Goal: Task Accomplishment & Management: Manage account settings

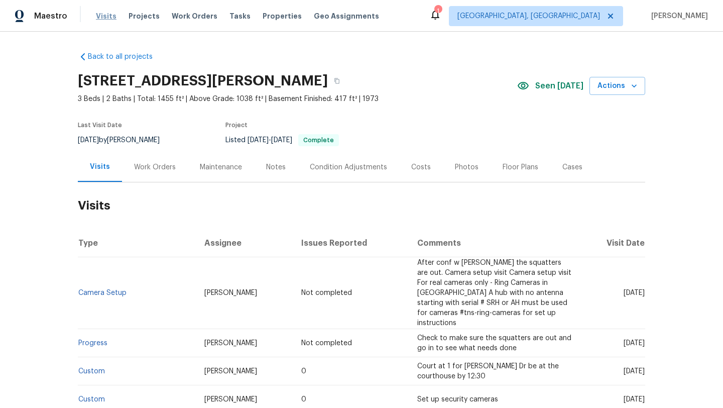
click at [106, 16] on span "Visits" at bounding box center [106, 16] width 21 height 10
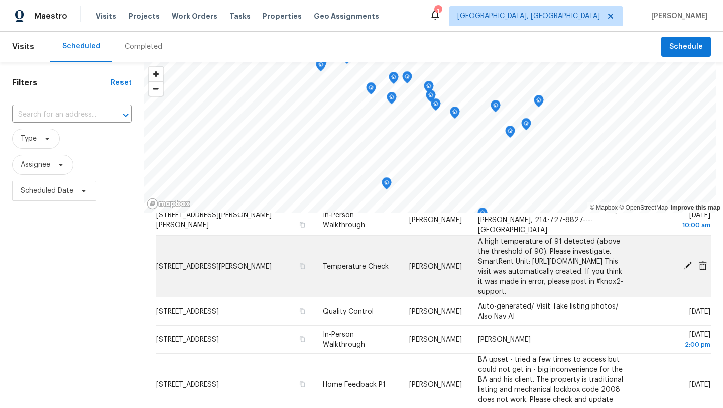
scroll to position [101, 0]
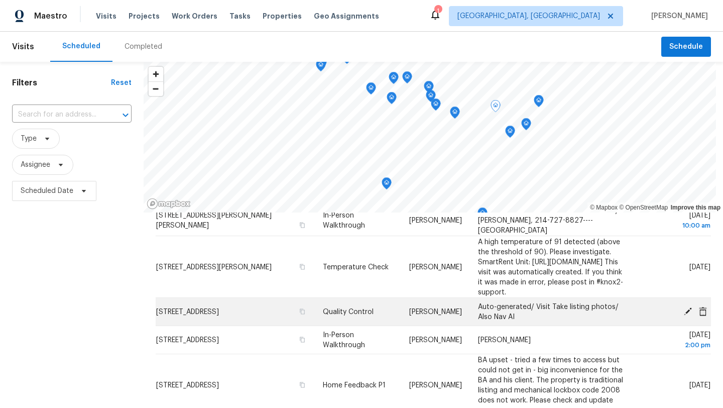
click at [687, 315] on icon at bounding box center [688, 311] width 8 height 8
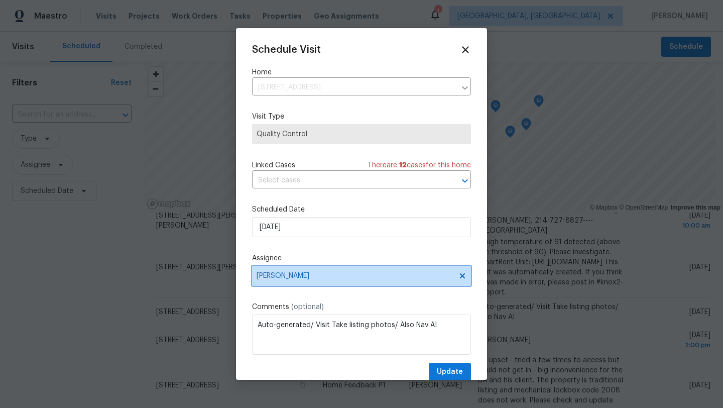
click at [312, 282] on span "[PERSON_NAME]" at bounding box center [361, 276] width 219 height 20
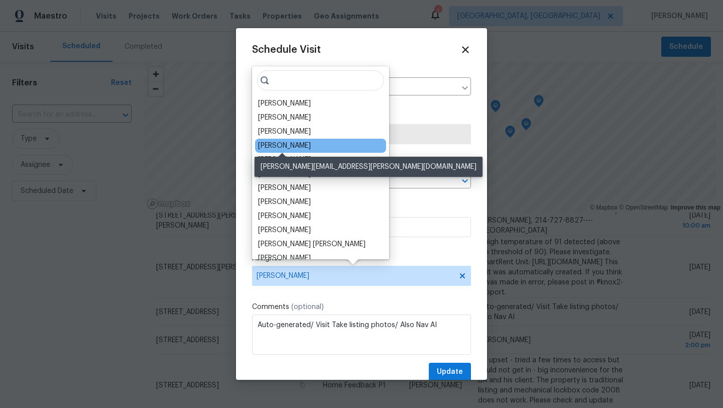
click at [301, 150] on div "[PERSON_NAME]" at bounding box center [284, 146] width 53 height 10
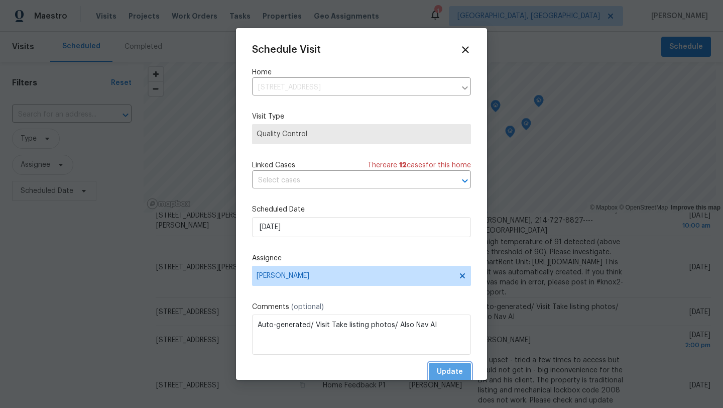
click at [452, 374] on span "Update" at bounding box center [450, 371] width 26 height 13
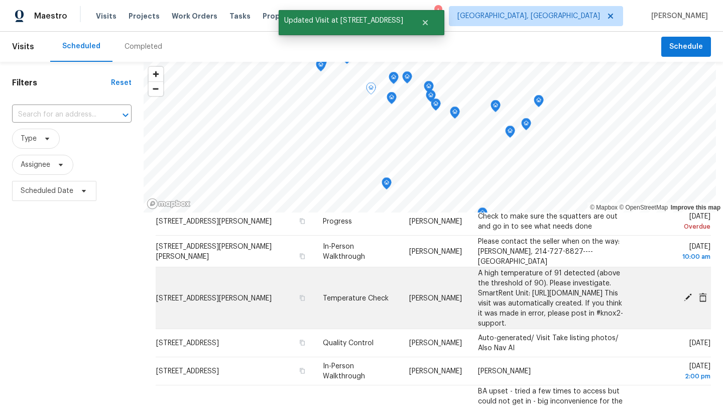
scroll to position [69, 0]
click at [299, 301] on icon "button" at bounding box center [302, 298] width 6 height 6
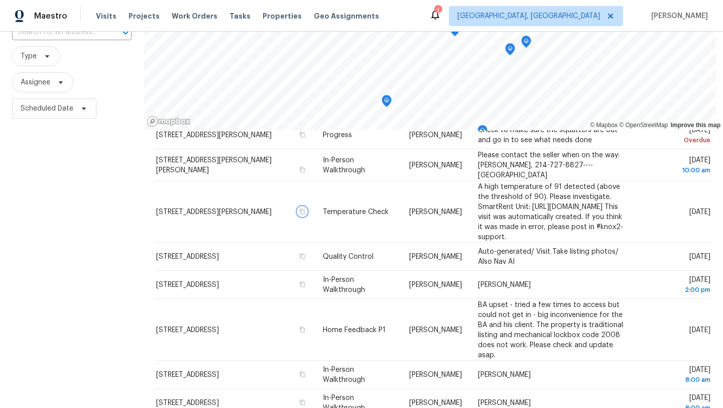
scroll to position [81, 0]
click at [36, 79] on span "Assignee" at bounding box center [36, 83] width 30 height 10
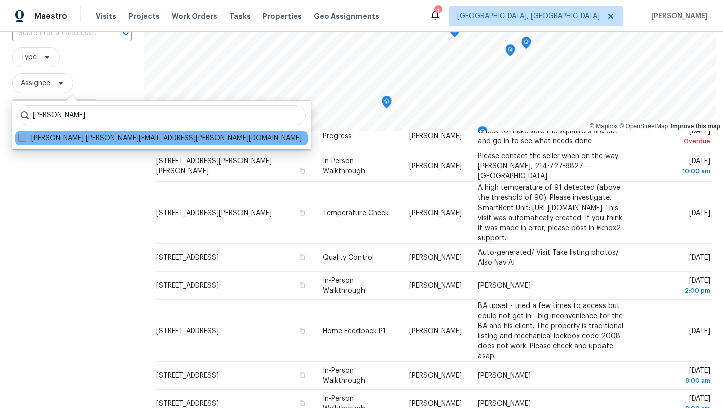
type input "rebecca mcmillen"
click at [21, 139] on span at bounding box center [22, 138] width 8 height 8
click at [21, 139] on input "Rebecca McMillen rebecca.mcmillen@opendoor.com" at bounding box center [21, 136] width 7 height 7
checkbox input "true"
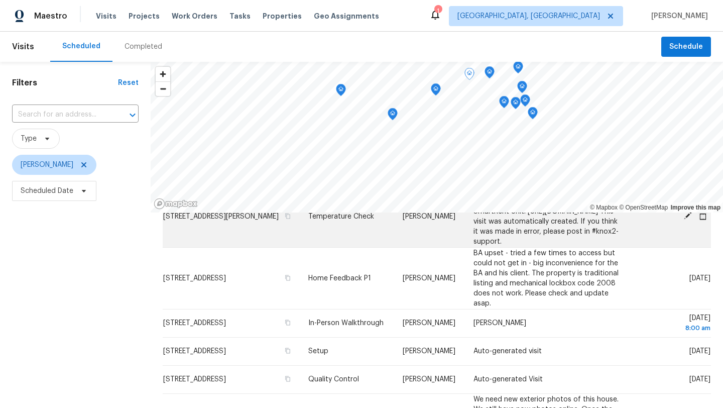
scroll to position [97, 0]
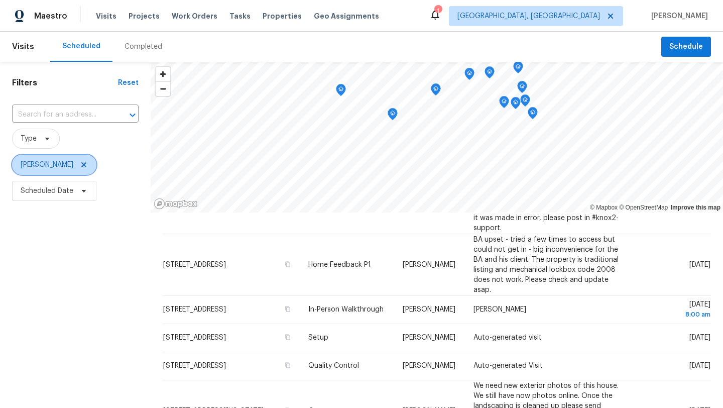
click at [88, 166] on icon at bounding box center [84, 165] width 8 height 8
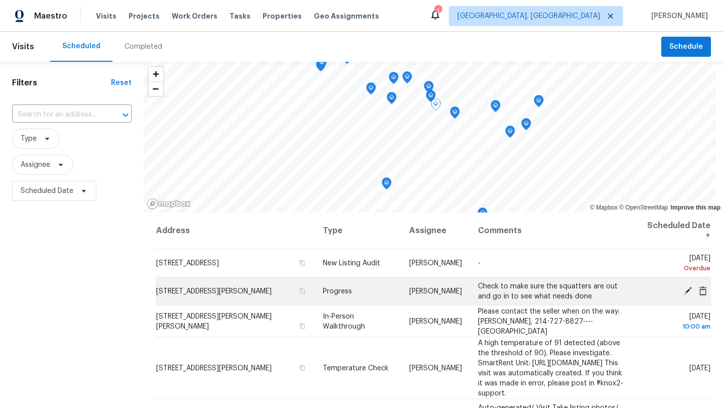
click at [687, 292] on icon at bounding box center [688, 290] width 8 height 8
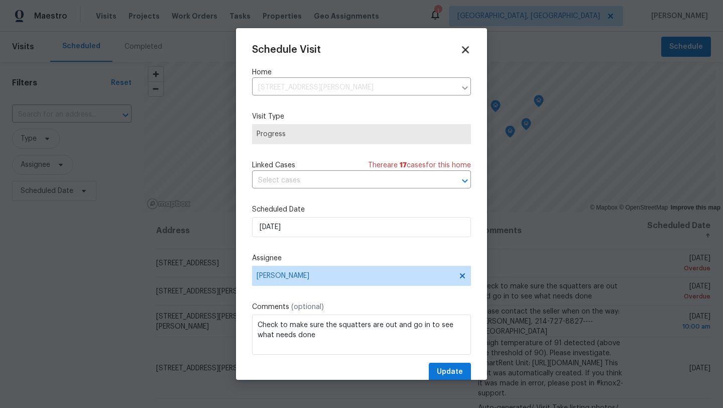
click at [465, 48] on icon at bounding box center [465, 50] width 12 height 12
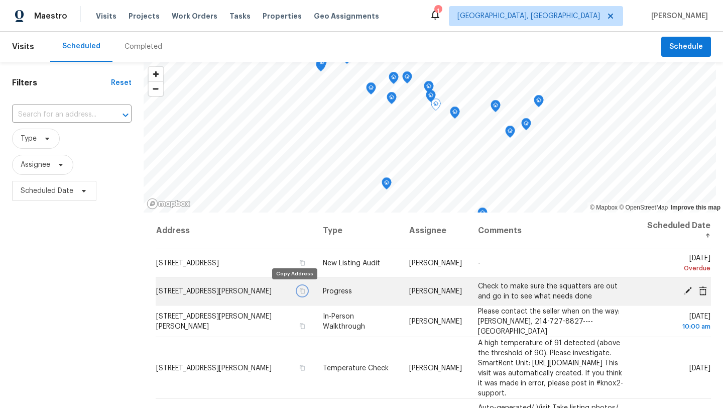
click at [300, 293] on icon "button" at bounding box center [302, 291] width 5 height 6
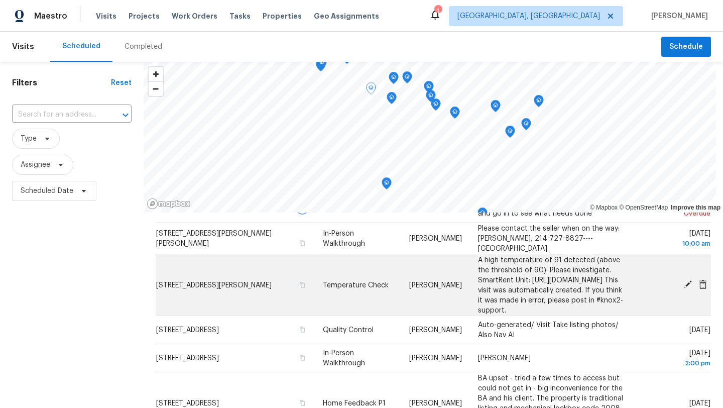
scroll to position [89, 0]
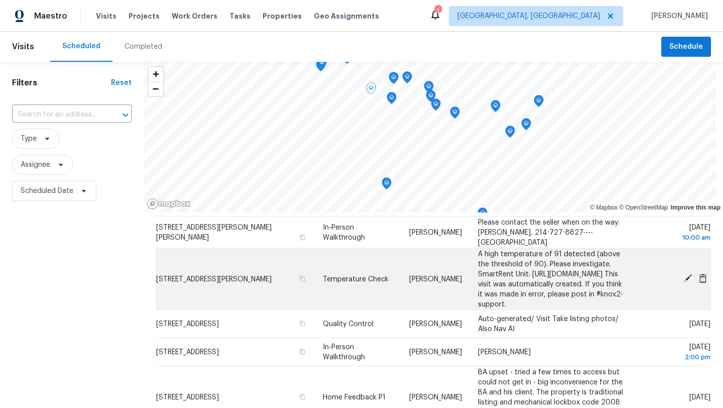
click at [247, 278] on span "6305 Christman Dr, North Olmsted, OH 44070" at bounding box center [213, 278] width 115 height 7
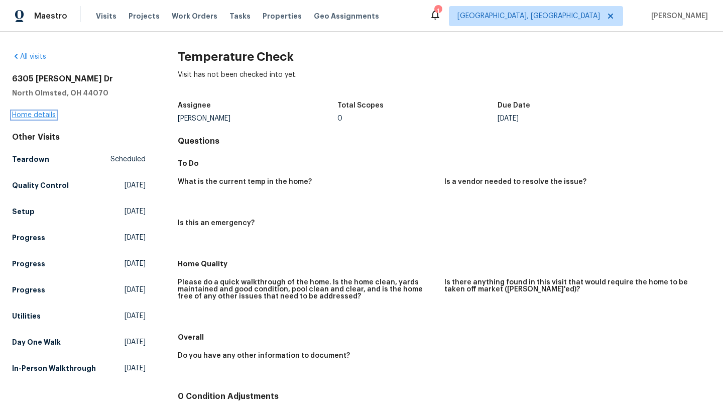
click at [31, 112] on link "Home details" at bounding box center [34, 114] width 44 height 7
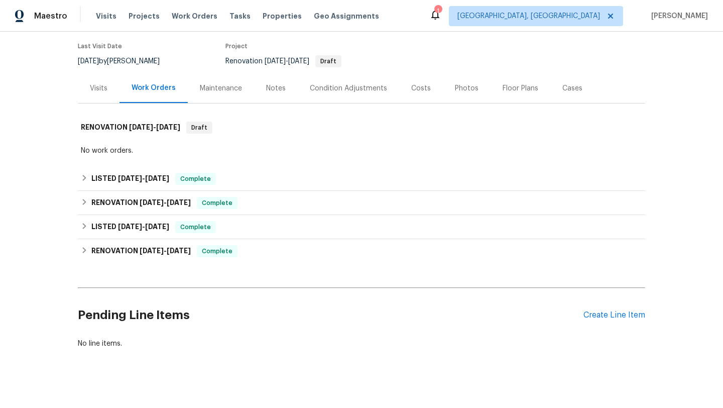
scroll to position [88, 0]
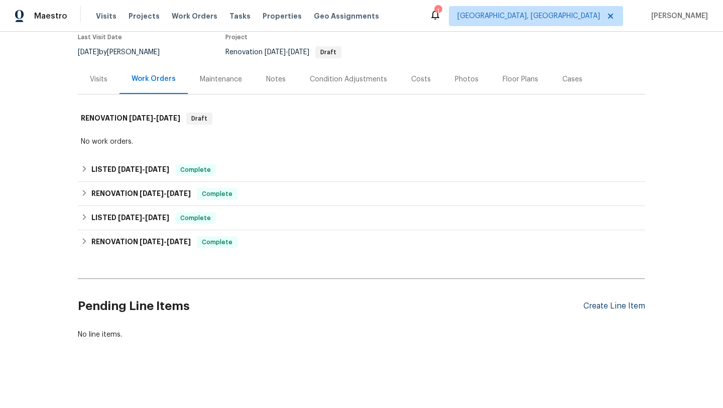
click at [604, 305] on div "Create Line Item" at bounding box center [614, 306] width 62 height 10
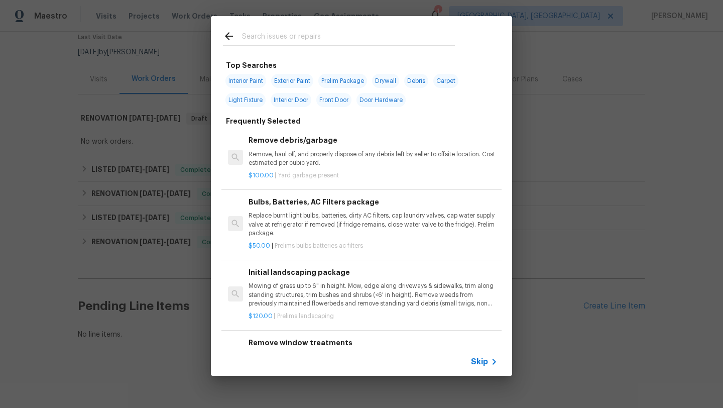
click at [229, 38] on icon at bounding box center [229, 36] width 12 height 12
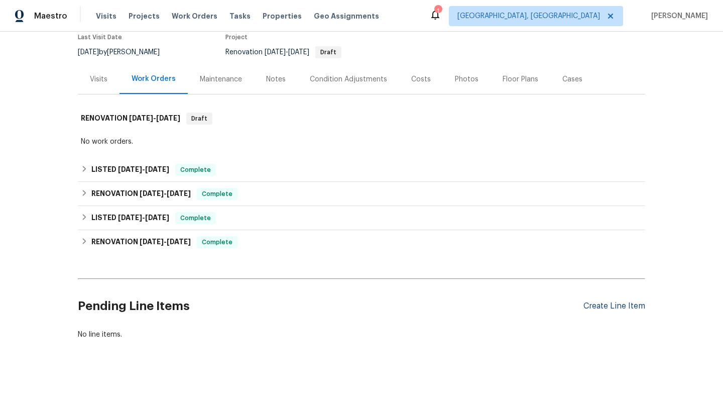
click at [599, 308] on div "Create Line Item" at bounding box center [614, 306] width 62 height 10
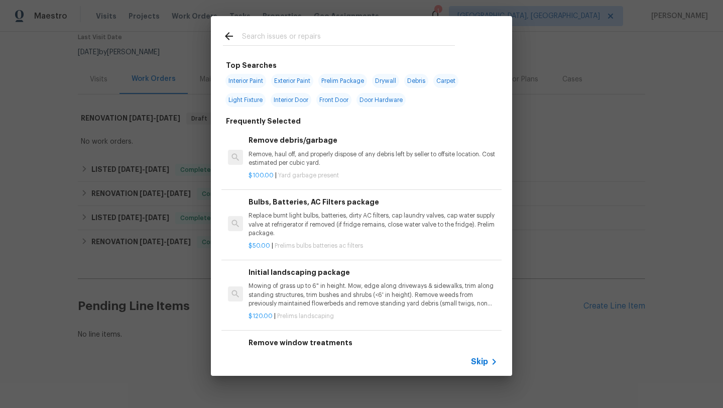
click at [251, 36] on input "text" at bounding box center [348, 37] width 213 height 15
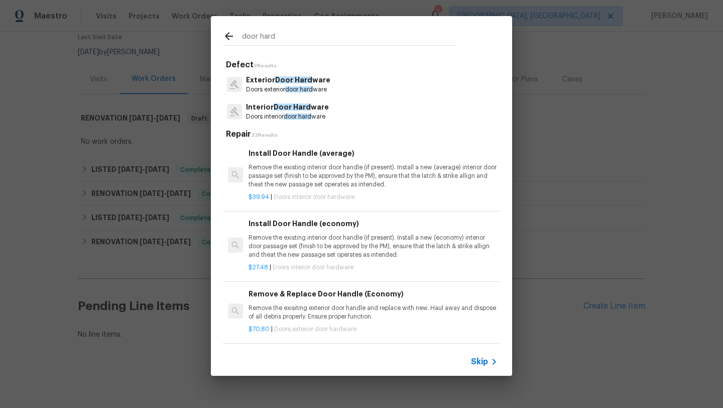
type input "door hard"
click at [271, 189] on div "$39.94 | Doors interior door hardware" at bounding box center [372, 195] width 249 height 13
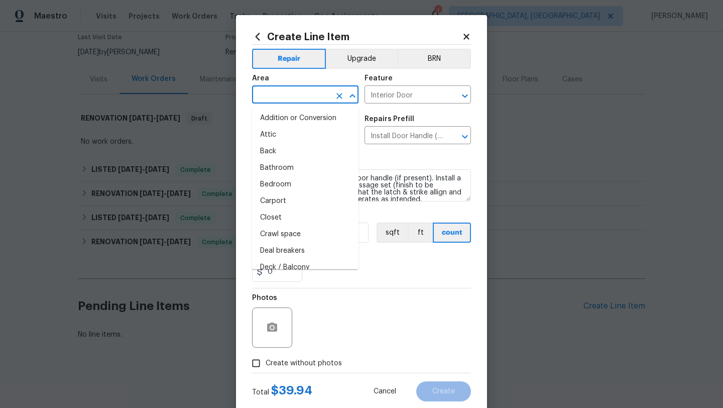
click at [281, 94] on input "text" at bounding box center [291, 96] width 78 height 16
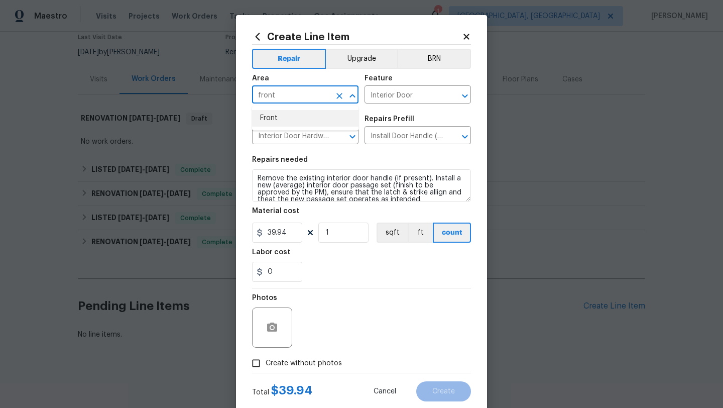
click at [280, 119] on li "Front" at bounding box center [305, 118] width 106 height 17
type input "Front"
click at [282, 277] on input "0" at bounding box center [277, 272] width 50 height 20
click at [360, 316] on div "Photos" at bounding box center [361, 320] width 219 height 65
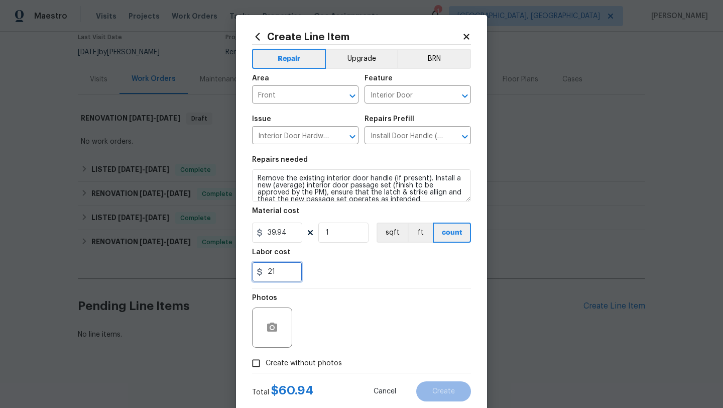
click at [273, 271] on input "21" at bounding box center [277, 272] width 50 height 20
type input "2"
type input "11"
click at [360, 271] on div "11" at bounding box center [361, 272] width 219 height 20
click at [256, 364] on input "Create without photos" at bounding box center [255, 362] width 19 height 19
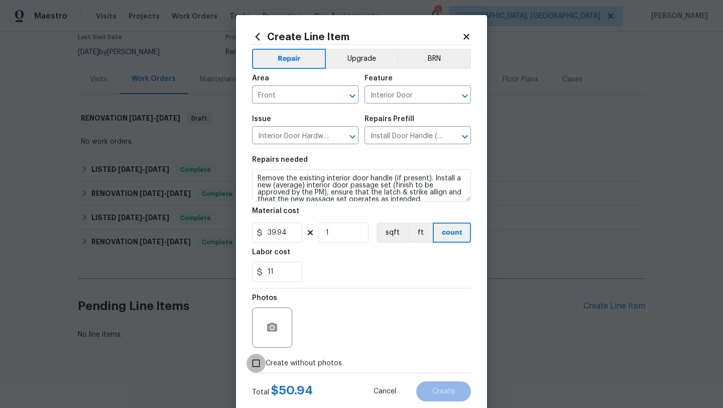
checkbox input "true"
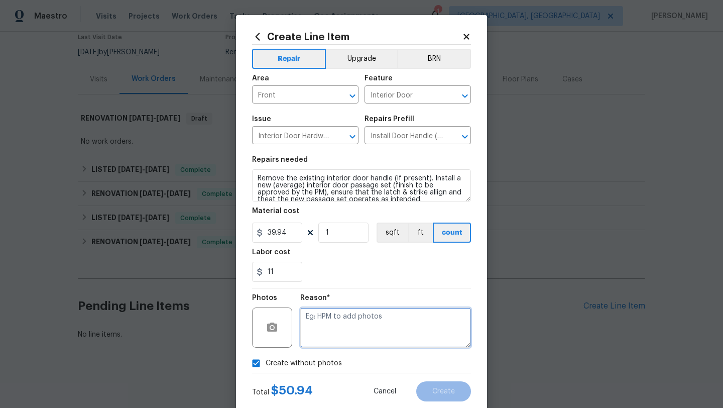
click at [359, 329] on textarea at bounding box center [385, 327] width 171 height 40
type textarea "desk"
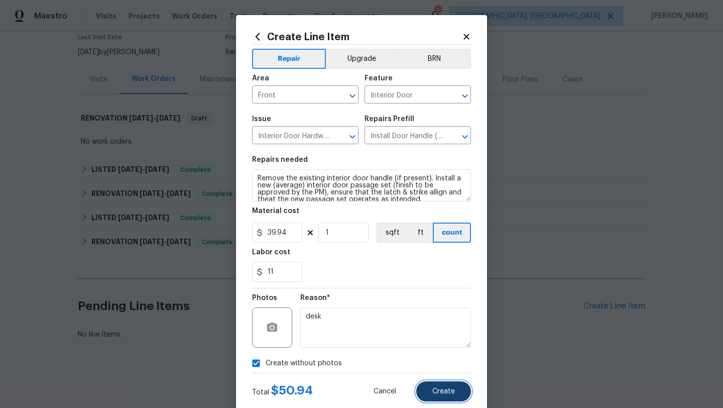
click at [429, 386] on button "Create" at bounding box center [443, 391] width 55 height 20
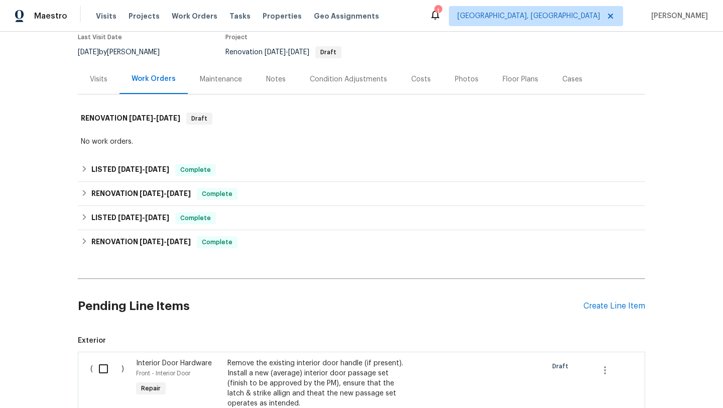
click at [106, 366] on input "checkbox" at bounding box center [107, 368] width 29 height 21
checkbox input "true"
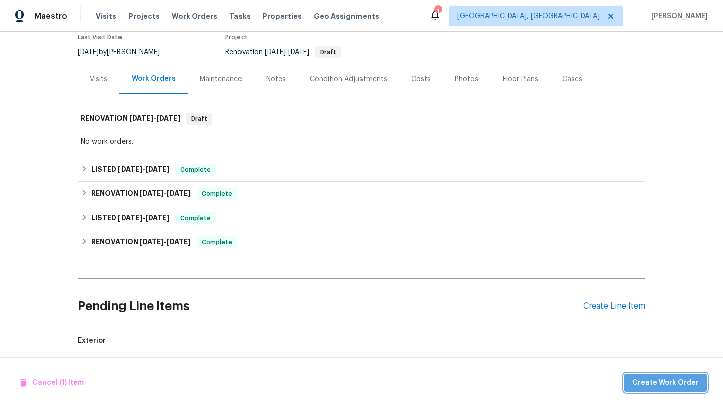
click at [672, 384] on span "Create Work Order" at bounding box center [665, 382] width 67 height 13
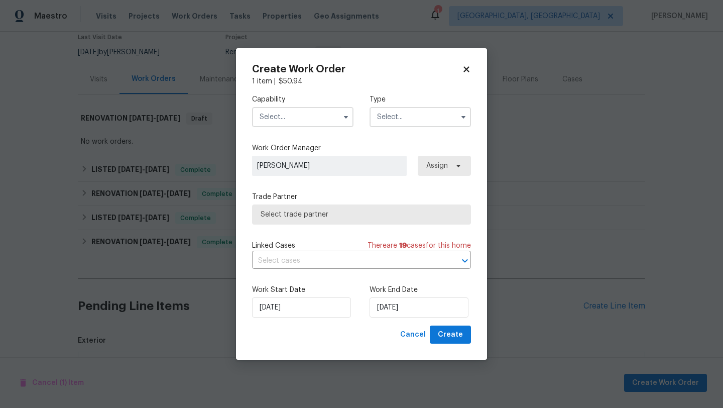
click at [294, 121] on input "text" at bounding box center [302, 117] width 101 height 20
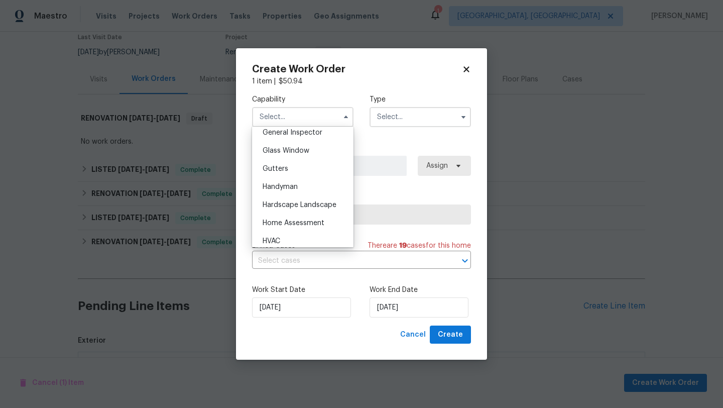
scroll to position [508, 0]
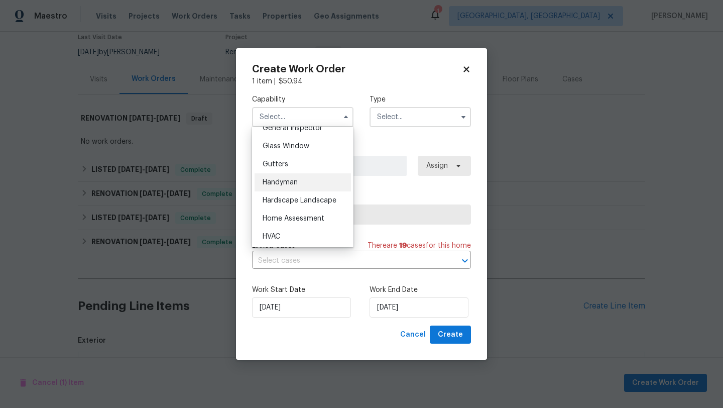
click at [296, 184] on span "Handyman" at bounding box center [280, 182] width 35 height 7
type input "Handyman"
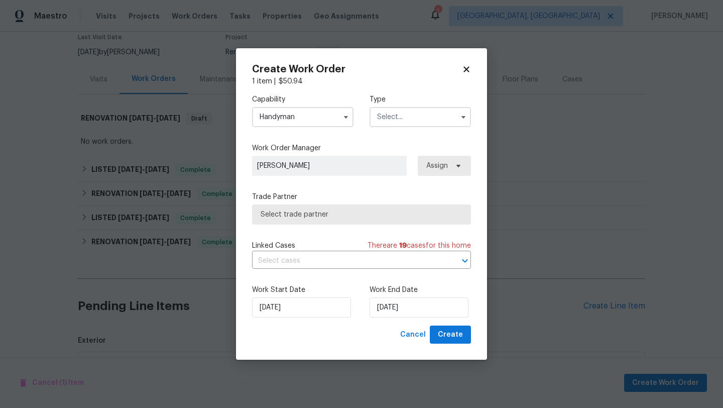
click at [414, 117] on input "text" at bounding box center [419, 117] width 101 height 20
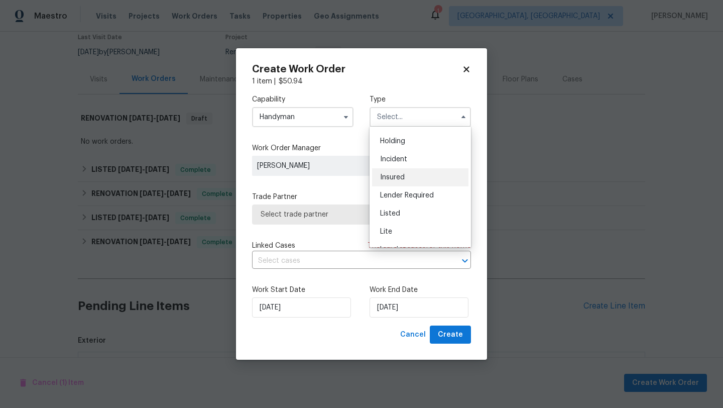
scroll to position [37, 0]
click at [399, 212] on span "Listed" at bounding box center [390, 209] width 20 height 7
type input "Listed"
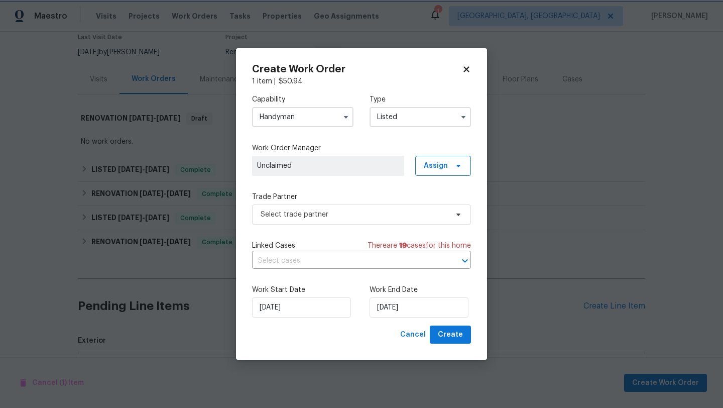
scroll to position [0, 0]
click at [339, 118] on span at bounding box center [345, 116] width 15 height 15
click at [331, 118] on input "Handyman" at bounding box center [302, 117] width 101 height 20
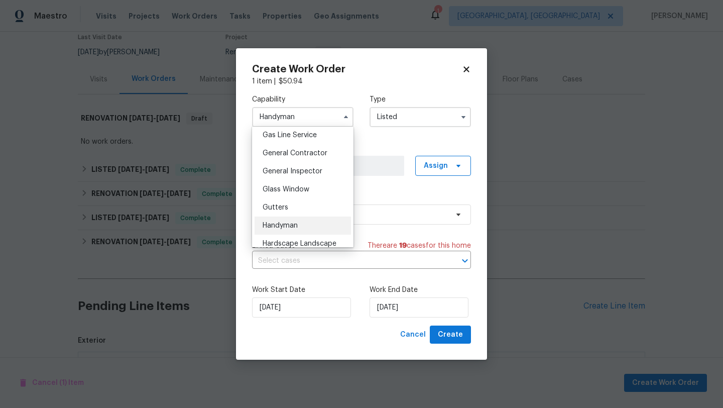
scroll to position [467, 0]
click at [321, 149] on span "General Contractor" at bounding box center [295, 150] width 65 height 7
type input "General Contractor"
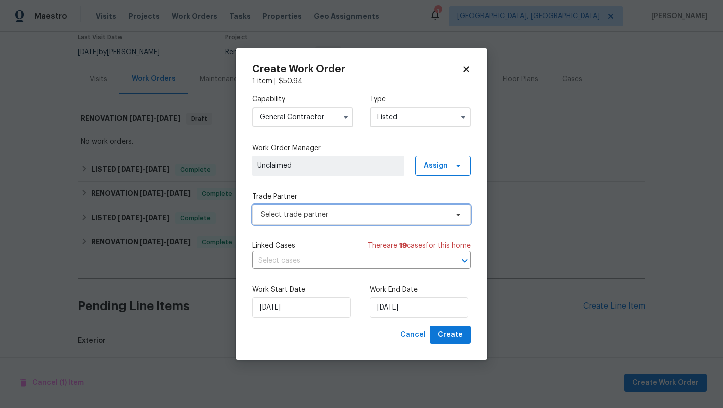
click at [323, 221] on span "Select trade partner" at bounding box center [361, 214] width 219 height 20
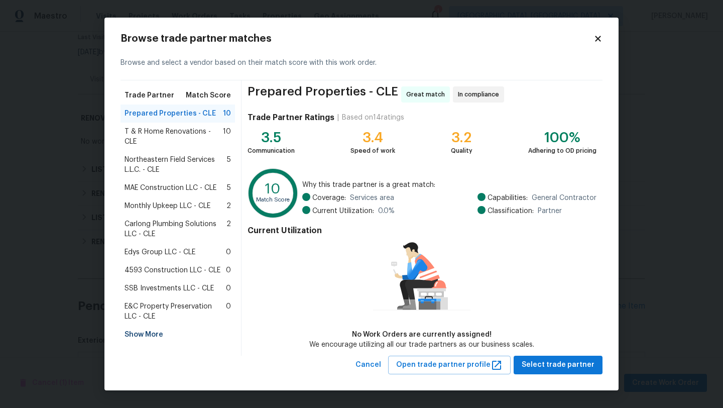
click at [168, 271] on span "4593 Construction LLC - CLE" at bounding box center [172, 270] width 96 height 10
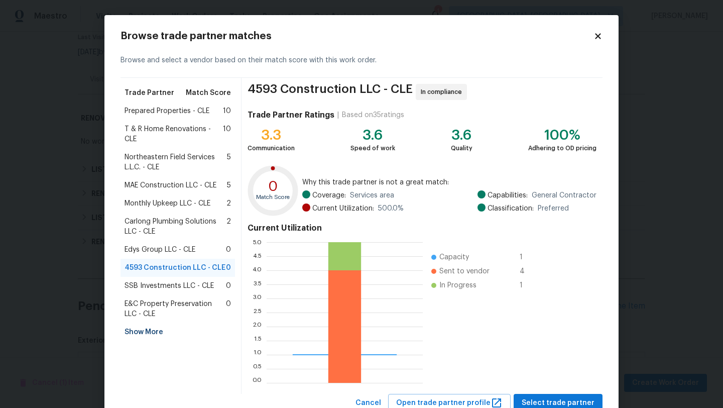
scroll to position [35, 0]
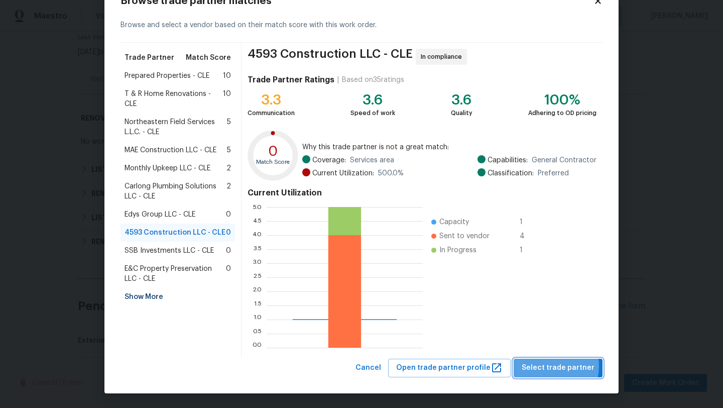
click at [556, 366] on span "Select trade partner" at bounding box center [558, 367] width 73 height 13
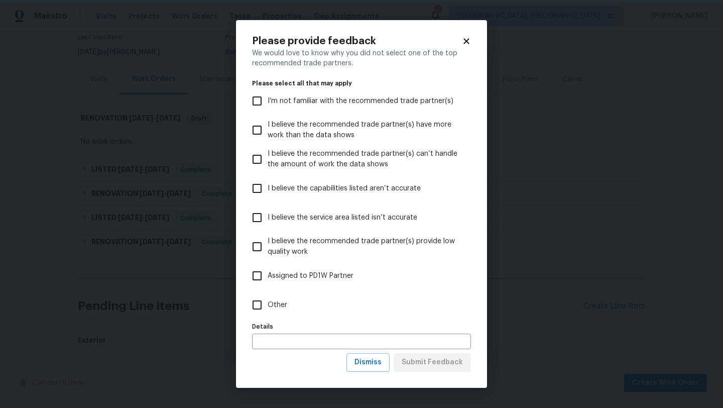
scroll to position [0, 0]
click at [256, 305] on input "Other" at bounding box center [256, 304] width 21 height 21
checkbox input "true"
click at [403, 363] on button "Submit Feedback" at bounding box center [432, 362] width 77 height 19
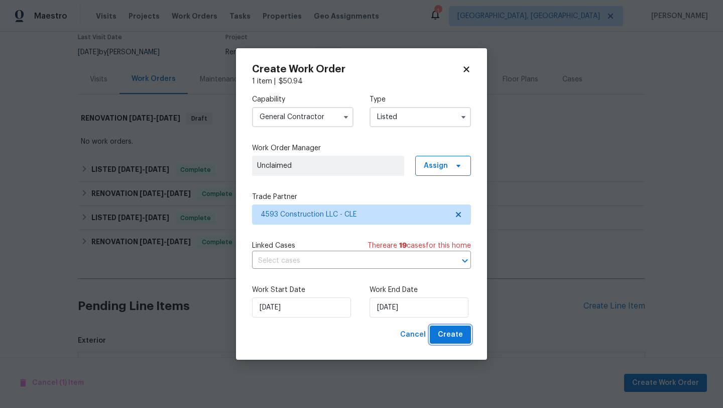
click at [445, 334] on span "Create" at bounding box center [450, 334] width 25 height 13
checkbox input "false"
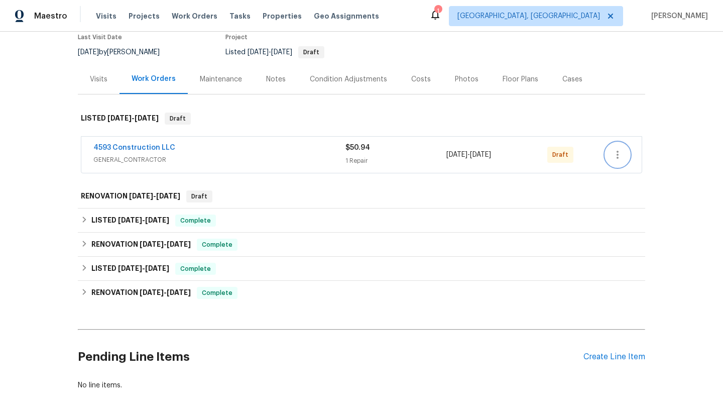
click at [619, 154] on icon "button" at bounding box center [617, 155] width 12 height 12
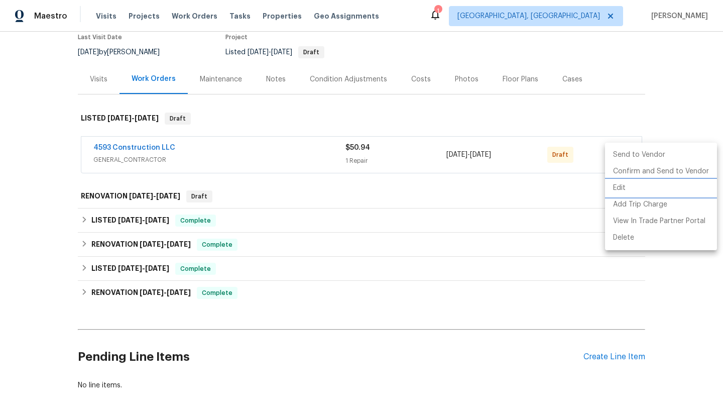
click at [616, 187] on li "Edit" at bounding box center [661, 188] width 112 height 17
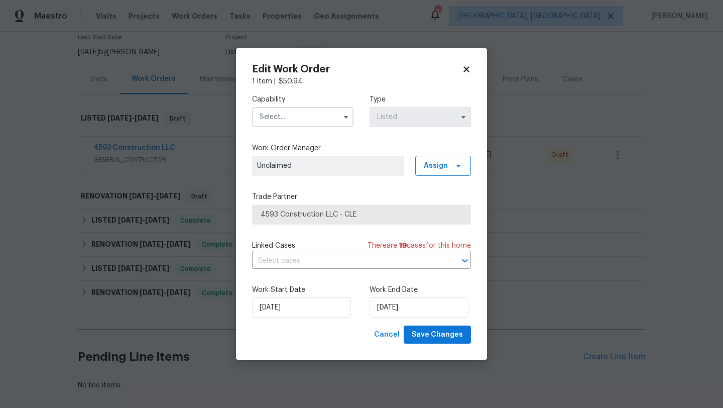
click at [295, 116] on input "text" at bounding box center [302, 117] width 101 height 20
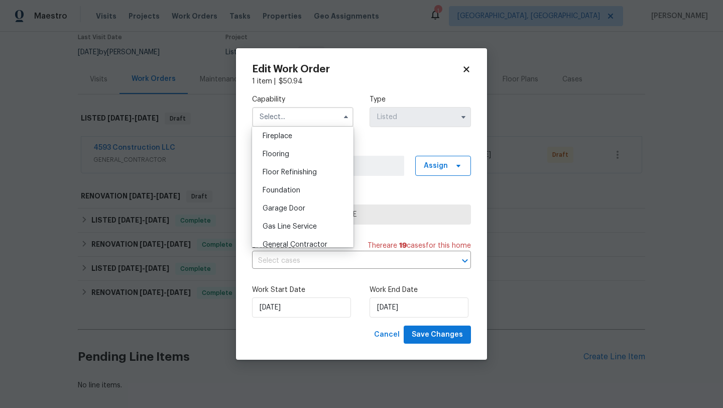
scroll to position [402, 0]
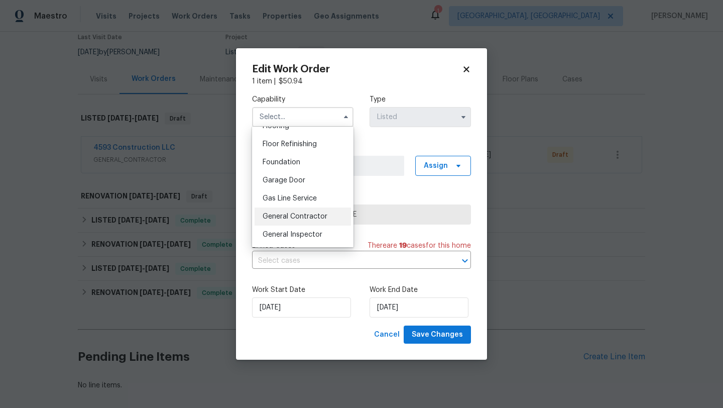
click at [291, 218] on span "General Contractor" at bounding box center [295, 216] width 65 height 7
type input "General Contractor"
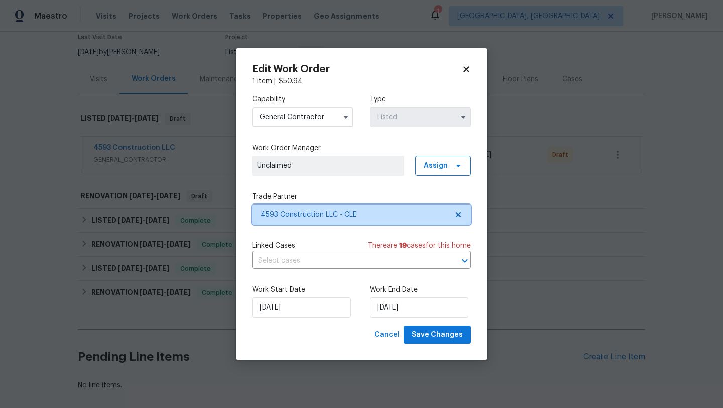
click at [291, 218] on span "4593 Construction LLC - CLE" at bounding box center [354, 214] width 187 height 10
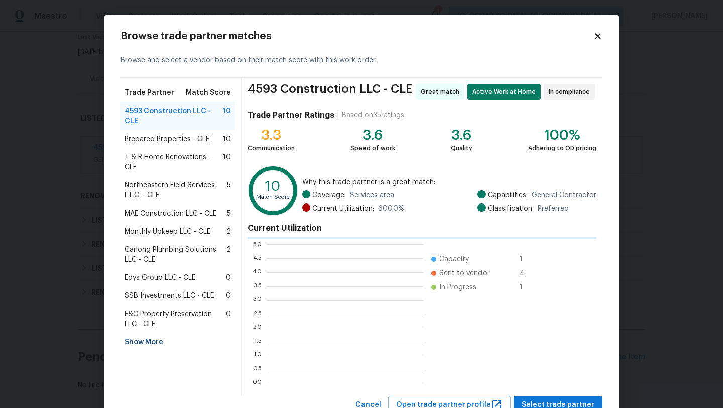
scroll to position [141, 156]
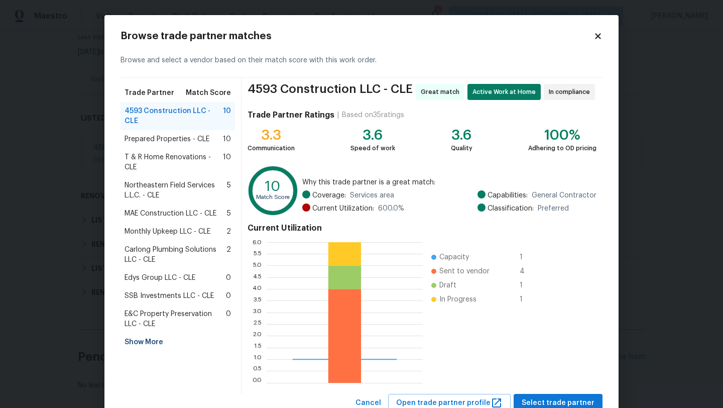
click at [154, 152] on span "T & R Home Renovations - CLE" at bounding box center [173, 162] width 98 height 20
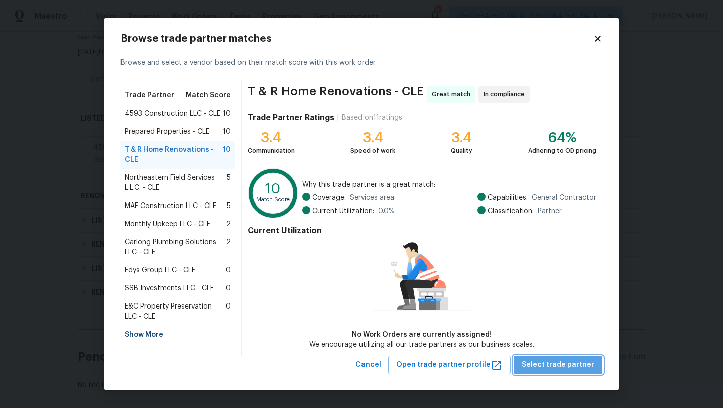
click at [585, 368] on span "Select trade partner" at bounding box center [558, 364] width 73 height 13
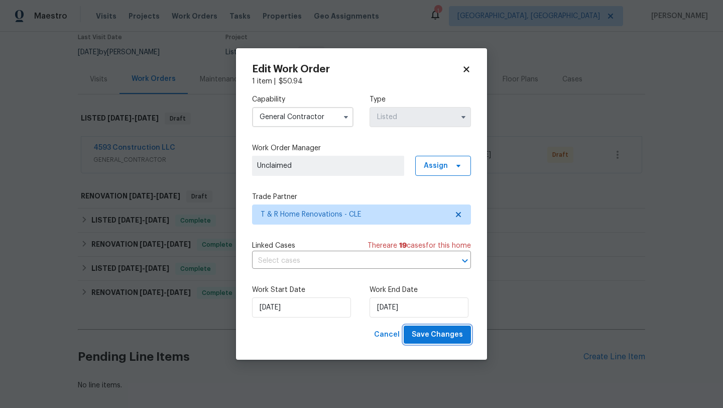
click at [432, 335] on span "Save Changes" at bounding box center [437, 334] width 51 height 13
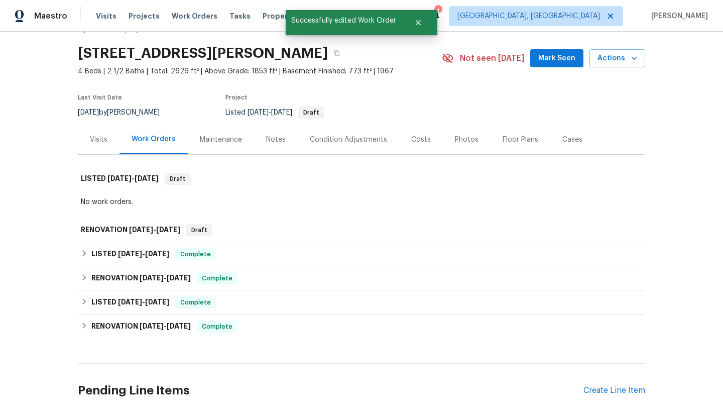
scroll to position [27, 0]
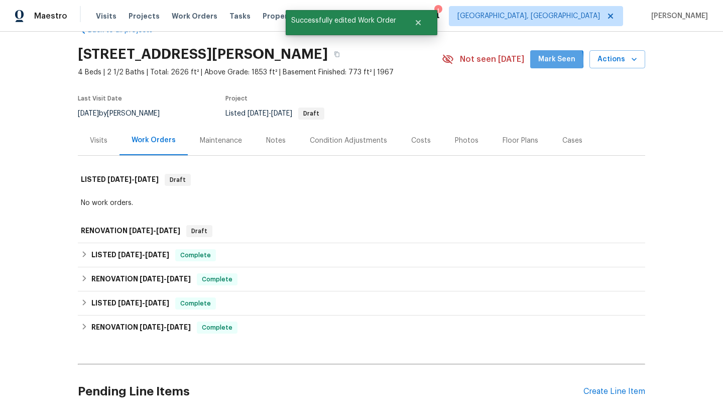
click at [549, 61] on span "Mark Seen" at bounding box center [556, 59] width 37 height 13
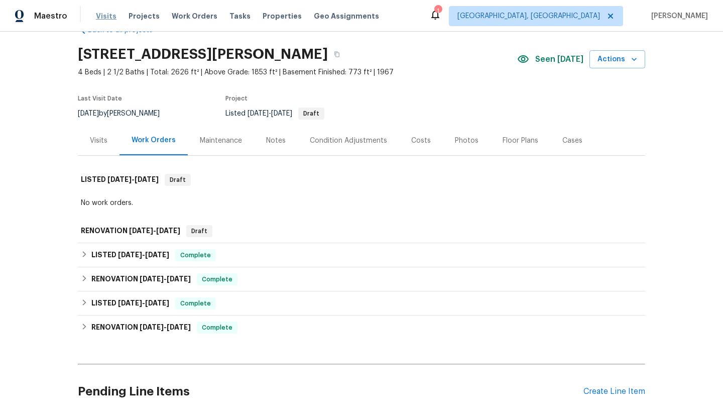
click at [99, 19] on span "Visits" at bounding box center [106, 16] width 21 height 10
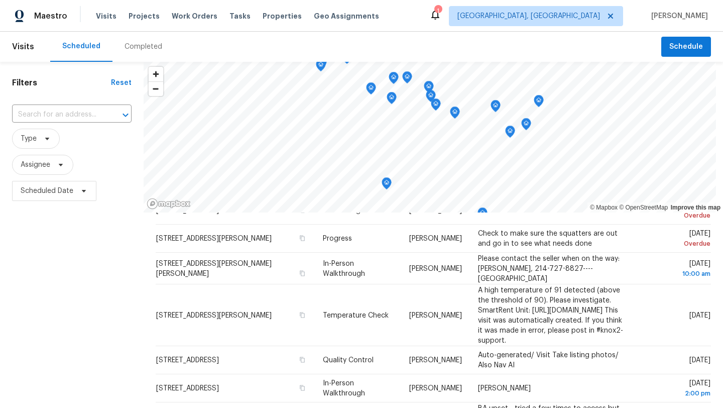
scroll to position [61, 0]
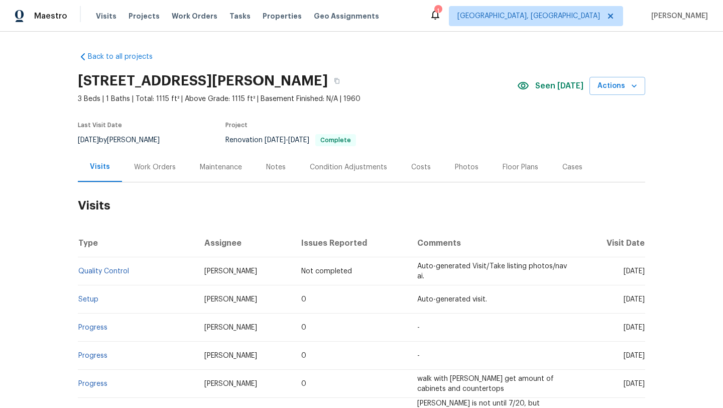
click at [458, 164] on div "Photos" at bounding box center [467, 167] width 24 height 10
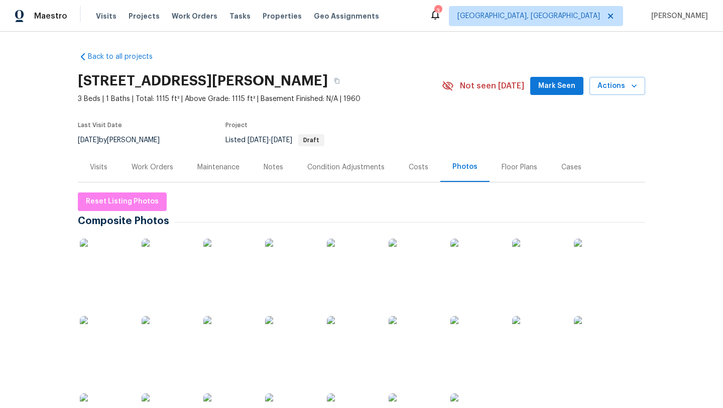
click at [101, 265] on img at bounding box center [105, 263] width 50 height 50
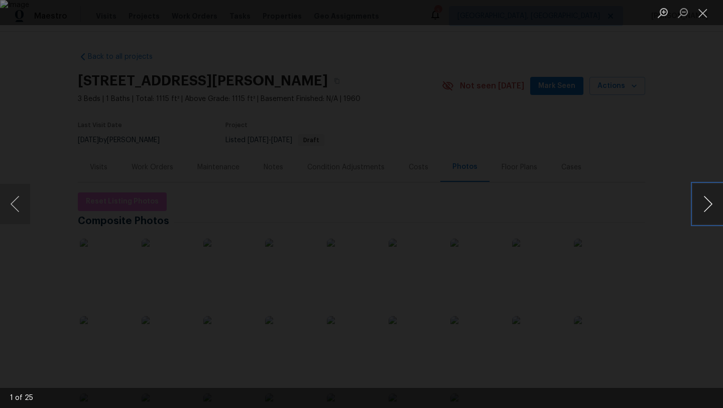
click at [711, 203] on button "Next image" at bounding box center [708, 204] width 30 height 40
click at [712, 203] on button "Next image" at bounding box center [708, 204] width 30 height 40
click at [17, 204] on button "Previous image" at bounding box center [15, 204] width 30 height 40
click at [707, 201] on button "Next image" at bounding box center [708, 204] width 30 height 40
click at [706, 205] on button "Next image" at bounding box center [708, 204] width 30 height 40
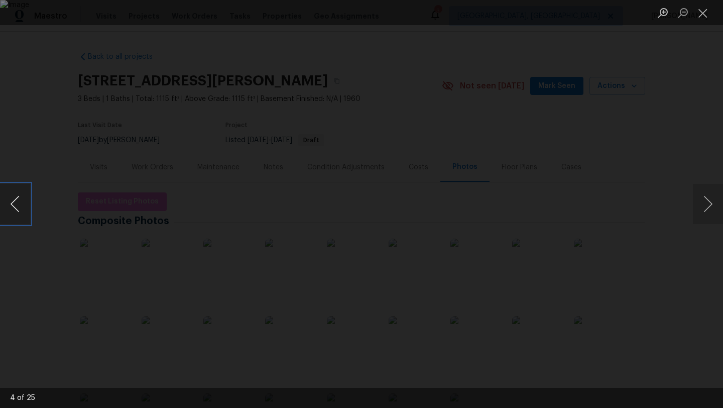
click at [16, 202] on button "Previous image" at bounding box center [15, 204] width 30 height 40
click at [712, 205] on button "Next image" at bounding box center [708, 204] width 30 height 40
click at [712, 204] on button "Next image" at bounding box center [708, 204] width 30 height 40
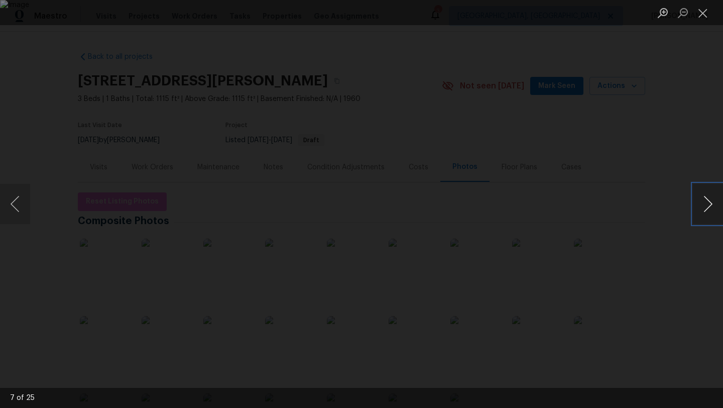
click at [712, 204] on button "Next image" at bounding box center [708, 204] width 30 height 40
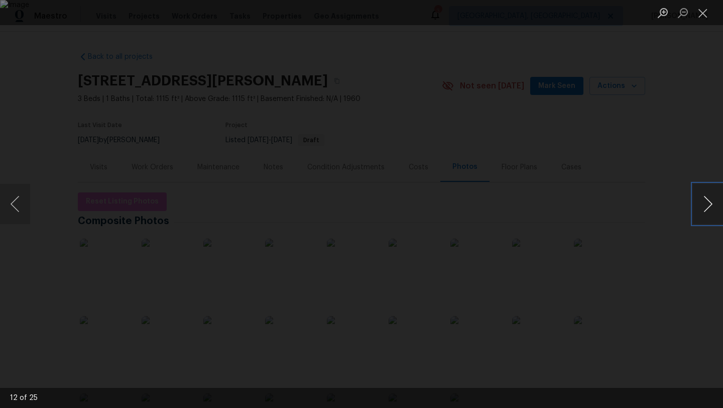
click at [712, 204] on button "Next image" at bounding box center [708, 204] width 30 height 40
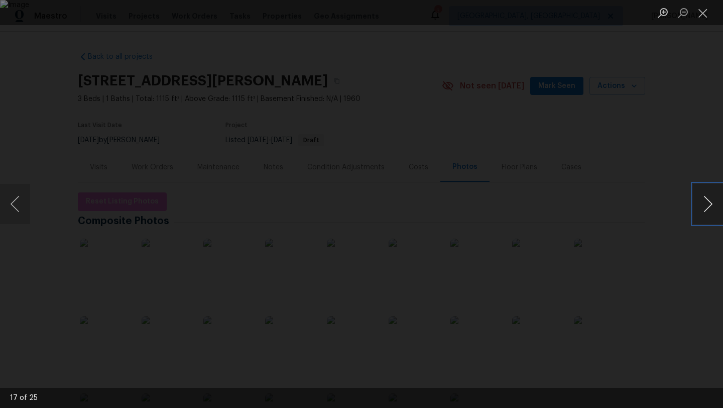
click at [712, 204] on button "Next image" at bounding box center [708, 204] width 30 height 40
click at [712, 195] on button "Next image" at bounding box center [708, 204] width 30 height 40
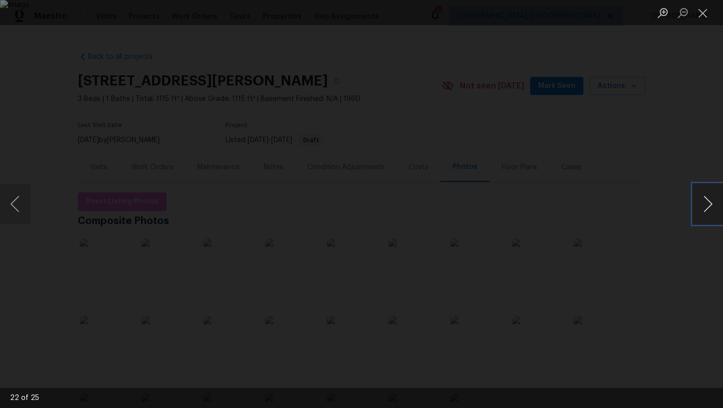
click at [712, 195] on button "Next image" at bounding box center [708, 204] width 30 height 40
click at [712, 194] on button "Next image" at bounding box center [708, 204] width 30 height 40
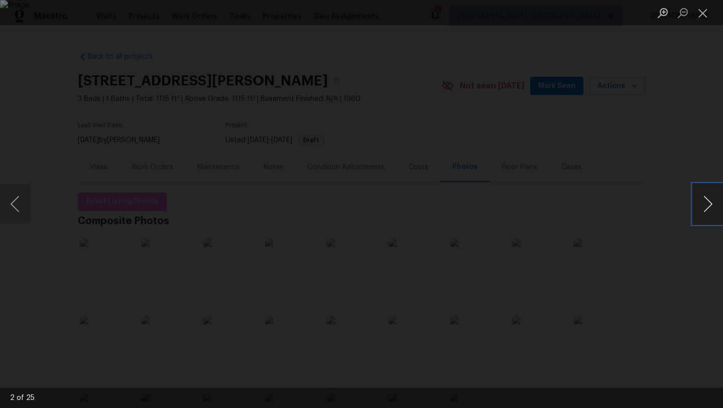
click at [712, 194] on button "Next image" at bounding box center [708, 204] width 30 height 40
click at [704, 15] on button "Close lightbox" at bounding box center [703, 13] width 20 height 18
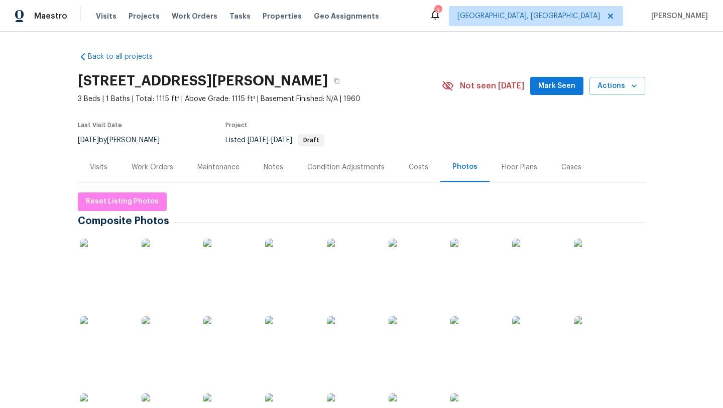
click at [137, 170] on div "Work Orders" at bounding box center [153, 167] width 42 height 10
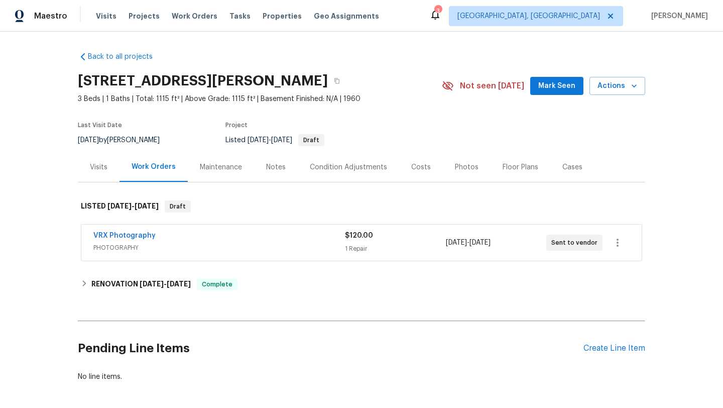
click at [97, 166] on div "Visits" at bounding box center [99, 167] width 18 height 10
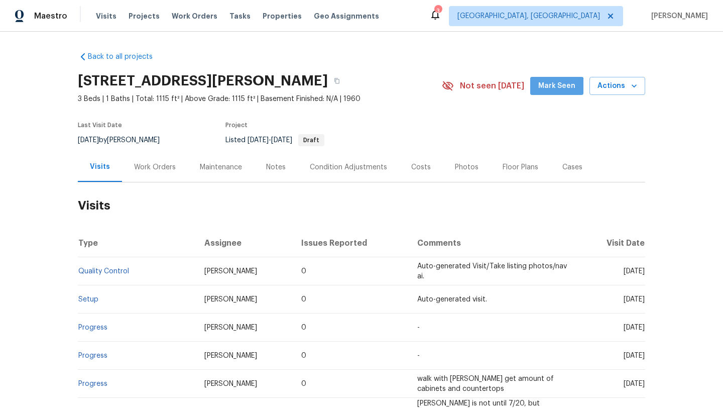
click at [557, 93] on button "Mark Seen" at bounding box center [556, 86] width 53 height 19
click at [458, 170] on div "Photos" at bounding box center [467, 167] width 24 height 10
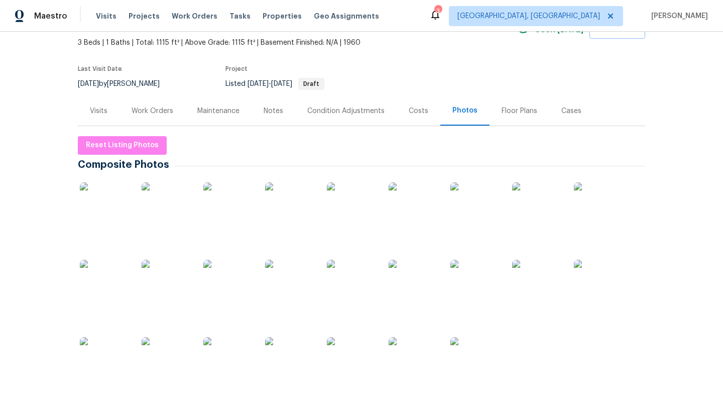
scroll to position [61, 0]
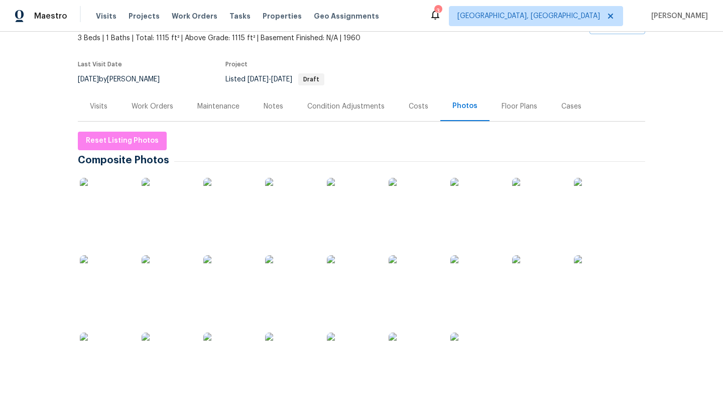
click at [366, 284] on img at bounding box center [352, 280] width 50 height 50
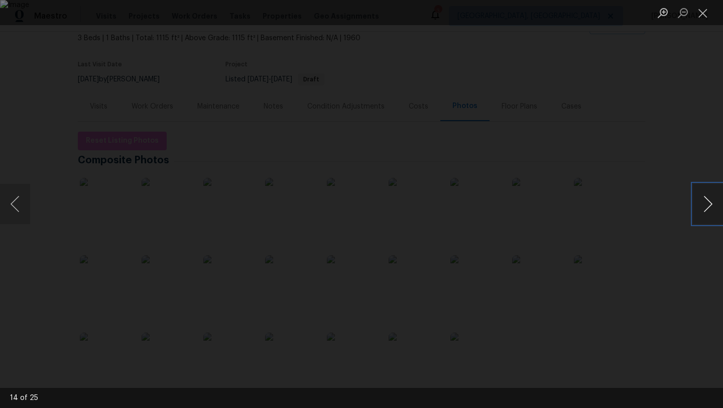
click at [703, 203] on button "Next image" at bounding box center [708, 204] width 30 height 40
click at [17, 206] on button "Previous image" at bounding box center [15, 204] width 30 height 40
click at [717, 204] on button "Next image" at bounding box center [708, 204] width 30 height 40
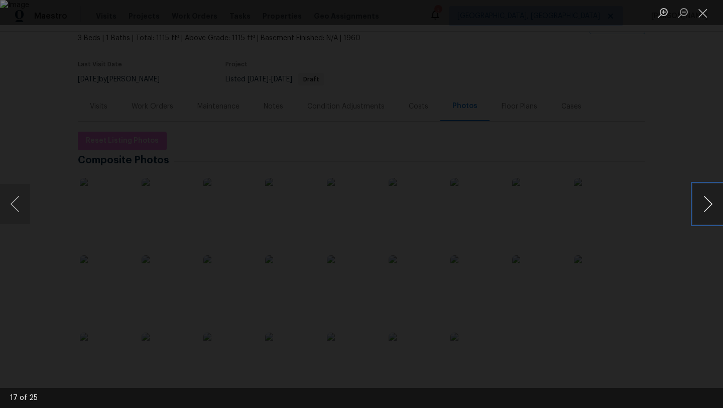
click at [717, 204] on button "Next image" at bounding box center [708, 204] width 30 height 40
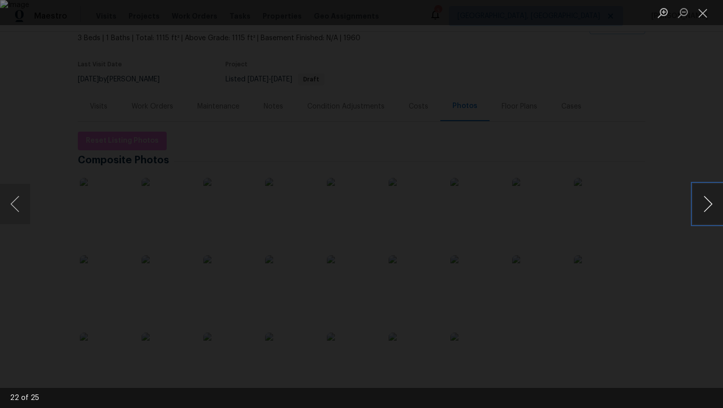
click at [717, 204] on button "Next image" at bounding box center [708, 204] width 30 height 40
click at [712, 207] on button "Next image" at bounding box center [708, 204] width 30 height 40
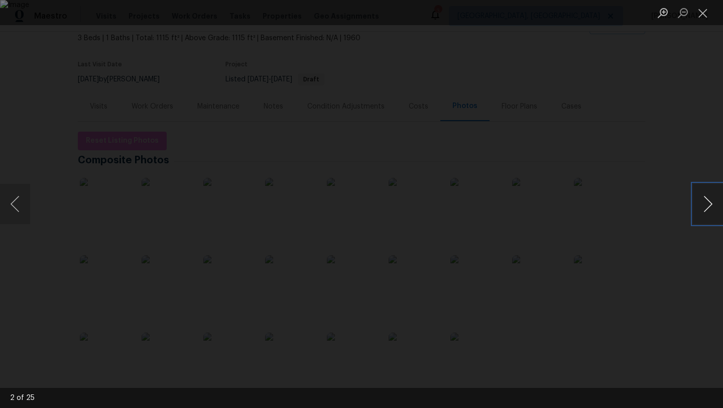
click at [712, 207] on button "Next image" at bounding box center [708, 204] width 30 height 40
click at [705, 14] on button "Close lightbox" at bounding box center [703, 13] width 20 height 18
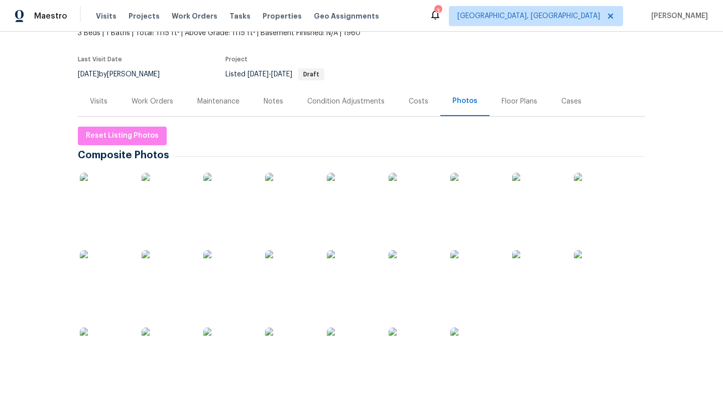
scroll to position [52, 0]
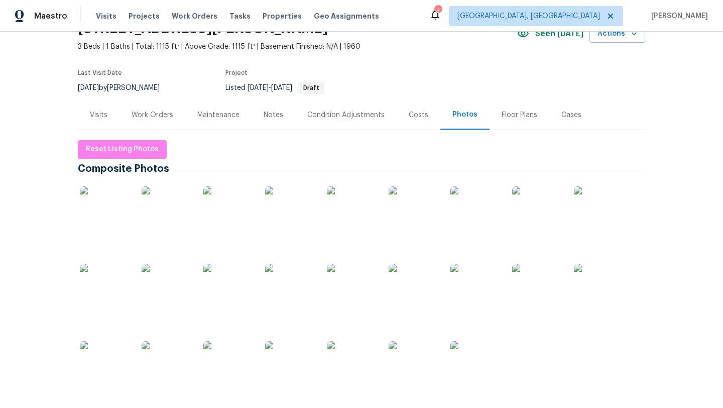
click at [422, 113] on div "Costs" at bounding box center [419, 115] width 20 height 10
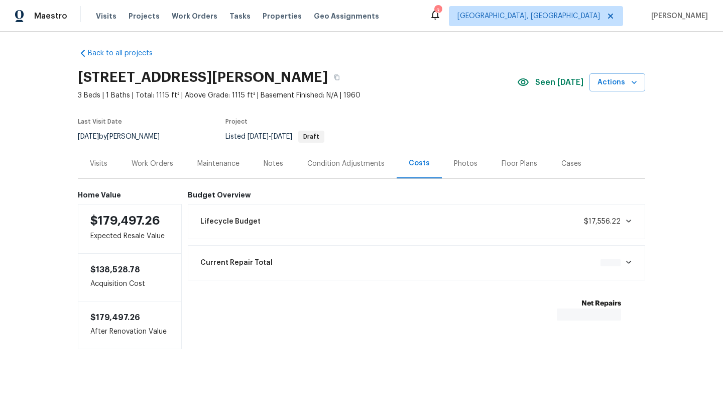
scroll to position [6, 0]
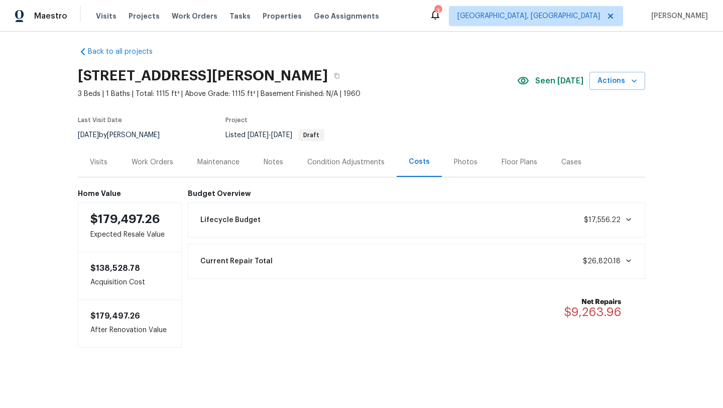
click at [96, 160] on div "Visits" at bounding box center [99, 162] width 18 height 10
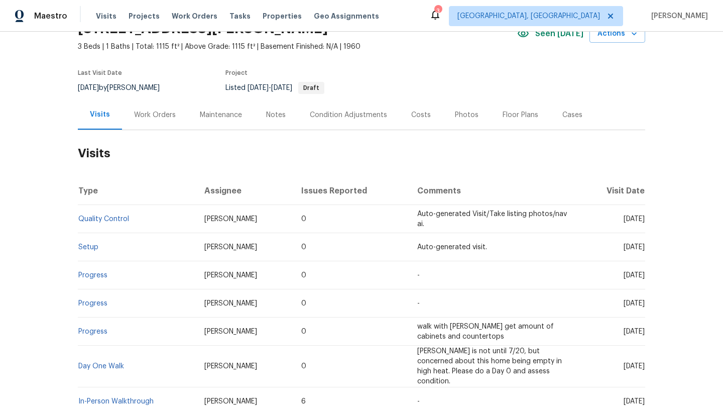
click at [423, 112] on div "Costs" at bounding box center [421, 115] width 20 height 10
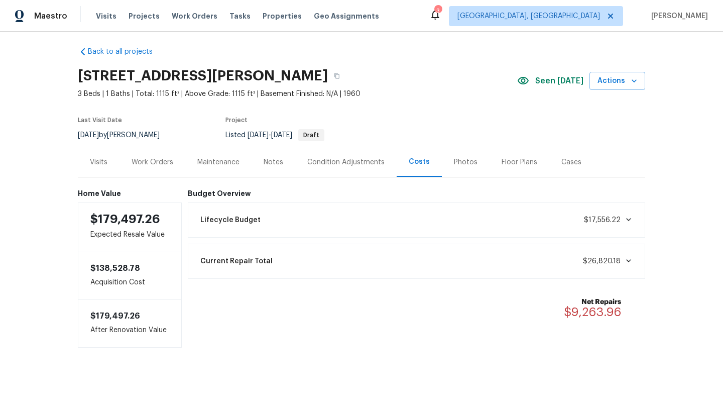
scroll to position [6, 0]
click at [424, 81] on div "30350 Powell Rd, Willowick, OH 44095" at bounding box center [297, 76] width 439 height 26
click at [464, 163] on div "Photos" at bounding box center [466, 162] width 24 height 10
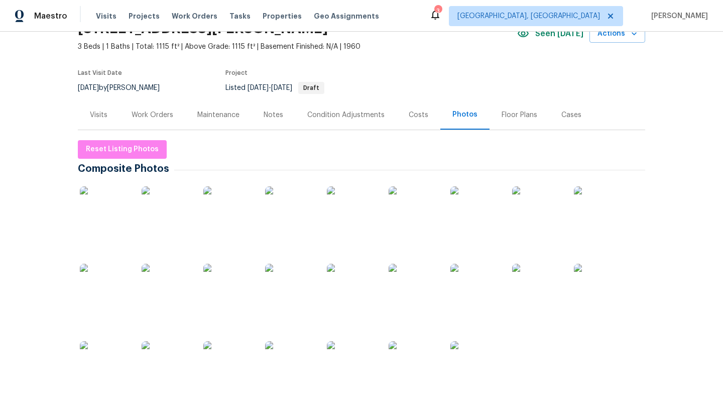
click at [276, 225] on img at bounding box center [290, 211] width 50 height 50
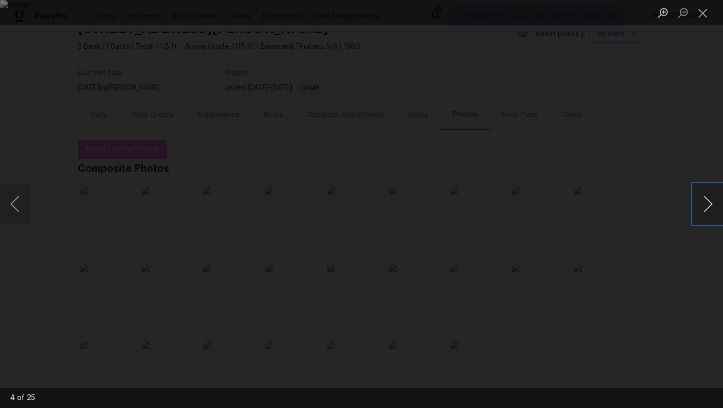
click at [707, 202] on button "Next image" at bounding box center [708, 204] width 30 height 40
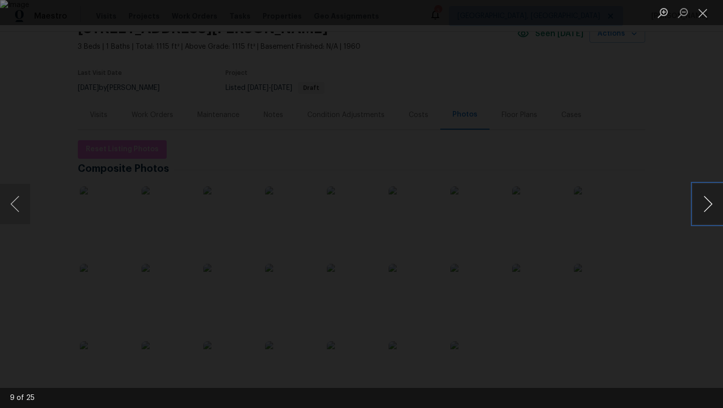
click at [707, 202] on button "Next image" at bounding box center [708, 204] width 30 height 40
click at [16, 212] on button "Previous image" at bounding box center [15, 204] width 30 height 40
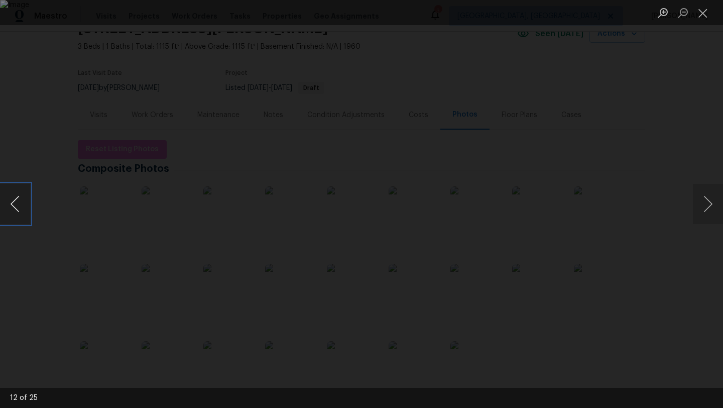
click at [16, 212] on button "Previous image" at bounding box center [15, 204] width 30 height 40
click at [701, 14] on button "Close lightbox" at bounding box center [703, 13] width 20 height 18
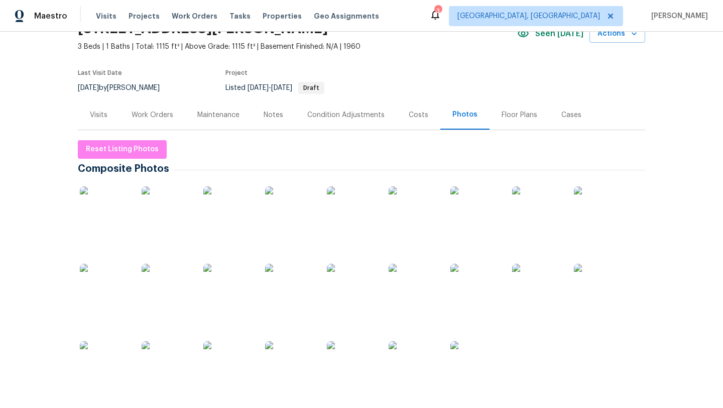
click at [94, 116] on div "Visits" at bounding box center [99, 115] width 18 height 10
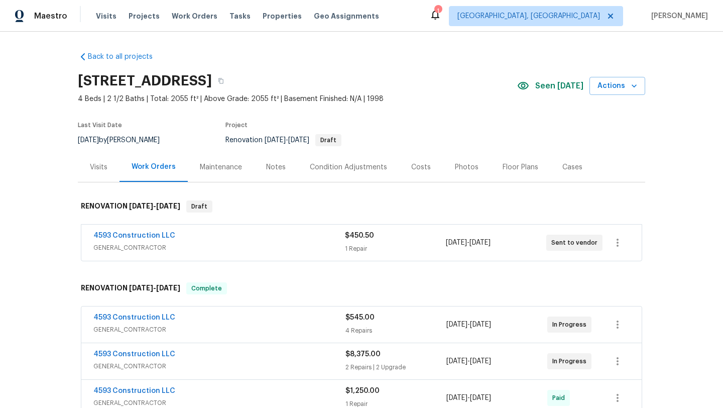
click at [103, 167] on div "Visits" at bounding box center [99, 167] width 18 height 10
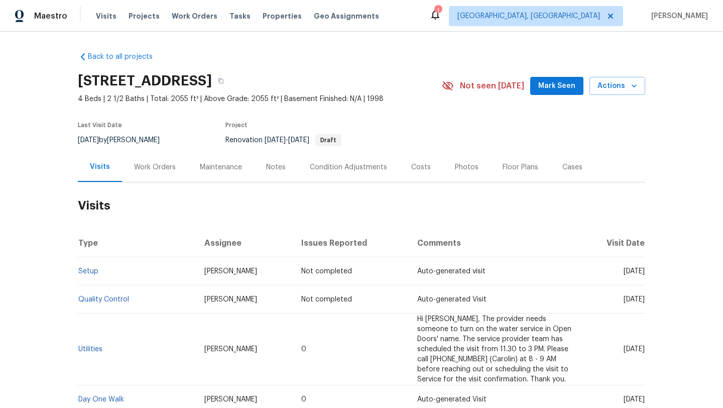
click at [570, 85] on span "Mark Seen" at bounding box center [556, 86] width 37 height 13
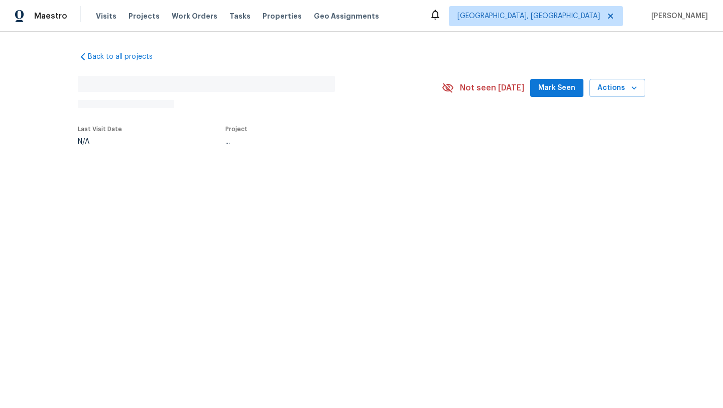
click at [551, 91] on span "Mark Seen" at bounding box center [556, 88] width 37 height 13
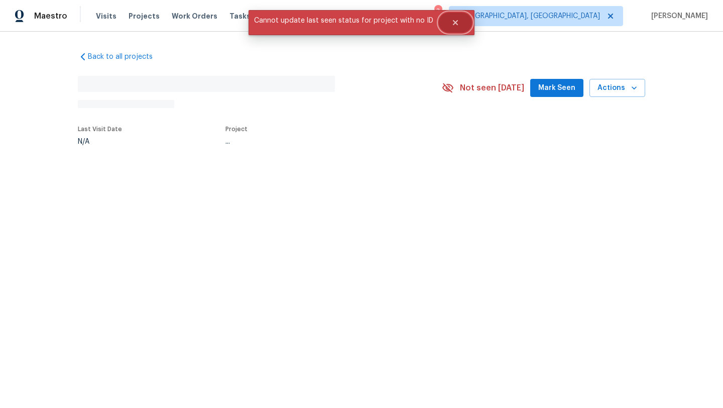
click at [451, 19] on icon "Close" at bounding box center [455, 23] width 8 height 8
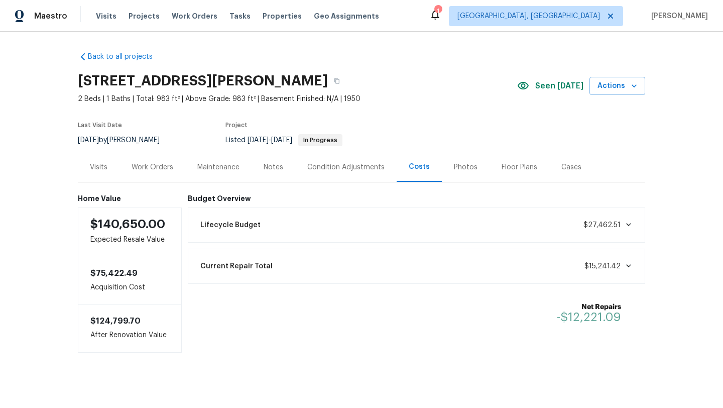
click at [182, 11] on div "Visits Projects Work Orders Tasks Properties Geo Assignments" at bounding box center [243, 16] width 295 height 20
click at [182, 14] on span "Work Orders" at bounding box center [195, 16] width 46 height 10
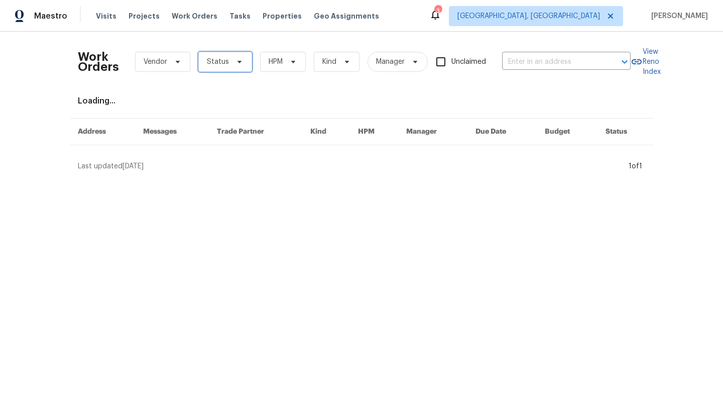
click at [210, 69] on span "Status" at bounding box center [225, 62] width 54 height 20
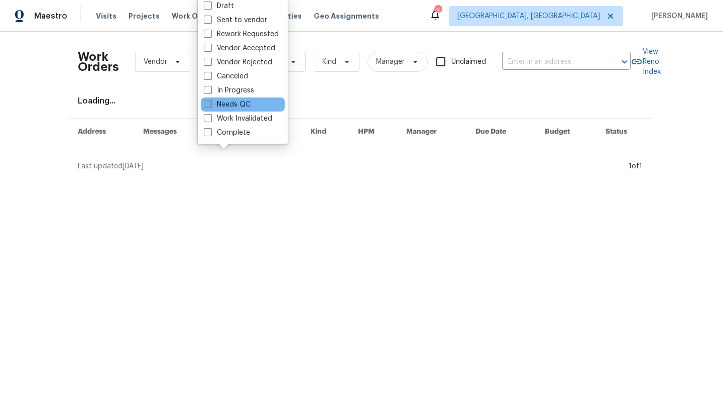
click at [215, 101] on label "Needs QC" at bounding box center [227, 104] width 47 height 10
click at [210, 101] on input "Needs QC" at bounding box center [207, 102] width 7 height 7
checkbox input "true"
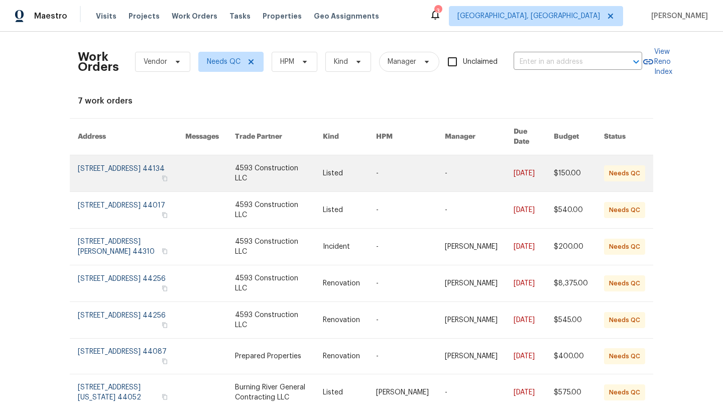
click at [128, 159] on link at bounding box center [131, 173] width 107 height 36
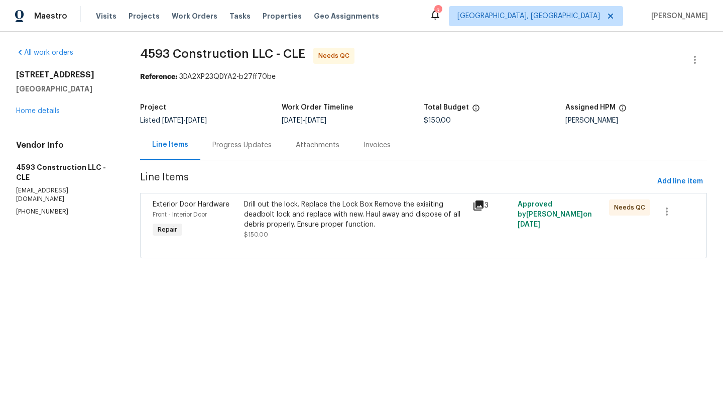
click at [303, 215] on div "Drill out the lock. Replace the Lock Box Remove the exisiting deadbolt lock and…" at bounding box center [355, 214] width 222 height 30
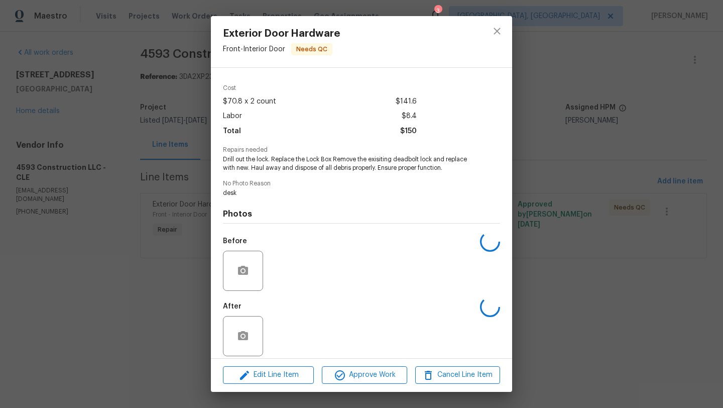
scroll to position [38, 0]
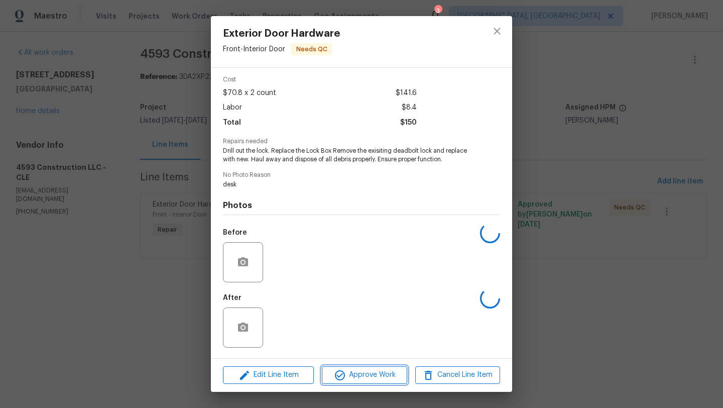
click at [352, 378] on span "Approve Work" at bounding box center [364, 374] width 79 height 13
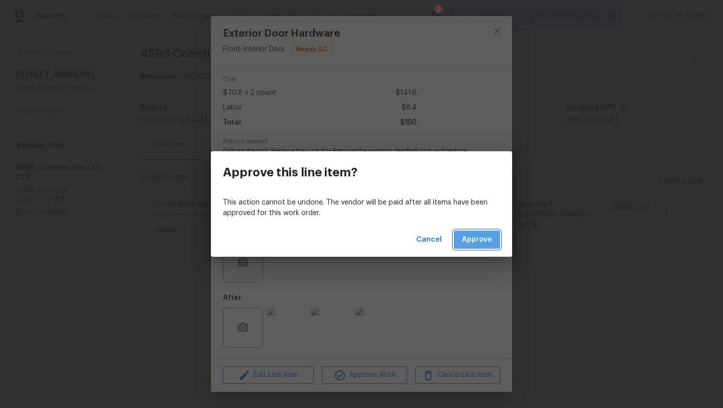
click at [491, 239] on span "Approve" at bounding box center [477, 239] width 30 height 13
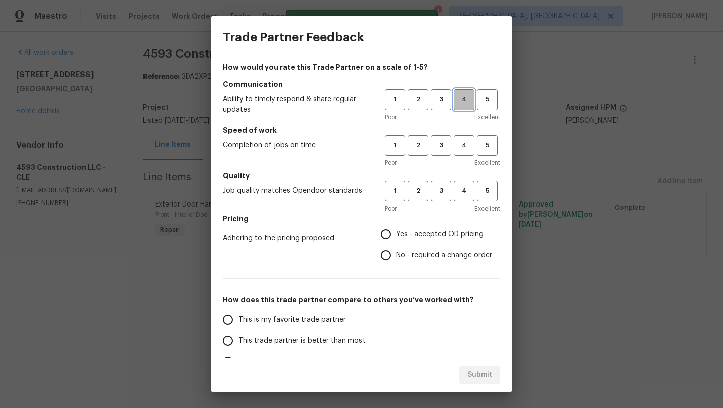
click at [460, 101] on span "4" at bounding box center [464, 100] width 19 height 12
click at [466, 147] on span "4" at bounding box center [464, 146] width 19 height 12
click at [459, 192] on span "4" at bounding box center [464, 191] width 19 height 12
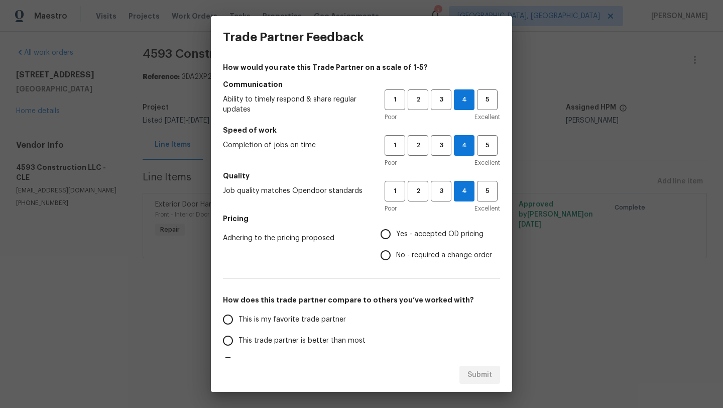
click at [385, 233] on input "Yes - accepted OD pricing" at bounding box center [385, 233] width 21 height 21
radio input "true"
click at [234, 339] on input "This trade partner is better than most" at bounding box center [227, 340] width 21 height 21
click at [481, 377] on span "Submit" at bounding box center [479, 374] width 25 height 13
radio input "true"
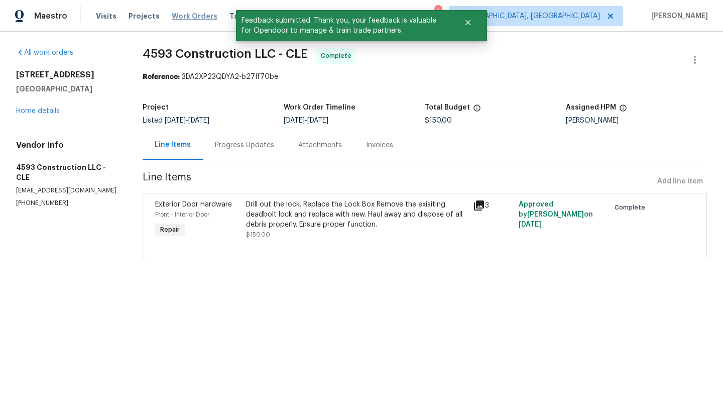
click at [194, 14] on span "Work Orders" at bounding box center [195, 16] width 46 height 10
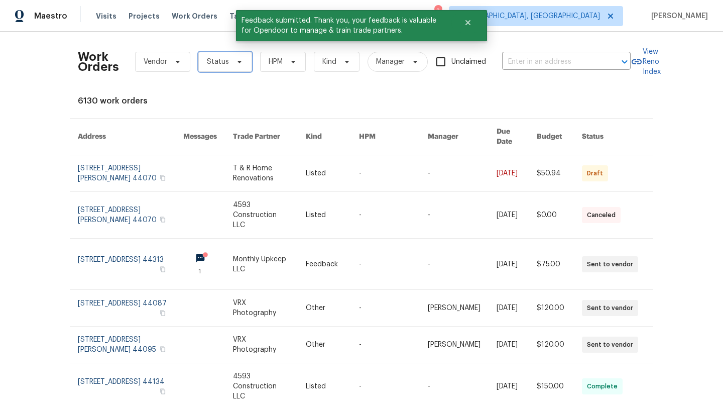
click at [210, 56] on span "Status" at bounding box center [225, 62] width 54 height 20
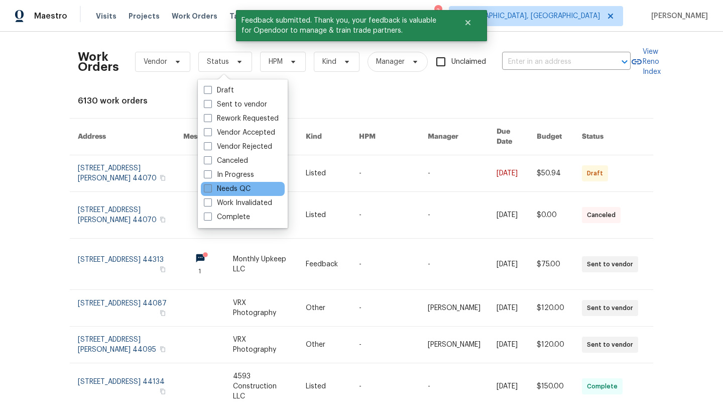
click at [212, 190] on label "Needs QC" at bounding box center [227, 189] width 47 height 10
click at [210, 190] on input "Needs QC" at bounding box center [207, 187] width 7 height 7
checkbox input "true"
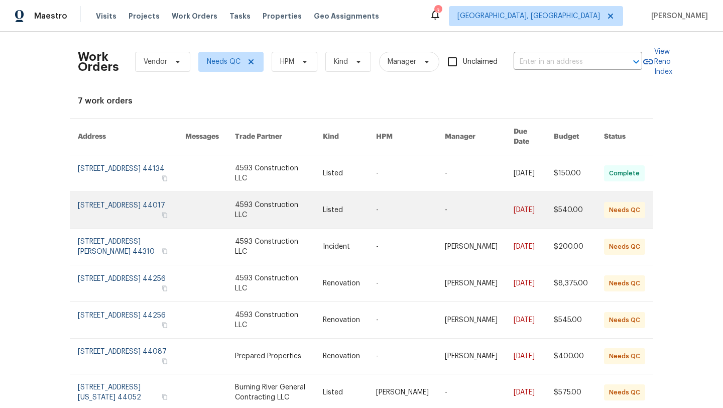
click at [111, 198] on link at bounding box center [131, 210] width 107 height 36
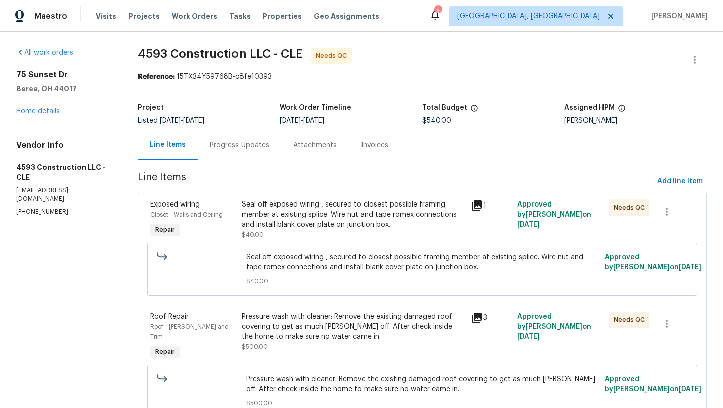
click at [287, 212] on div "Seal off exposed wiring , secured to closest possible framing member at existin…" at bounding box center [352, 214] width 223 height 30
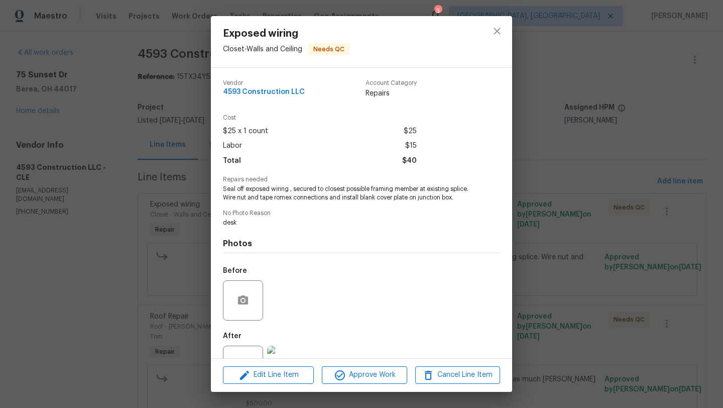
scroll to position [38, 0]
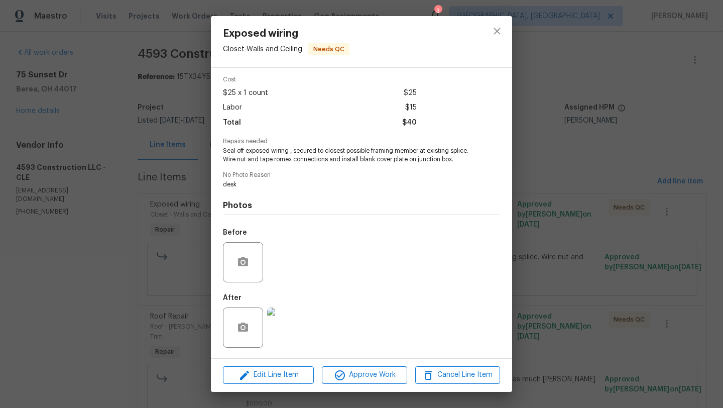
click at [289, 330] on img at bounding box center [287, 327] width 40 height 40
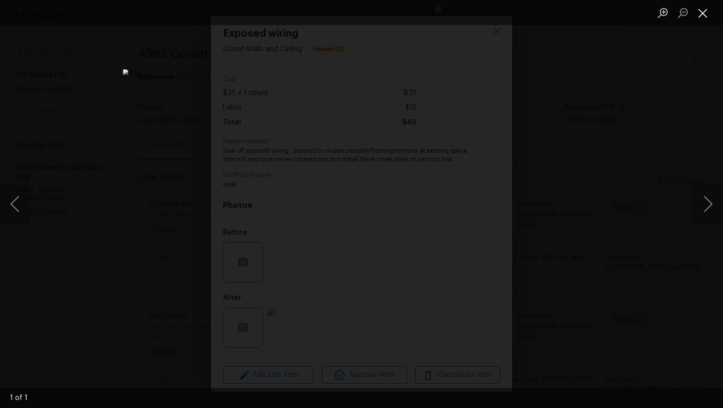
click at [701, 17] on button "Close lightbox" at bounding box center [703, 13] width 20 height 18
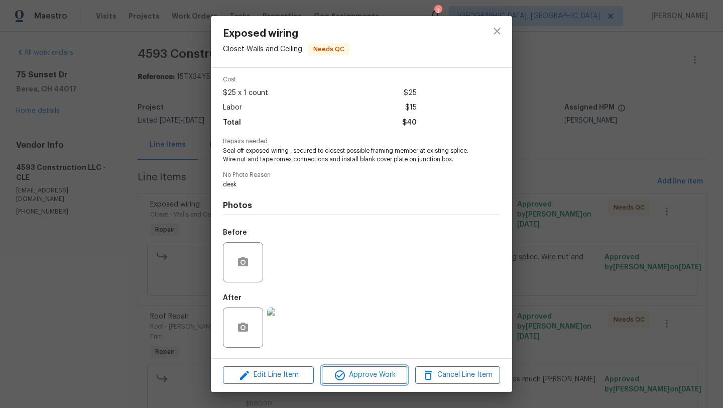
click at [353, 376] on span "Approve Work" at bounding box center [364, 374] width 79 height 13
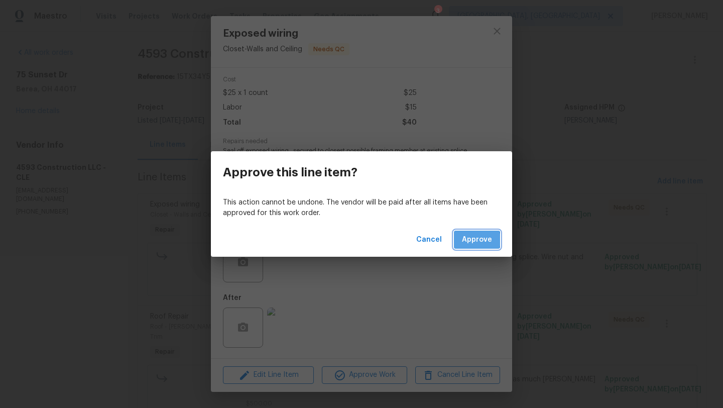
click at [471, 240] on span "Approve" at bounding box center [477, 239] width 30 height 13
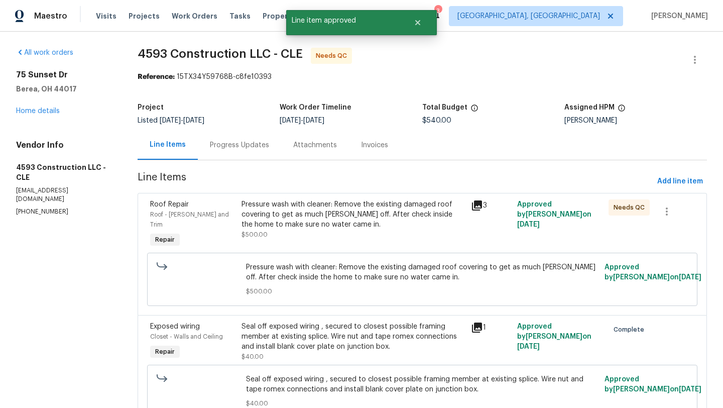
click at [315, 230] on div "Pressure wash with cleaner: Remove the existing damaged roof covering to get as…" at bounding box center [352, 219] width 223 height 40
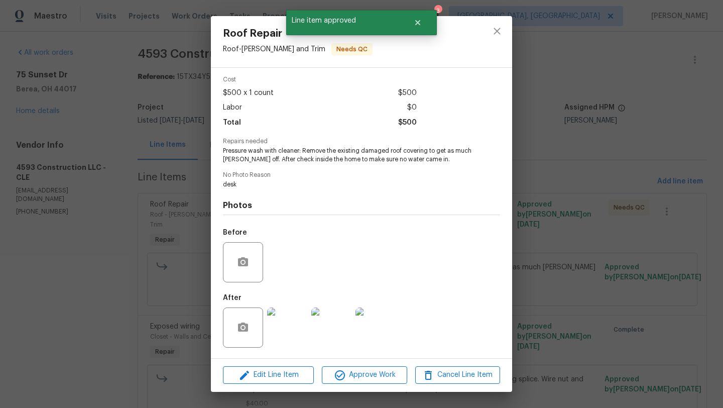
click at [292, 316] on img at bounding box center [287, 327] width 40 height 40
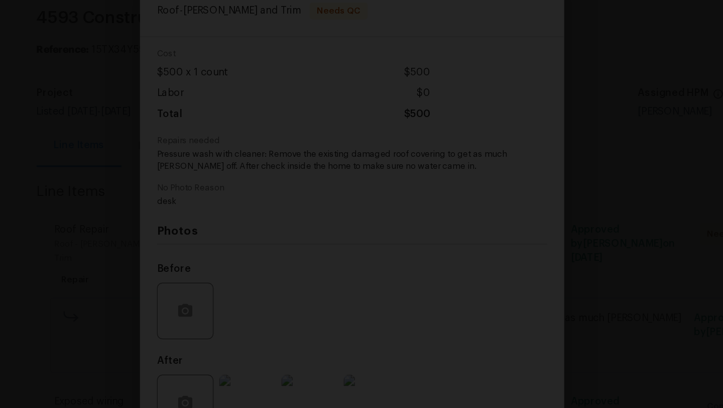
click at [547, 154] on img "Lightbox" at bounding box center [340, 260] width 805 height 454
click at [624, 204] on img "Lightbox" at bounding box center [340, 260] width 805 height 454
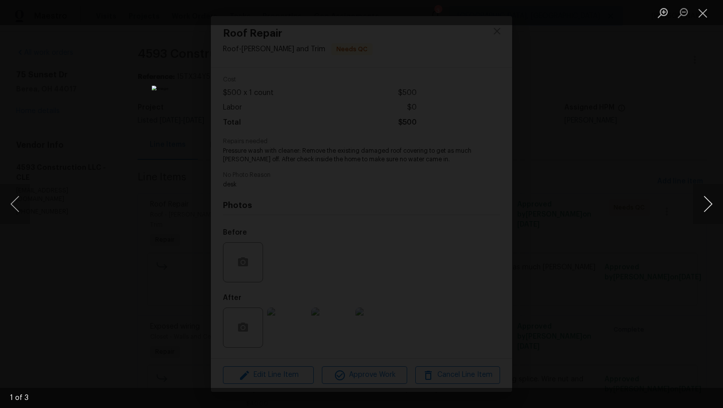
click at [714, 204] on button "Next image" at bounding box center [708, 204] width 30 height 40
click at [714, 209] on button "Next image" at bounding box center [708, 204] width 30 height 40
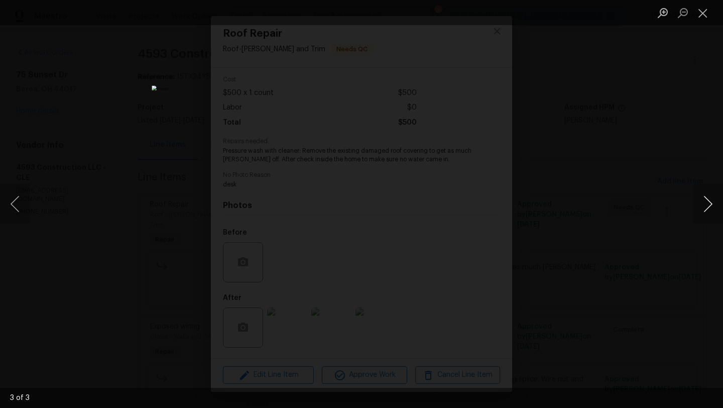
click at [714, 209] on button "Next image" at bounding box center [708, 204] width 30 height 40
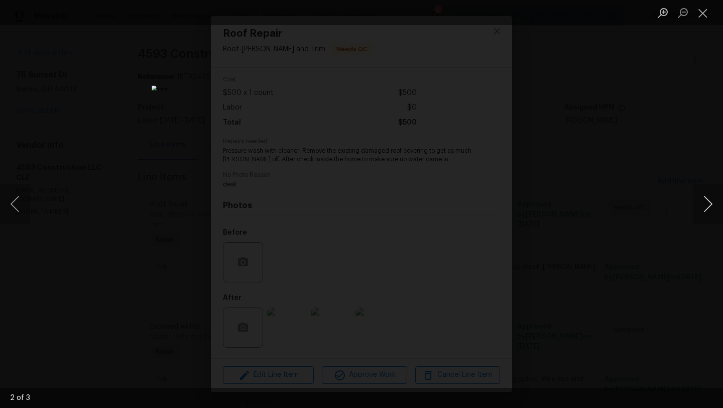
click at [714, 209] on button "Next image" at bounding box center [708, 204] width 30 height 40
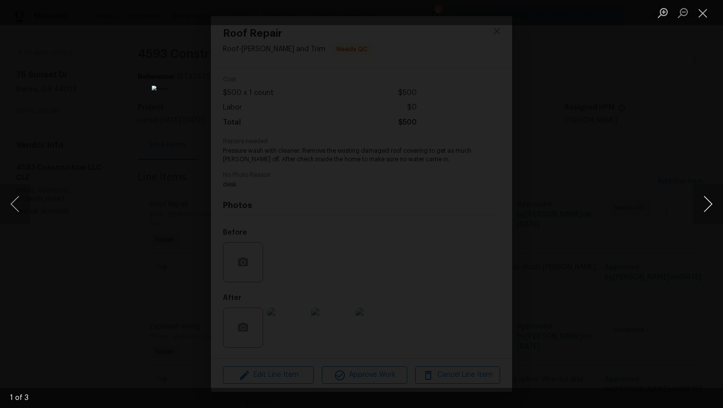
click at [714, 209] on button "Next image" at bounding box center [708, 204] width 30 height 40
click at [712, 206] on button "Next image" at bounding box center [708, 204] width 30 height 40
click at [704, 11] on button "Close lightbox" at bounding box center [703, 13] width 20 height 18
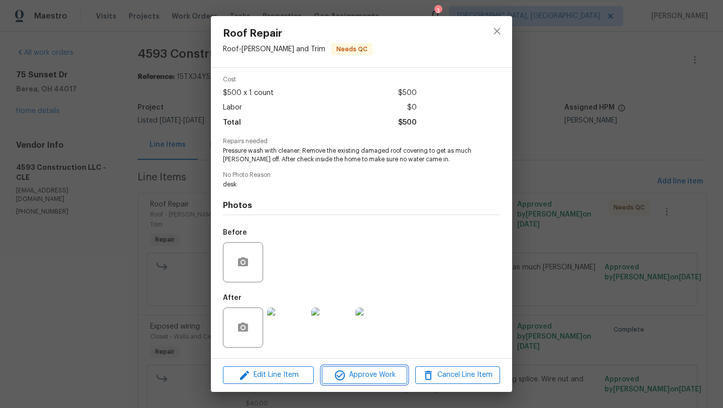
click at [350, 372] on span "Approve Work" at bounding box center [364, 374] width 79 height 13
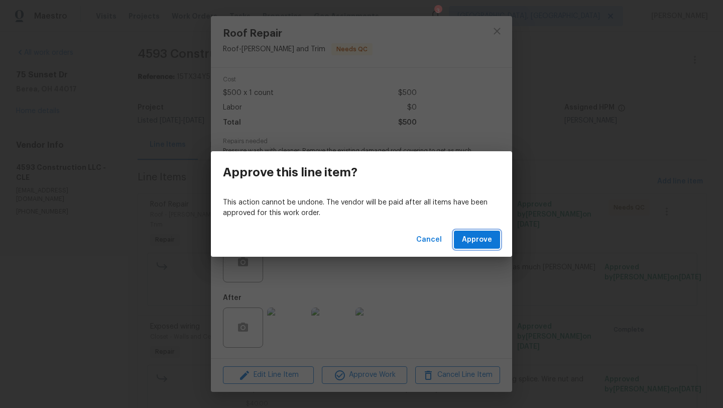
click at [472, 241] on span "Approve" at bounding box center [477, 239] width 30 height 13
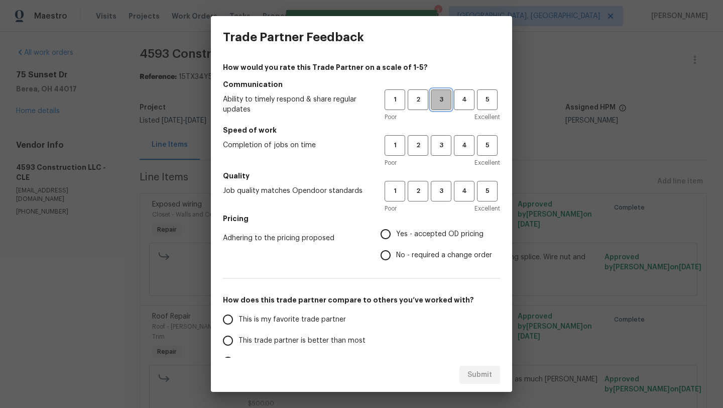
click at [440, 99] on span "3" at bounding box center [441, 100] width 19 height 12
click at [466, 150] on span "4" at bounding box center [464, 146] width 19 height 12
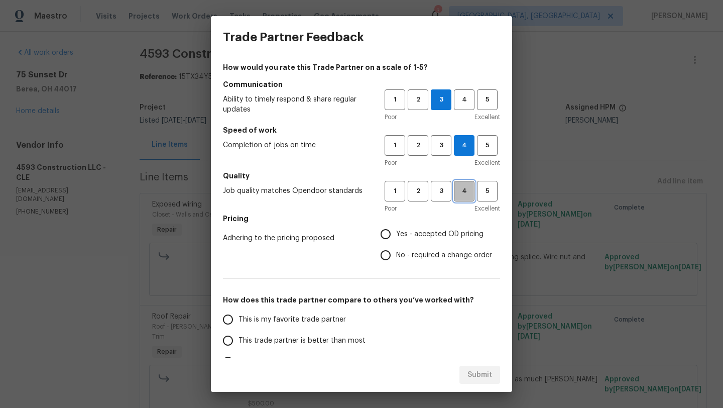
click at [460, 196] on span "4" at bounding box center [464, 191] width 19 height 12
click at [439, 148] on span "3" at bounding box center [441, 146] width 19 height 12
click at [437, 187] on span "3" at bounding box center [441, 191] width 19 height 12
click at [388, 235] on input "Yes - accepted OD pricing" at bounding box center [385, 233] width 21 height 21
radio input "true"
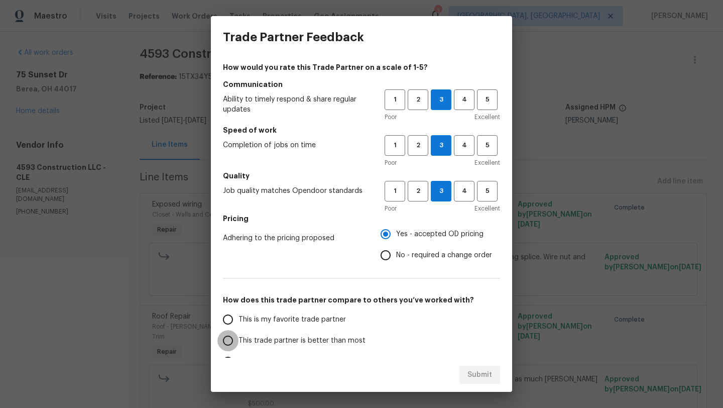
click at [225, 344] on input "This trade partner is better than most" at bounding box center [227, 340] width 21 height 21
click at [476, 372] on span "Submit" at bounding box center [479, 374] width 25 height 13
radio input "true"
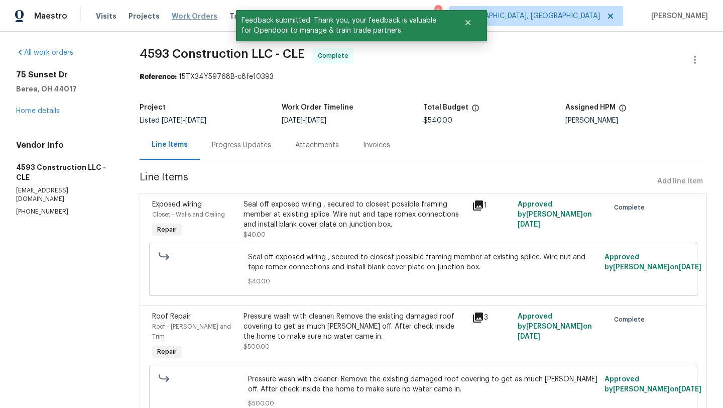
click at [185, 17] on span "Work Orders" at bounding box center [195, 16] width 46 height 10
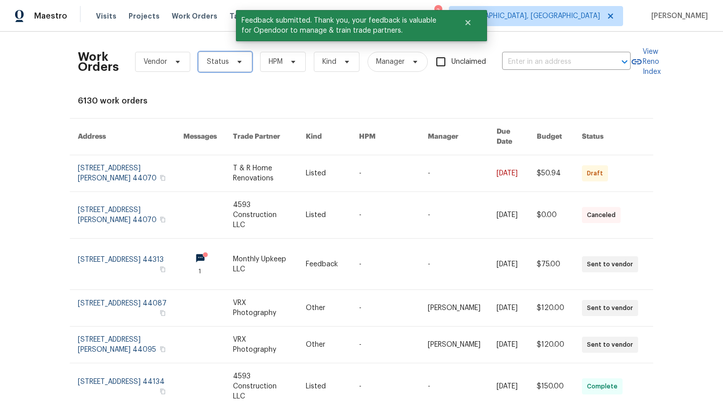
click at [217, 59] on span "Status" at bounding box center [218, 62] width 22 height 10
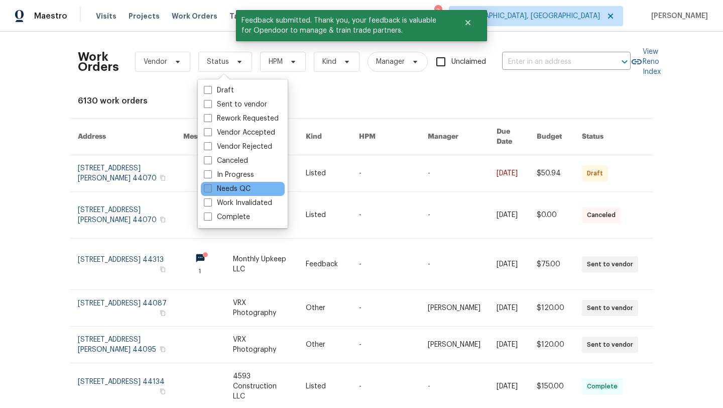
click at [217, 184] on label "Needs QC" at bounding box center [227, 189] width 47 height 10
click at [210, 184] on input "Needs QC" at bounding box center [207, 187] width 7 height 7
checkbox input "true"
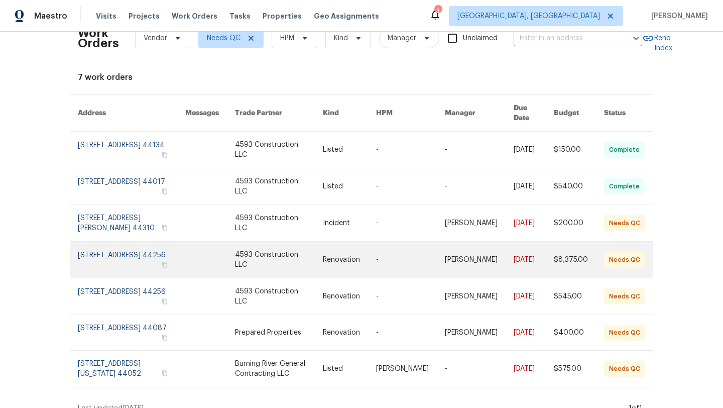
scroll to position [28, 0]
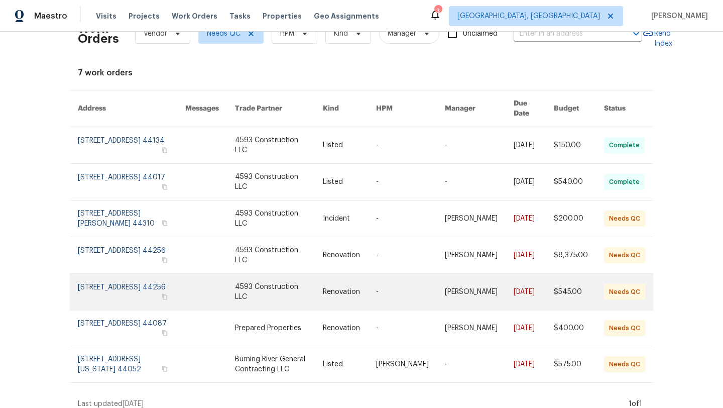
click at [104, 288] on link at bounding box center [131, 292] width 107 height 36
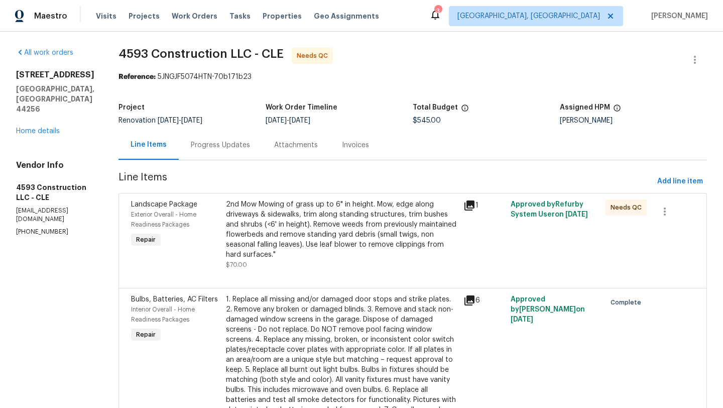
click at [259, 230] on div "2nd Mow Mowing of grass up to 6" in height. Mow, edge along driveways & sidewal…" at bounding box center [341, 229] width 231 height 60
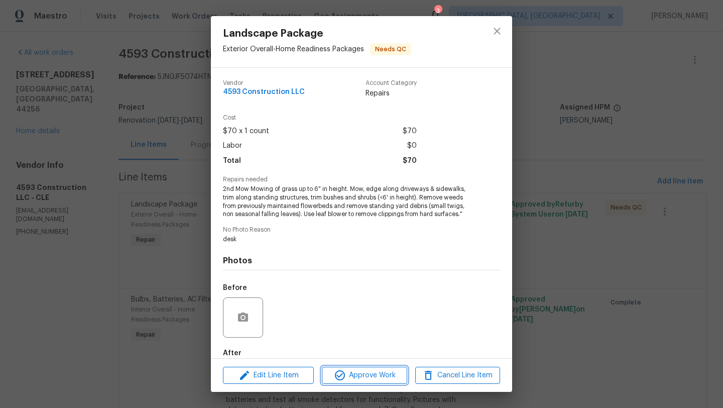
click at [355, 369] on span "Approve Work" at bounding box center [364, 375] width 79 height 13
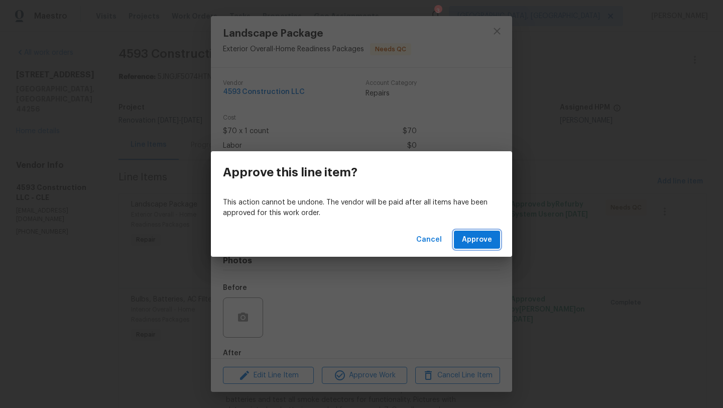
click at [474, 231] on button "Approve" at bounding box center [477, 239] width 46 height 19
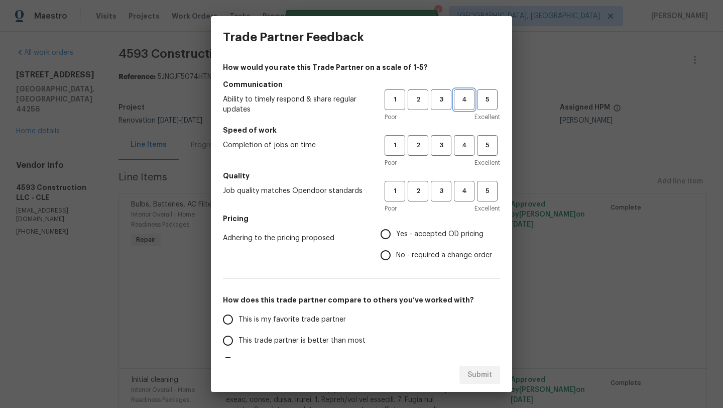
click at [459, 98] on span "4" at bounding box center [464, 100] width 19 height 12
click at [463, 152] on button "4" at bounding box center [464, 145] width 21 height 21
click at [458, 197] on button "4" at bounding box center [464, 191] width 21 height 21
click at [385, 236] on input "Yes - accepted OD pricing" at bounding box center [385, 233] width 21 height 21
radio input "true"
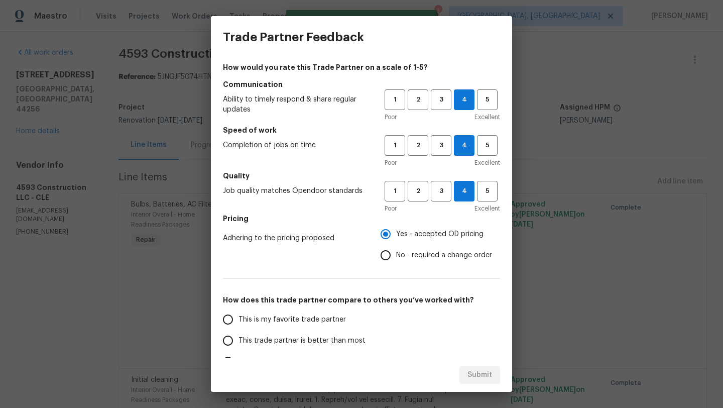
click at [227, 340] on input "This trade partner is better than most" at bounding box center [227, 340] width 21 height 21
click at [472, 380] on span "Submit" at bounding box center [479, 374] width 25 height 13
radio input "true"
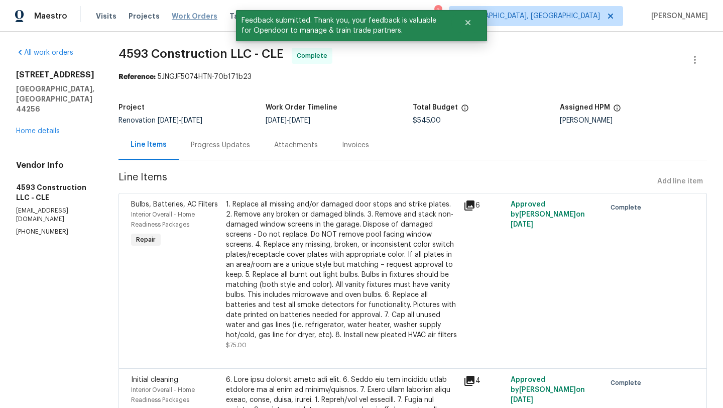
click at [172, 16] on span "Work Orders" at bounding box center [195, 16] width 46 height 10
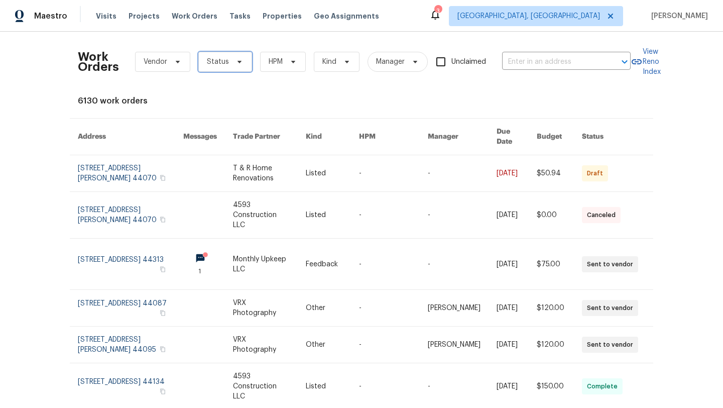
click at [225, 70] on span "Status" at bounding box center [225, 62] width 54 height 20
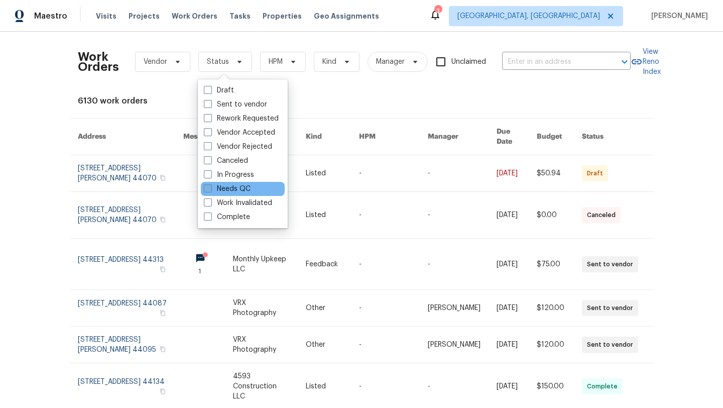
click at [218, 187] on label "Needs QC" at bounding box center [227, 189] width 47 height 10
click at [210, 187] on input "Needs QC" at bounding box center [207, 187] width 7 height 7
checkbox input "true"
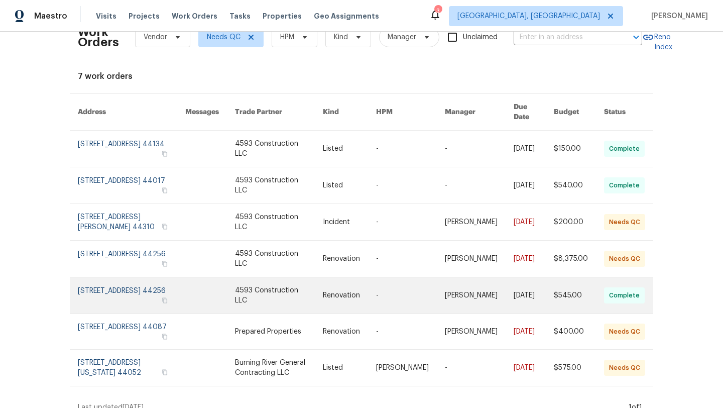
scroll to position [28, 0]
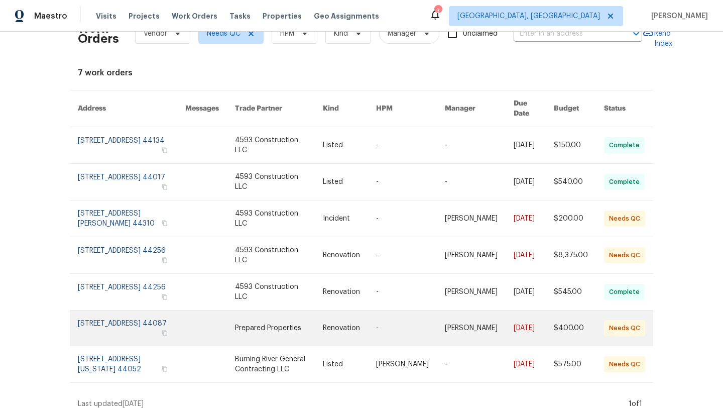
click at [107, 318] on link at bounding box center [131, 327] width 107 height 35
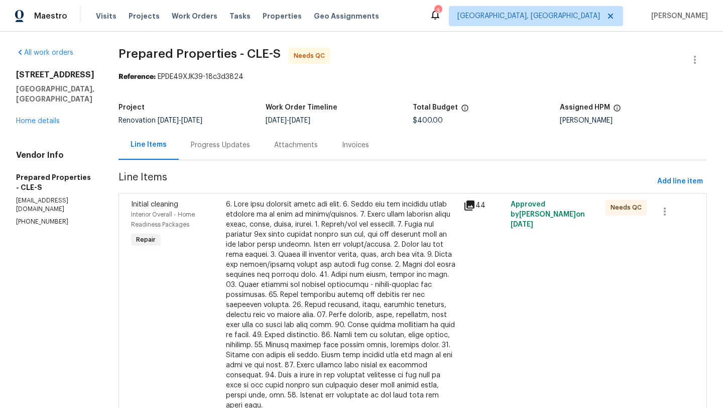
click at [361, 228] on div at bounding box center [341, 304] width 231 height 211
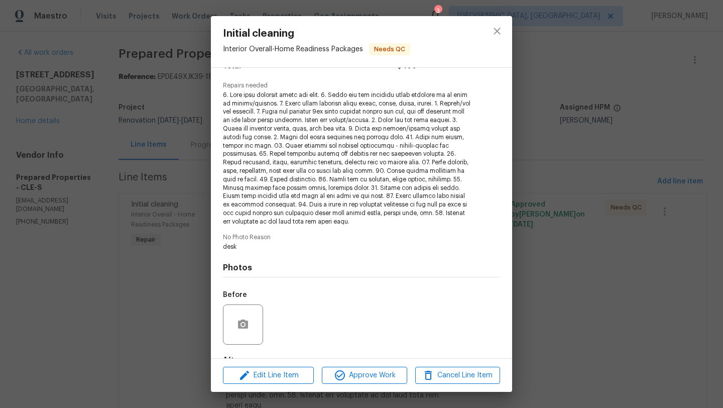
scroll to position [156, 0]
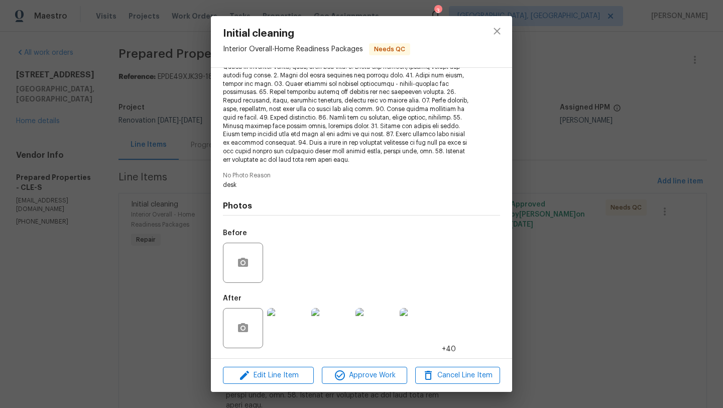
click at [292, 331] on img at bounding box center [287, 328] width 40 height 40
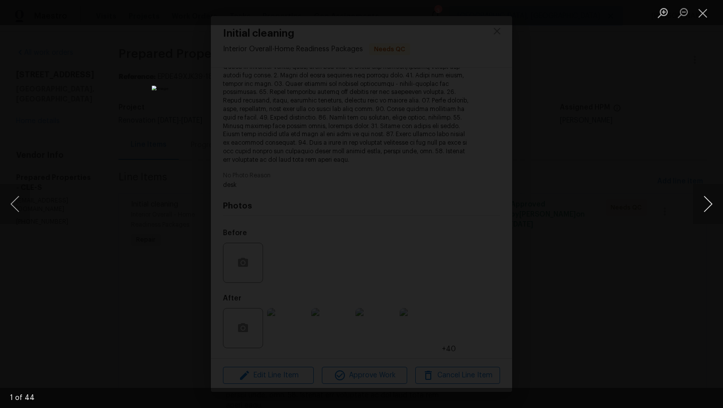
click at [713, 203] on button "Next image" at bounding box center [708, 204] width 30 height 40
click at [712, 203] on button "Next image" at bounding box center [708, 204] width 30 height 40
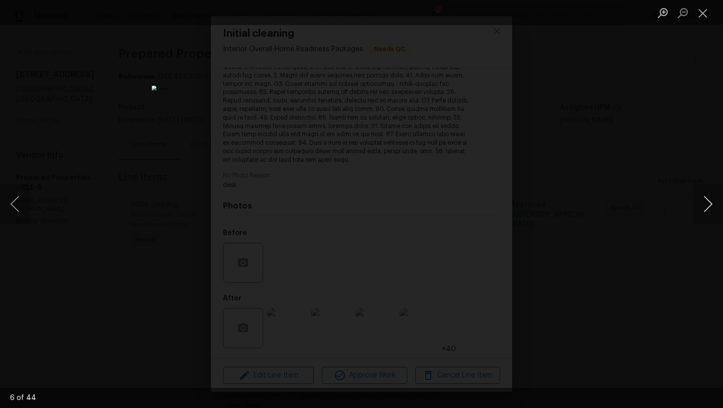
click at [712, 203] on button "Next image" at bounding box center [708, 204] width 30 height 40
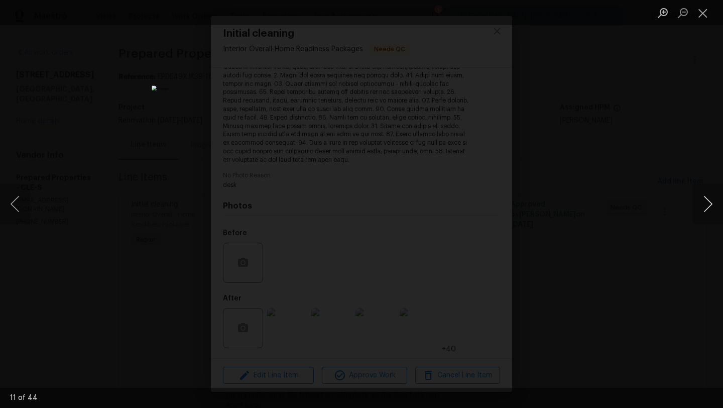
click at [712, 203] on button "Next image" at bounding box center [708, 204] width 30 height 40
click at [701, 16] on button "Close lightbox" at bounding box center [703, 13] width 20 height 18
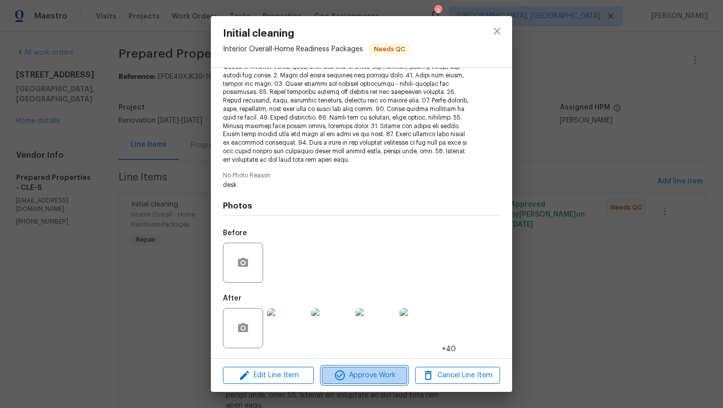
click at [357, 373] on span "Approve Work" at bounding box center [364, 375] width 79 height 13
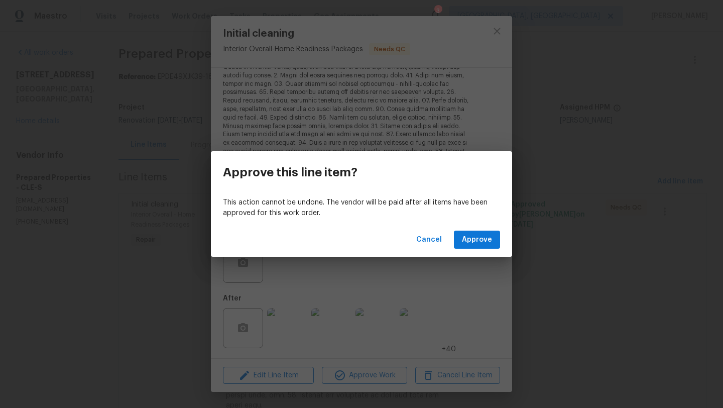
click at [472, 229] on div "Cancel Approve" at bounding box center [361, 239] width 301 height 35
click at [475, 239] on span "Approve" at bounding box center [477, 239] width 30 height 13
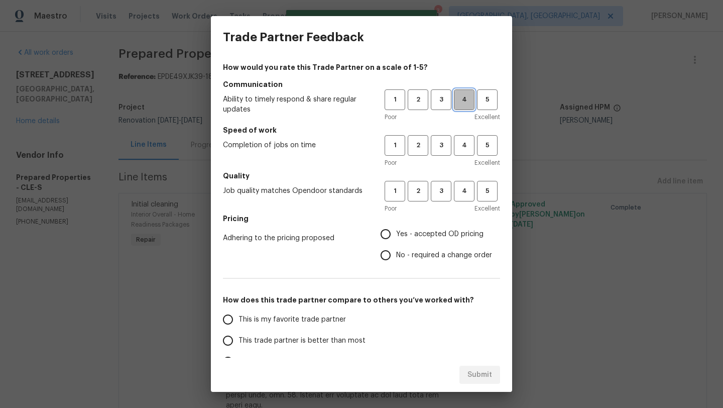
click at [465, 98] on span "4" at bounding box center [464, 100] width 19 height 12
click at [464, 151] on span "4" at bounding box center [464, 146] width 19 height 12
click at [464, 192] on span "4" at bounding box center [464, 191] width 19 height 12
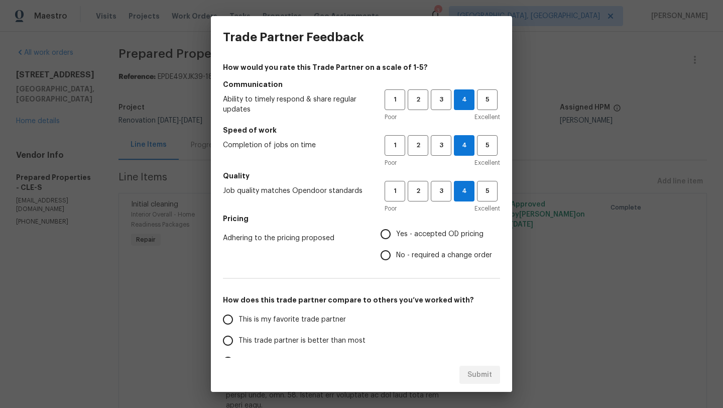
click at [386, 229] on input "Yes - accepted OD pricing" at bounding box center [385, 233] width 21 height 21
radio input "true"
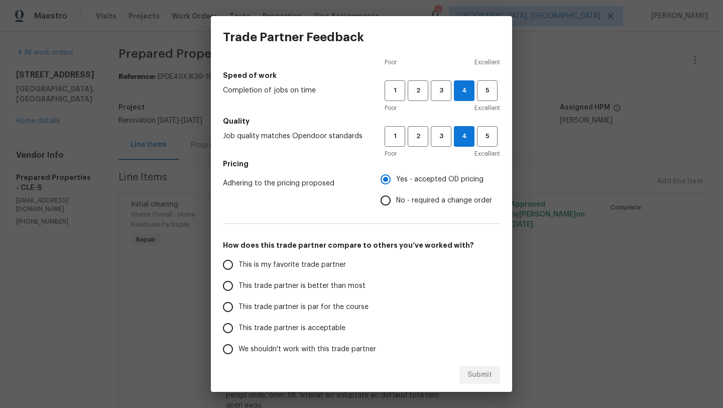
scroll to position [54, 0]
click at [227, 309] on input "This trade partner is par for the course" at bounding box center [227, 307] width 21 height 21
click at [476, 377] on span "Submit" at bounding box center [479, 374] width 25 height 13
radio input "true"
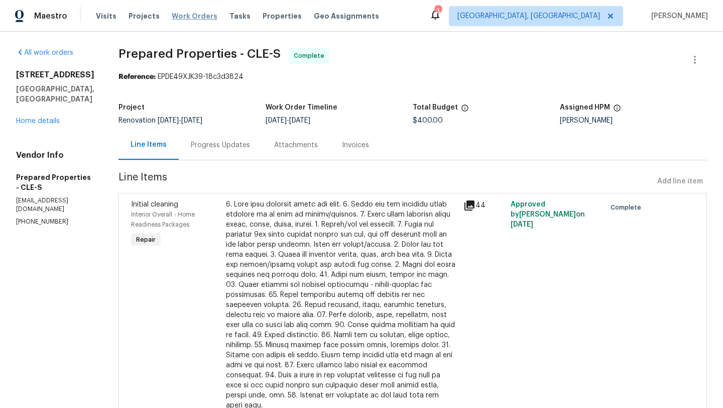
click at [190, 14] on span "Work Orders" at bounding box center [195, 16] width 46 height 10
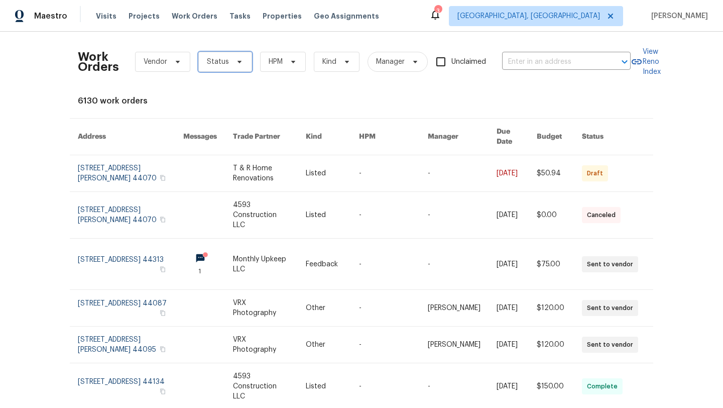
click at [228, 52] on span "Status" at bounding box center [225, 62] width 54 height 20
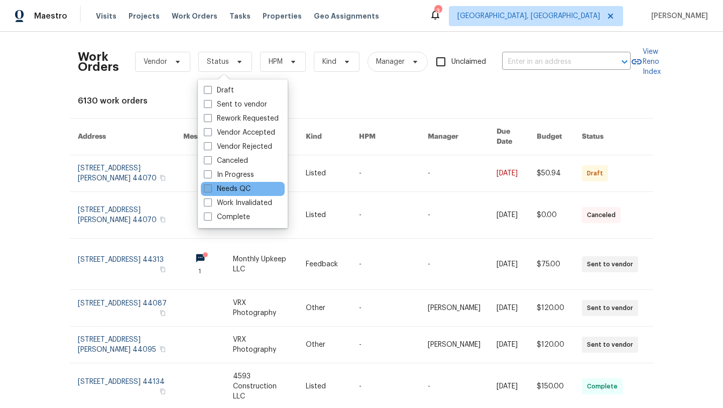
click at [223, 190] on label "Needs QC" at bounding box center [227, 189] width 47 height 10
click at [210, 190] on input "Needs QC" at bounding box center [207, 187] width 7 height 7
checkbox input "true"
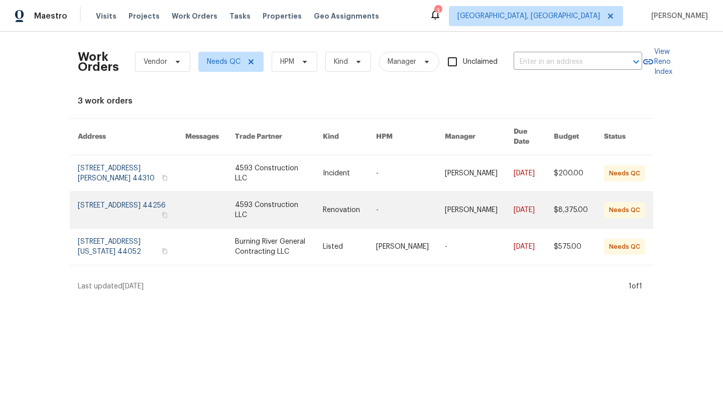
click at [108, 199] on link at bounding box center [131, 210] width 107 height 36
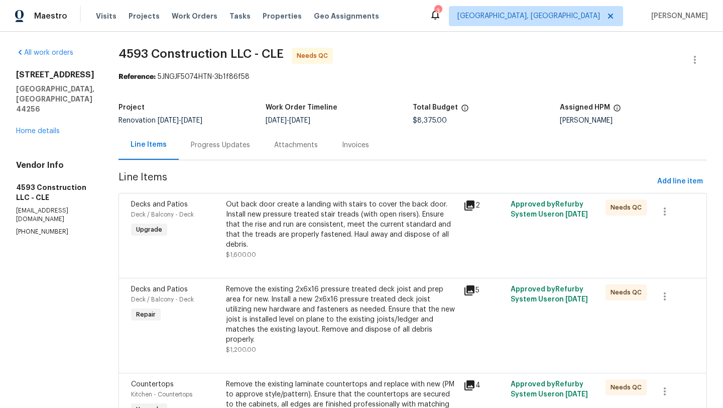
click at [309, 236] on div "Out back door create a landing with stairs to cover the back door. Install new …" at bounding box center [341, 224] width 231 height 50
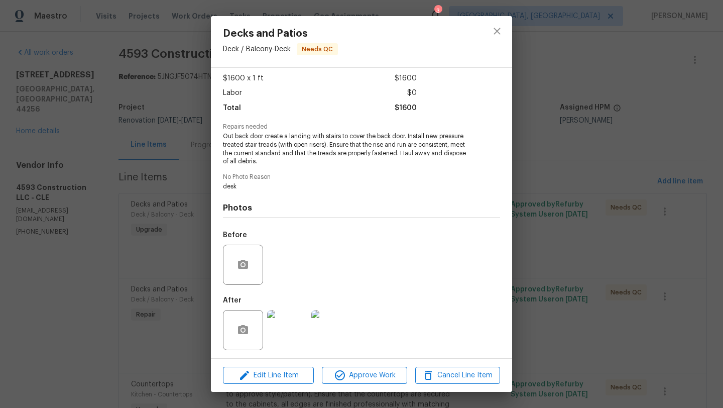
scroll to position [55, 0]
click at [292, 328] on img at bounding box center [287, 328] width 40 height 40
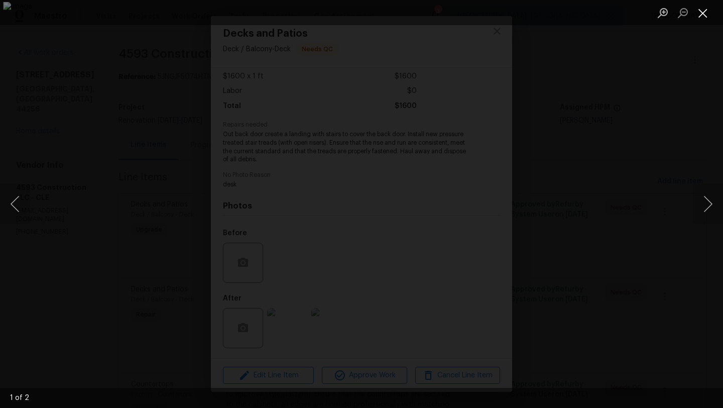
click at [704, 11] on button "Close lightbox" at bounding box center [703, 13] width 20 height 18
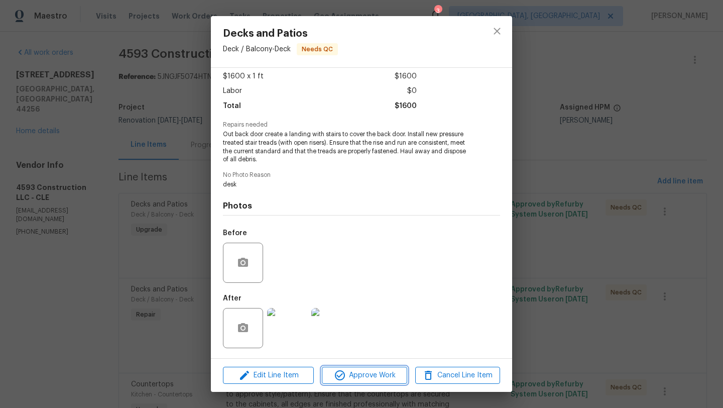
click at [358, 373] on span "Approve Work" at bounding box center [364, 375] width 79 height 13
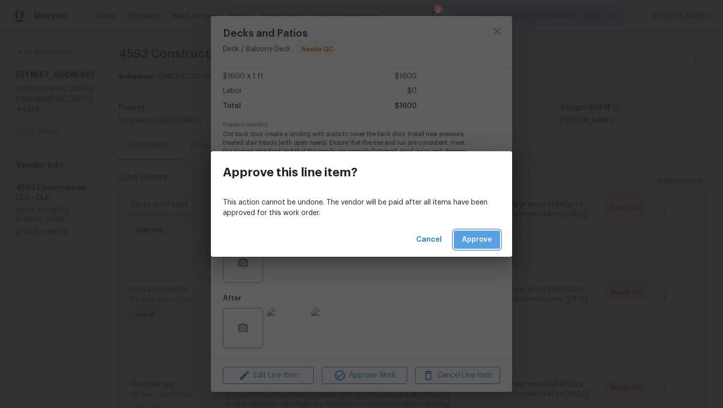
click at [478, 244] on span "Approve" at bounding box center [477, 239] width 30 height 13
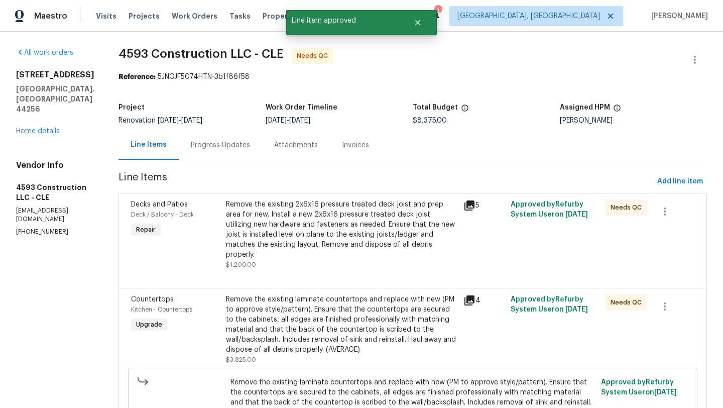
click at [296, 231] on div "Remove the existing 2x6x16 pressure treated deck joist and prep area for new. I…" at bounding box center [341, 229] width 231 height 60
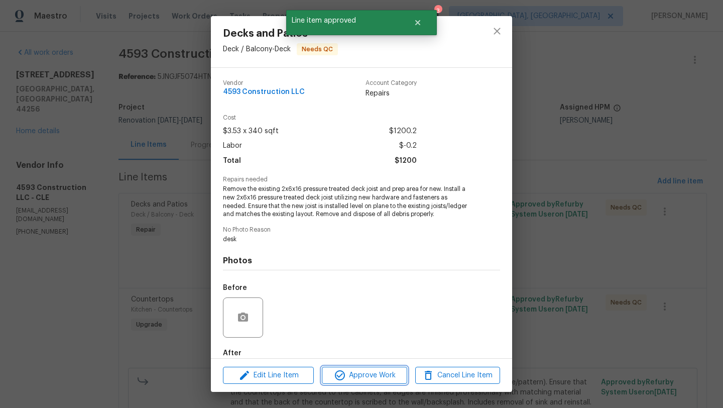
click at [358, 376] on span "Approve Work" at bounding box center [364, 375] width 79 height 13
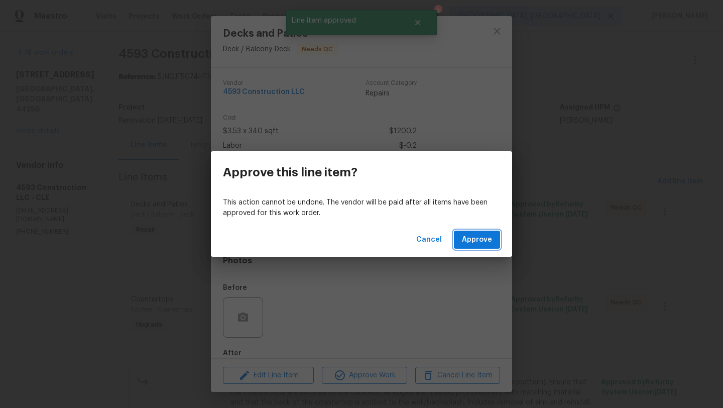
click at [486, 239] on span "Approve" at bounding box center [477, 239] width 30 height 13
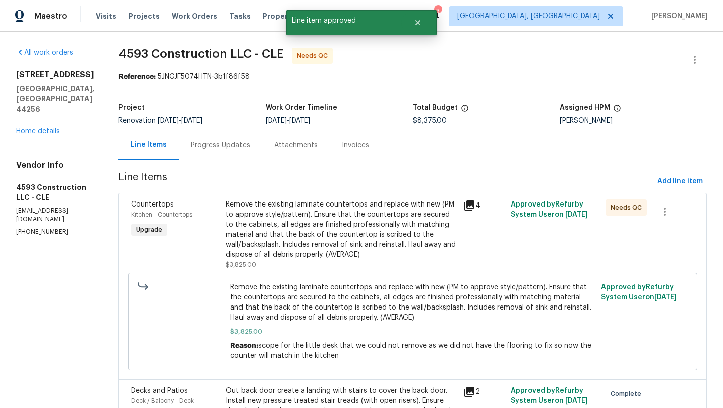
click at [306, 233] on div "Remove the existing laminate countertops and replace with new (PM to approve st…" at bounding box center [341, 229] width 231 height 60
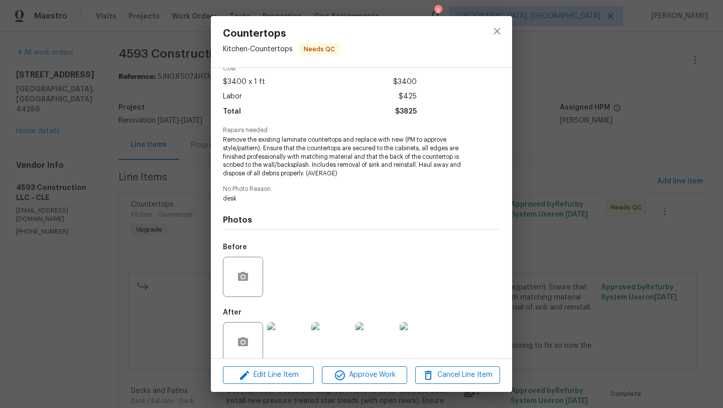
scroll to position [63, 0]
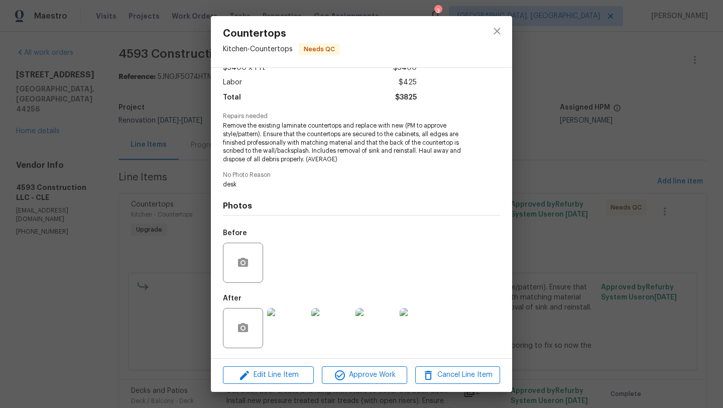
click at [280, 333] on img at bounding box center [287, 328] width 40 height 40
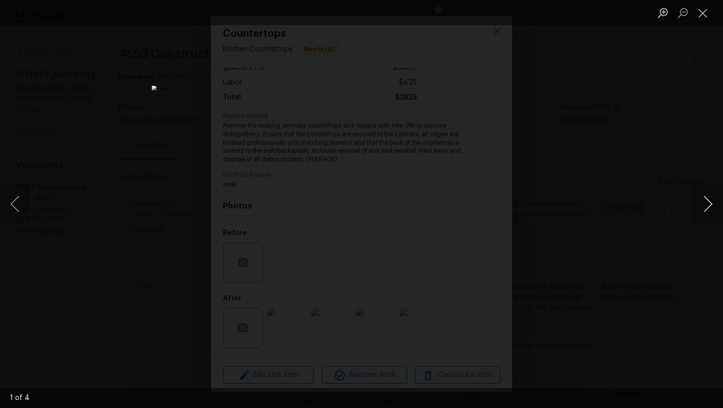
click at [708, 214] on button "Next image" at bounding box center [708, 204] width 30 height 40
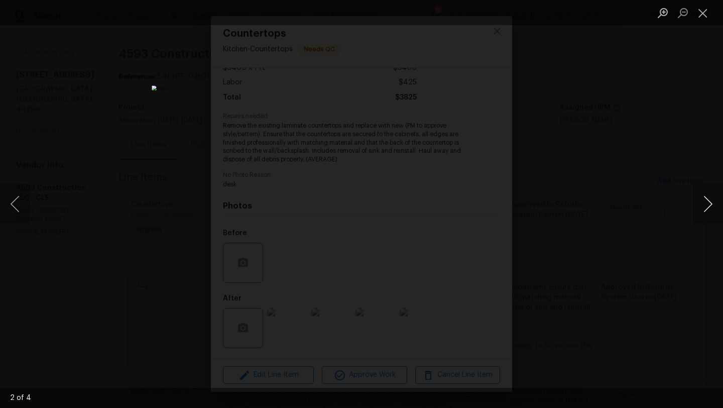
click at [708, 215] on button "Next image" at bounding box center [708, 204] width 30 height 40
click at [699, 15] on button "Close lightbox" at bounding box center [703, 13] width 20 height 18
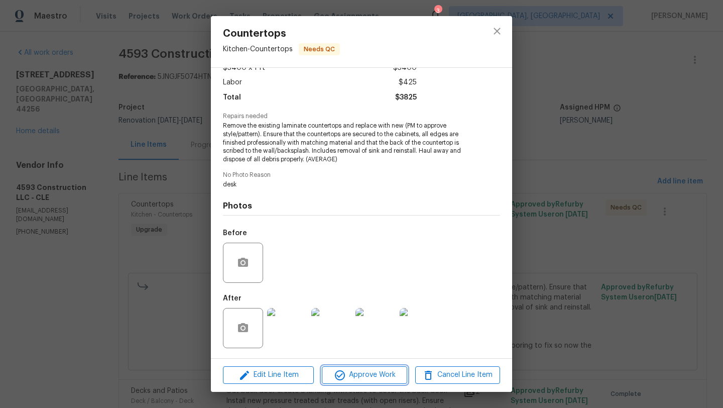
click at [373, 375] on span "Approve Work" at bounding box center [364, 374] width 79 height 13
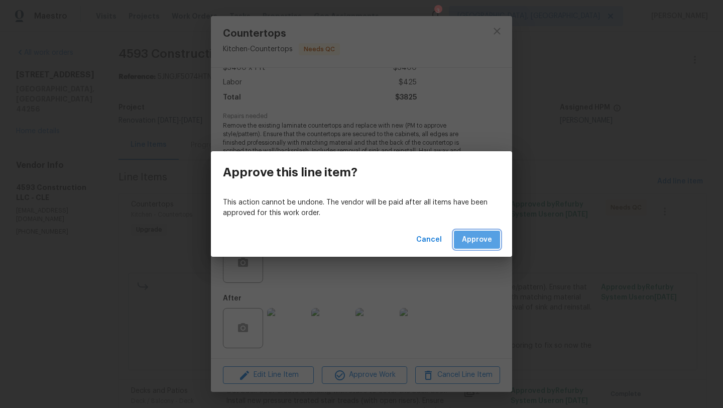
click at [491, 239] on span "Approve" at bounding box center [477, 239] width 30 height 13
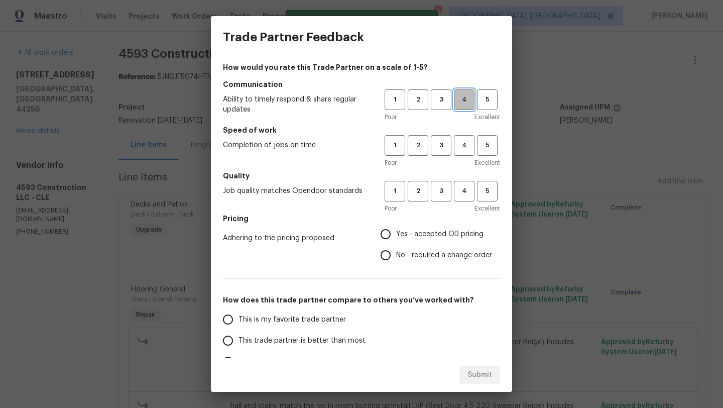
click at [462, 97] on span "4" at bounding box center [464, 100] width 19 height 12
click at [439, 145] on span "3" at bounding box center [441, 146] width 19 height 12
click at [463, 188] on span "4" at bounding box center [464, 191] width 19 height 12
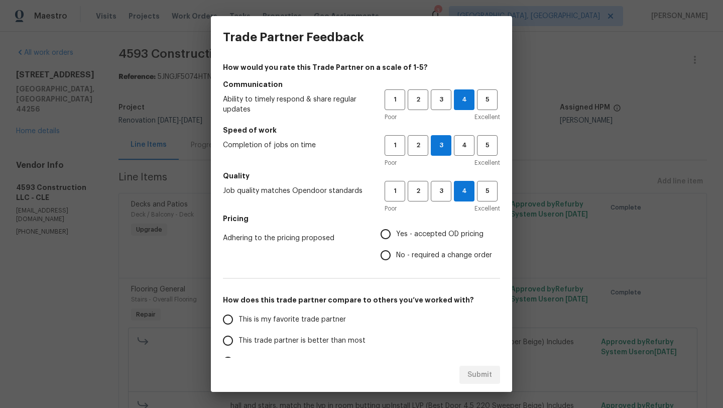
click at [380, 237] on input "Yes - accepted OD pricing" at bounding box center [385, 233] width 21 height 21
radio input "true"
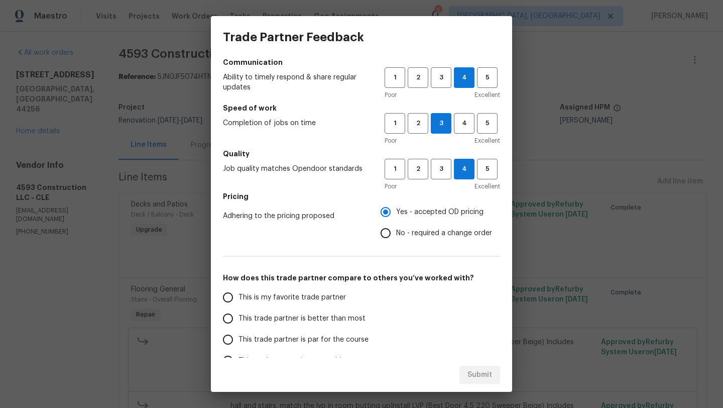
scroll to position [24, 0]
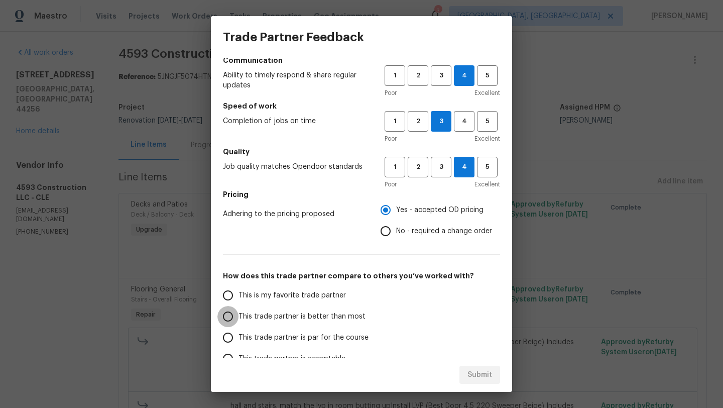
click at [228, 315] on input "This trade partner is better than most" at bounding box center [227, 316] width 21 height 21
click at [493, 372] on button "Submit" at bounding box center [479, 374] width 41 height 19
radio input "true"
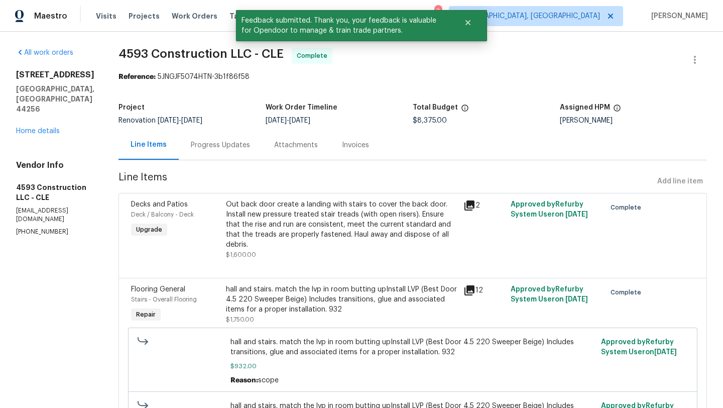
click at [44, 125] on div "920 Norwegian Wood Dr Medina, OH 44256 Home details" at bounding box center [55, 103] width 78 height 66
click at [44, 128] on link "Home details" at bounding box center [38, 131] width 44 height 7
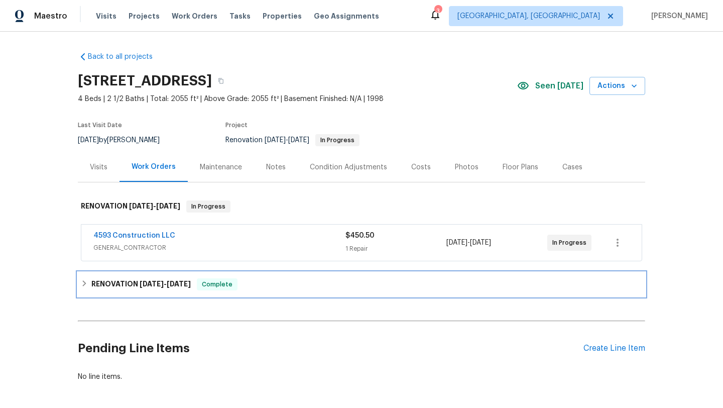
click at [87, 281] on icon at bounding box center [84, 283] width 7 height 7
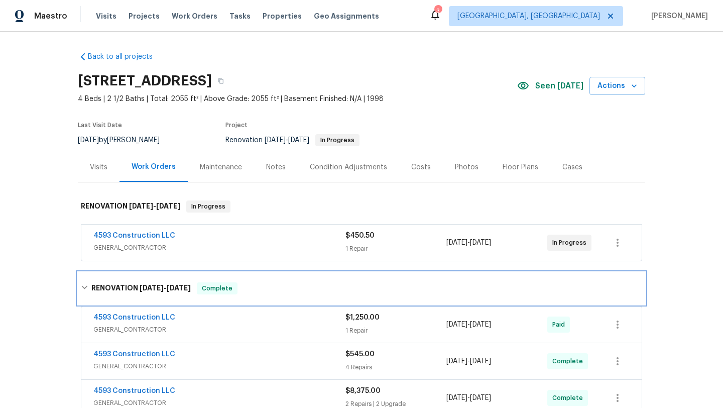
click at [83, 290] on icon at bounding box center [84, 287] width 7 height 7
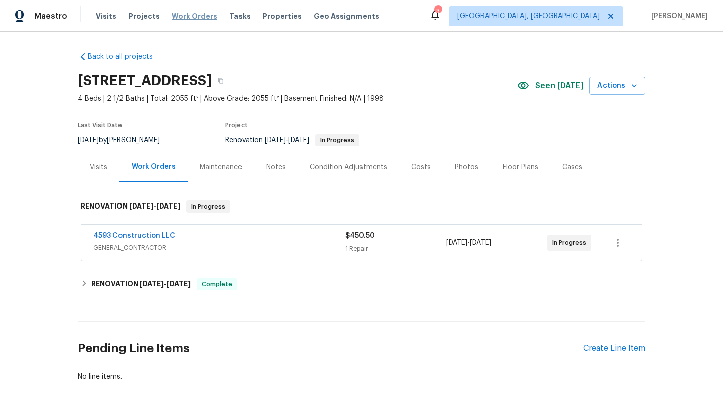
click at [194, 18] on span "Work Orders" at bounding box center [195, 16] width 46 height 10
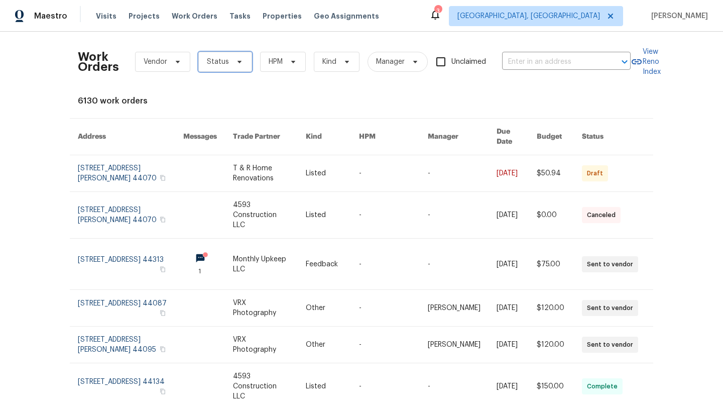
click at [221, 66] on span "Status" at bounding box center [218, 62] width 22 height 10
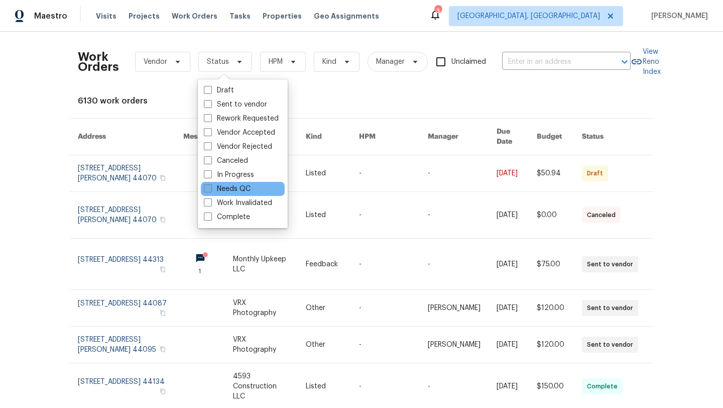
click at [217, 187] on label "Needs QC" at bounding box center [227, 189] width 47 height 10
click at [210, 187] on input "Needs QC" at bounding box center [207, 187] width 7 height 7
checkbox input "true"
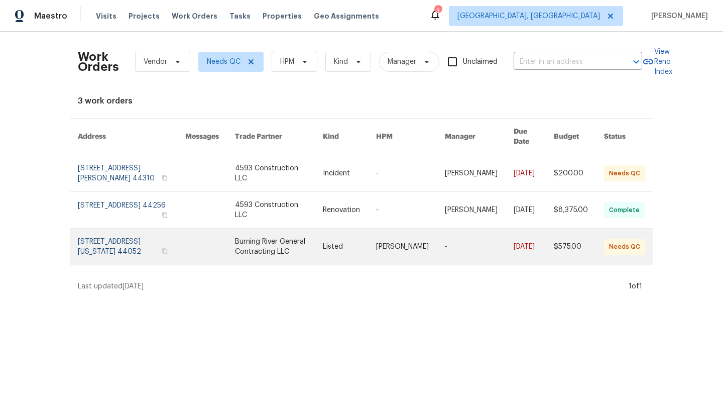
click at [109, 241] on link at bounding box center [131, 246] width 107 height 36
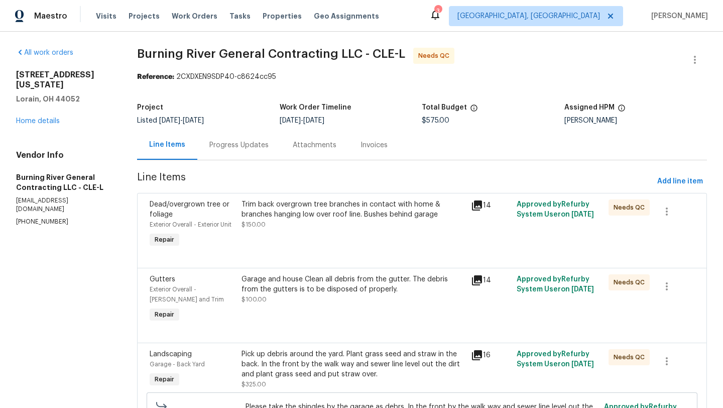
click at [306, 218] on div "Trim back overgrown tree branches in contact with home & branches hanging low o…" at bounding box center [352, 209] width 223 height 20
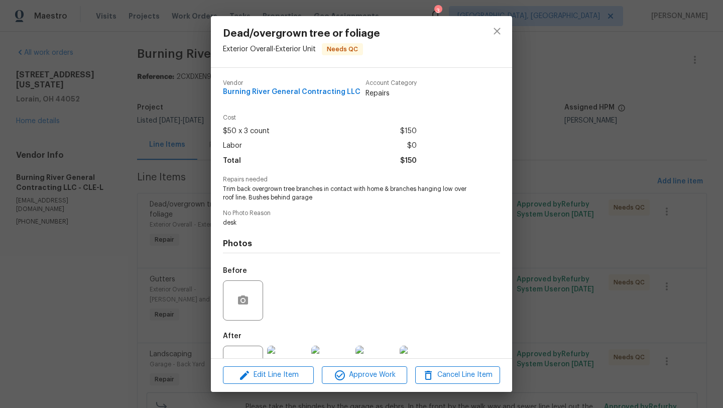
scroll to position [38, 0]
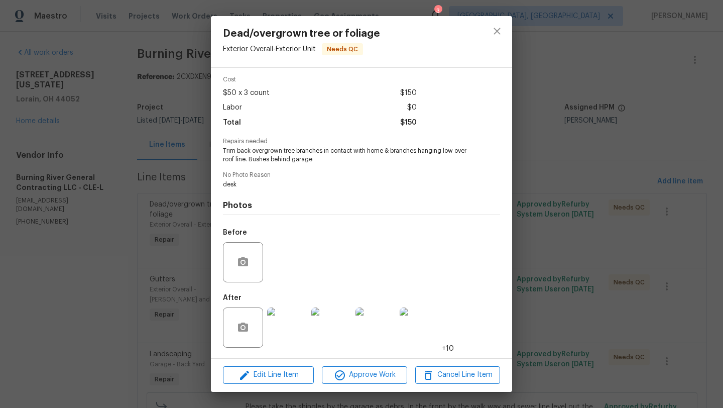
click at [295, 321] on img at bounding box center [287, 327] width 40 height 40
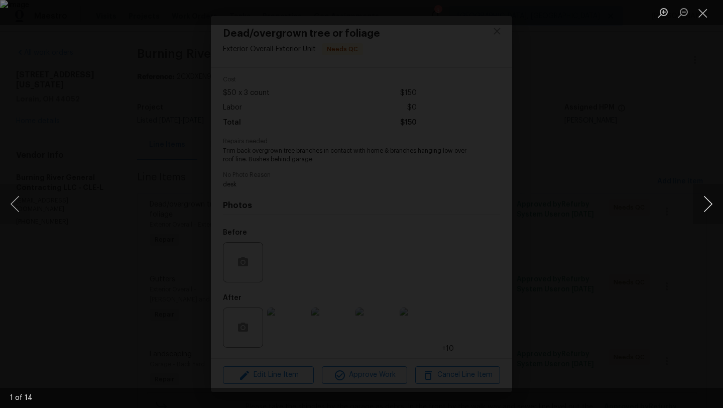
click at [714, 207] on button "Next image" at bounding box center [708, 204] width 30 height 40
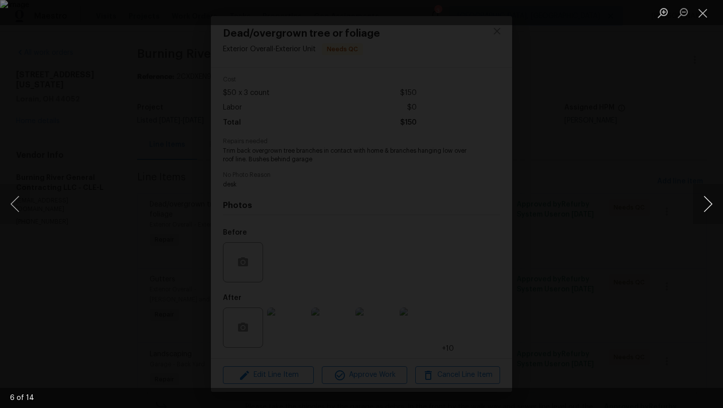
click at [714, 207] on button "Next image" at bounding box center [708, 204] width 30 height 40
click at [20, 209] on button "Previous image" at bounding box center [15, 204] width 30 height 40
click at [708, 213] on button "Next image" at bounding box center [708, 204] width 30 height 40
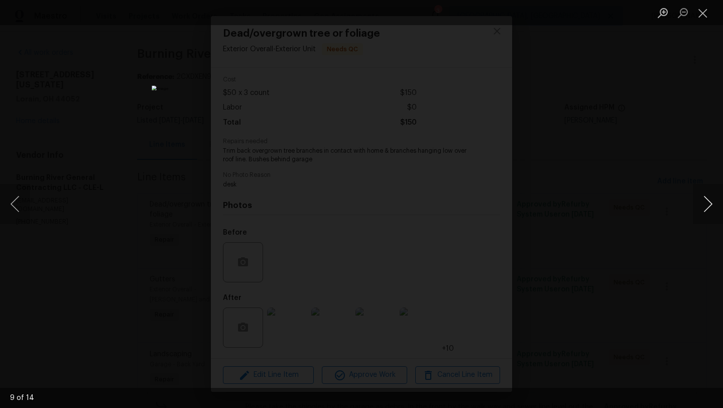
click at [708, 213] on button "Next image" at bounding box center [708, 204] width 30 height 40
click at [701, 13] on button "Close lightbox" at bounding box center [703, 13] width 20 height 18
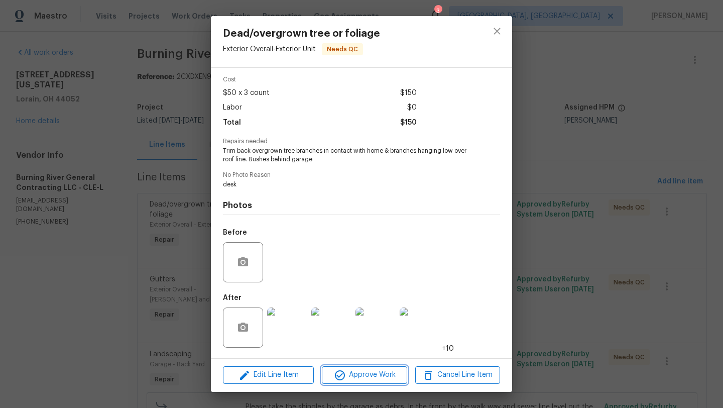
click at [351, 376] on span "Approve Work" at bounding box center [364, 374] width 79 height 13
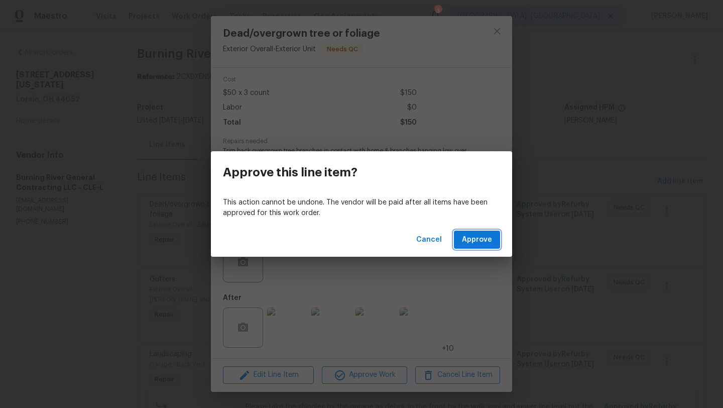
click at [467, 243] on span "Approve" at bounding box center [477, 239] width 30 height 13
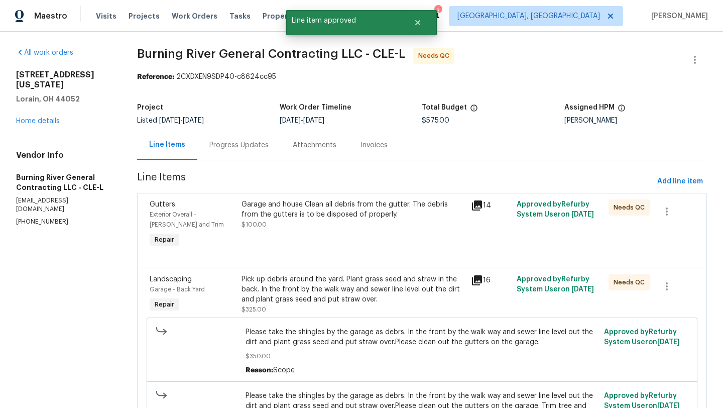
click at [304, 224] on div "Garage and house Clean all debris from the gutter. The debris from the gutters …" at bounding box center [352, 214] width 223 height 30
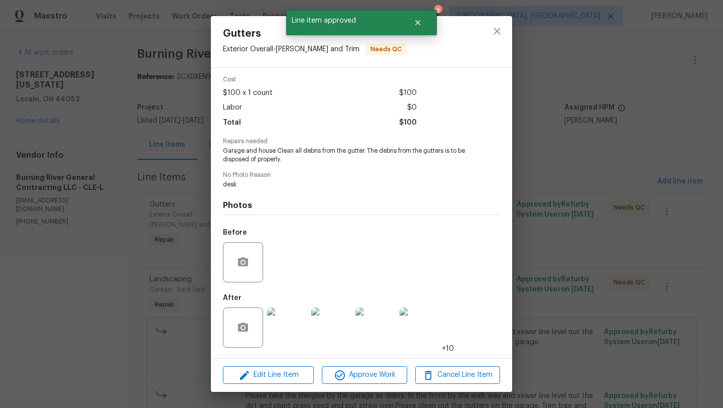
click at [289, 327] on img at bounding box center [287, 327] width 40 height 40
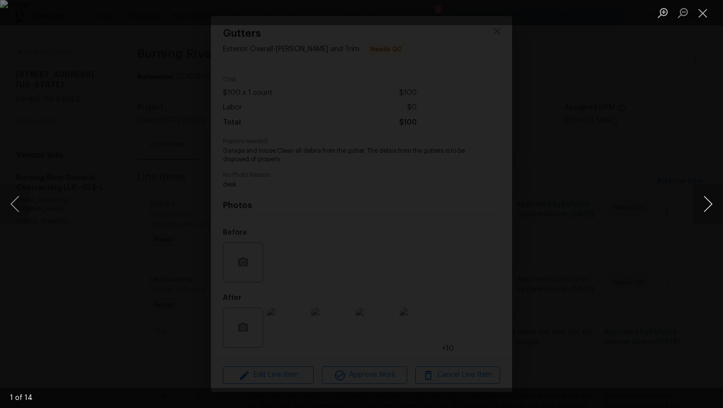
click at [699, 203] on button "Next image" at bounding box center [708, 204] width 30 height 40
click at [705, 212] on button "Next image" at bounding box center [708, 204] width 30 height 40
click at [703, 12] on button "Close lightbox" at bounding box center [703, 13] width 20 height 18
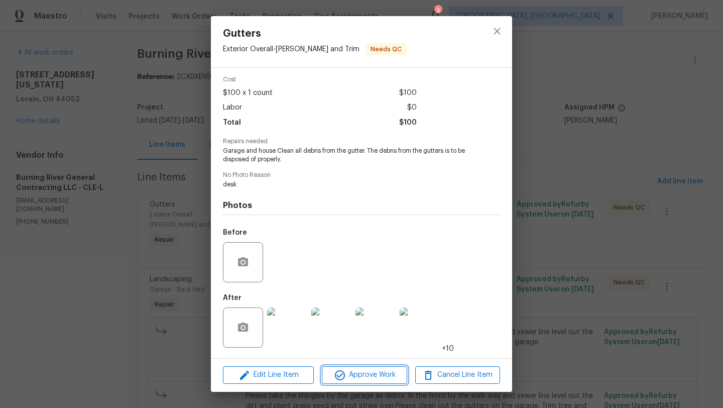
click at [348, 379] on span "Approve Work" at bounding box center [364, 374] width 79 height 13
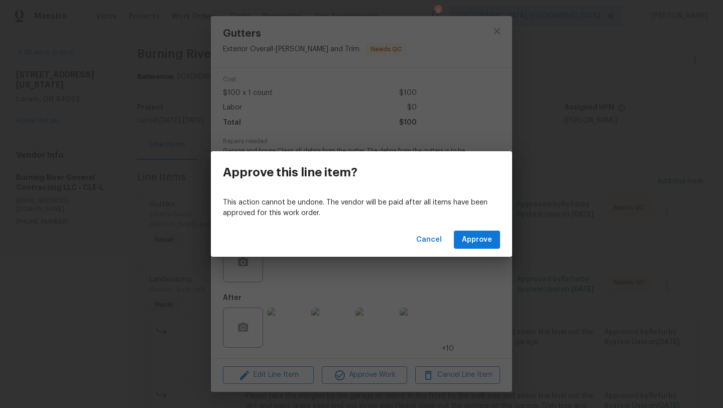
click at [475, 229] on div "Cancel Approve" at bounding box center [361, 239] width 301 height 35
click at [469, 245] on span "Approve" at bounding box center [477, 239] width 30 height 13
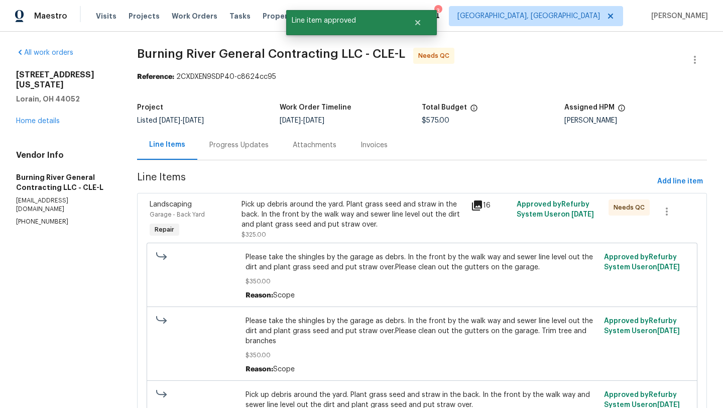
click at [303, 219] on div "Pick up debris around the yard. Plant grass seed and straw in the back. In the …" at bounding box center [352, 214] width 223 height 30
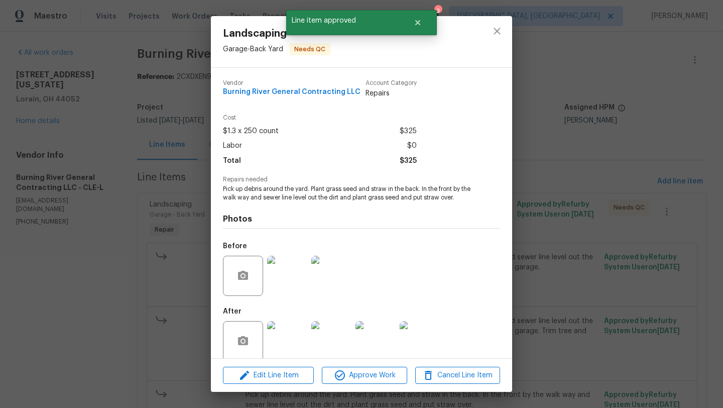
scroll to position [13, 0]
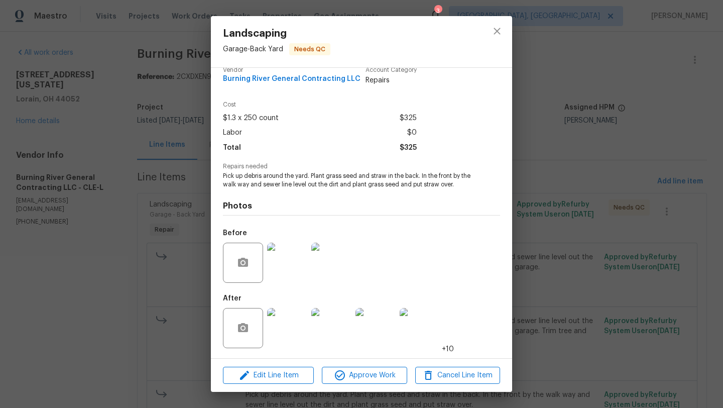
click at [286, 318] on img at bounding box center [287, 328] width 40 height 40
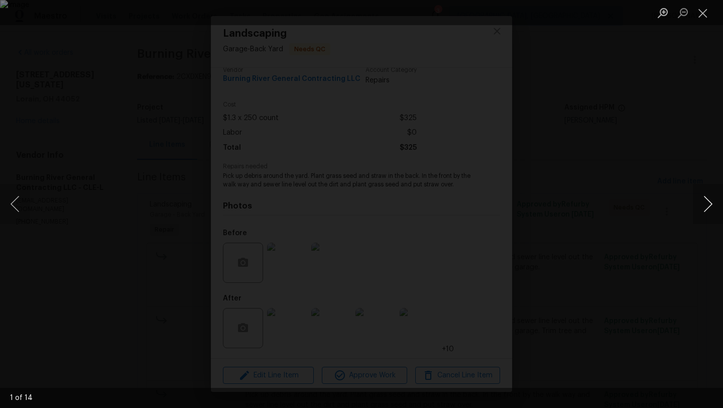
click at [714, 207] on button "Next image" at bounding box center [708, 204] width 30 height 40
click at [699, 13] on button "Close lightbox" at bounding box center [703, 13] width 20 height 18
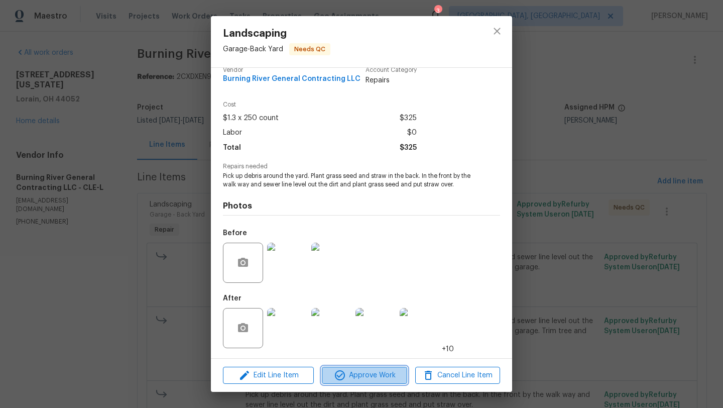
click at [356, 374] on span "Approve Work" at bounding box center [364, 375] width 79 height 13
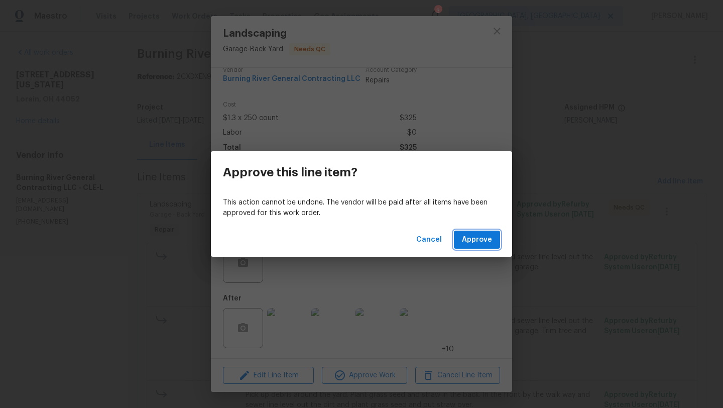
click at [478, 243] on span "Approve" at bounding box center [477, 239] width 30 height 13
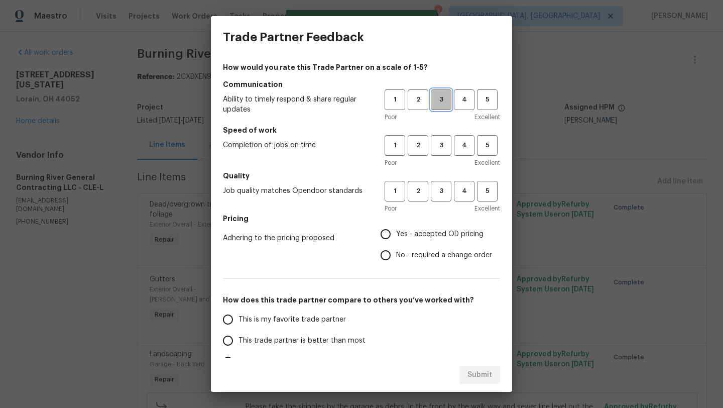
click at [439, 102] on span "3" at bounding box center [441, 100] width 19 height 12
click at [441, 146] on span "3" at bounding box center [441, 146] width 19 height 12
click at [441, 195] on span "3" at bounding box center [441, 191] width 19 height 12
click at [389, 228] on input "Yes - accepted OD pricing" at bounding box center [385, 233] width 21 height 21
radio input "true"
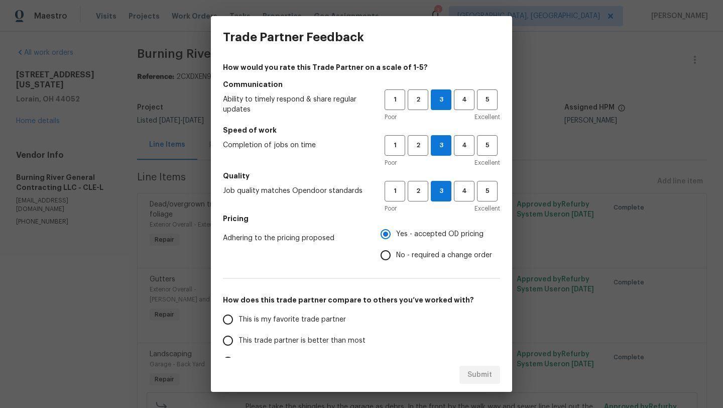
click at [229, 341] on input "This trade partner is better than most" at bounding box center [227, 340] width 21 height 21
click at [480, 372] on span "Submit" at bounding box center [479, 374] width 25 height 13
radio input "true"
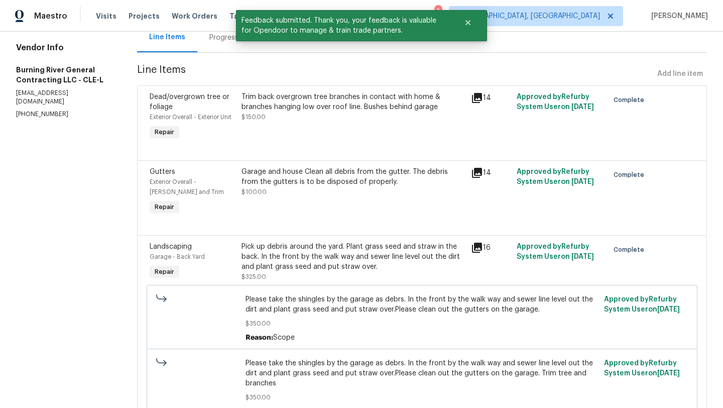
scroll to position [0, 0]
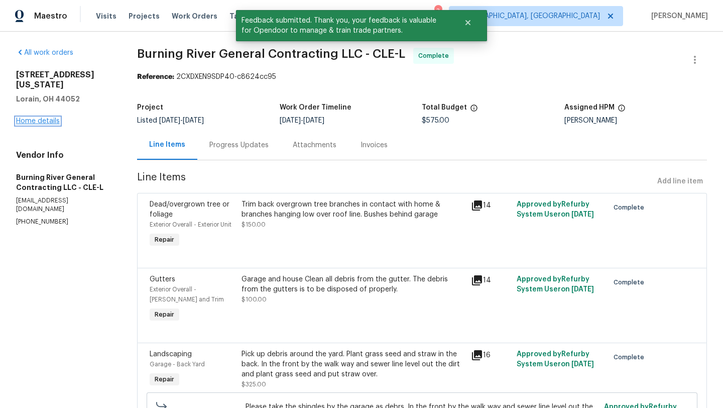
click at [52, 117] on link "Home details" at bounding box center [38, 120] width 44 height 7
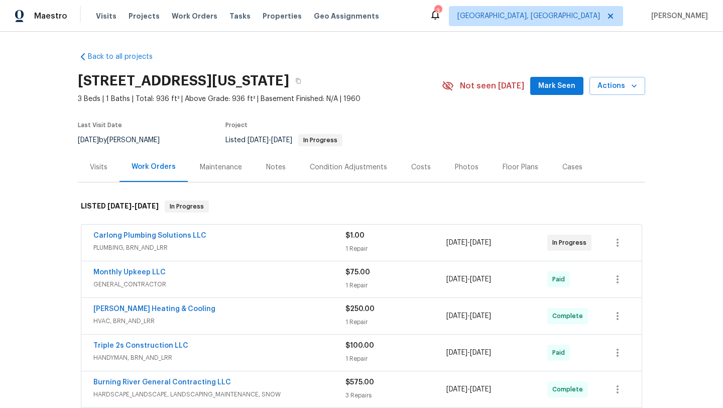
click at [549, 88] on span "Mark Seen" at bounding box center [556, 86] width 37 height 13
click at [183, 12] on span "Work Orders" at bounding box center [195, 16] width 46 height 10
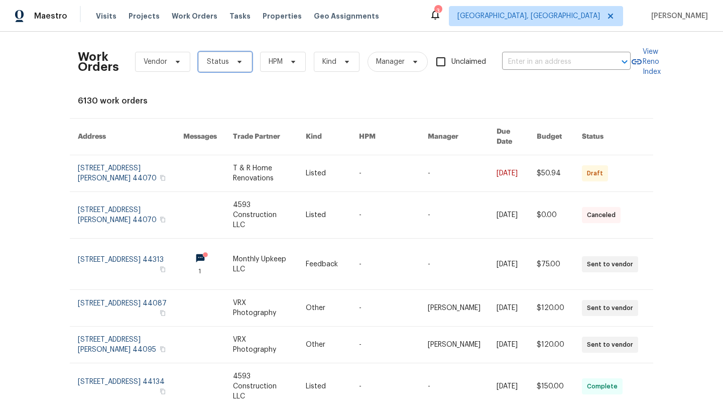
click at [213, 58] on span "Status" at bounding box center [218, 62] width 22 height 10
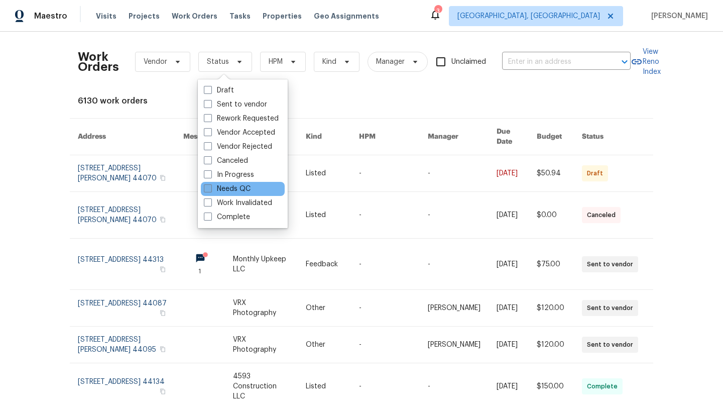
click at [213, 191] on label "Needs QC" at bounding box center [227, 189] width 47 height 10
click at [210, 190] on input "Needs QC" at bounding box center [207, 187] width 7 height 7
checkbox input "true"
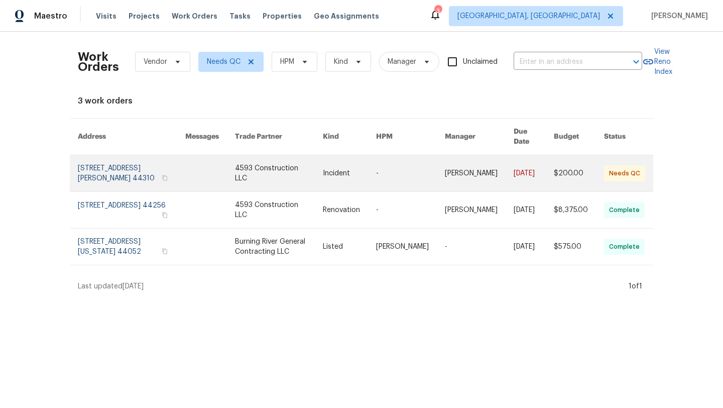
click at [112, 155] on link at bounding box center [131, 173] width 107 height 36
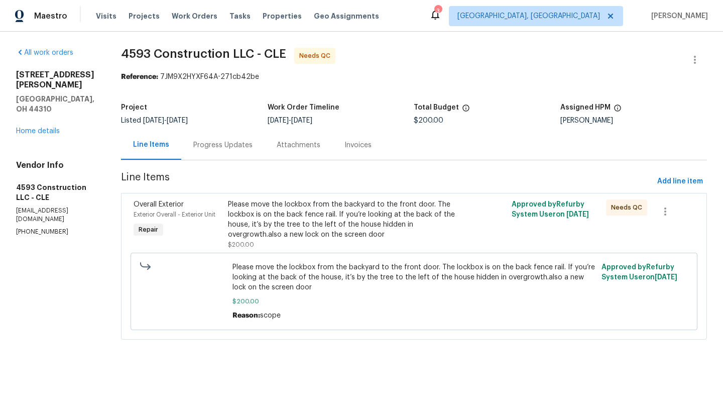
click at [287, 230] on div "Please move the lockbox from the backyard to the front door. The lockbox is on …" at bounding box center [343, 219] width 230 height 40
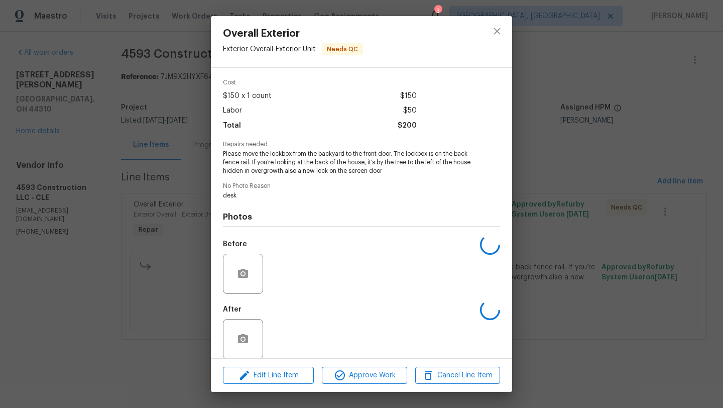
scroll to position [46, 0]
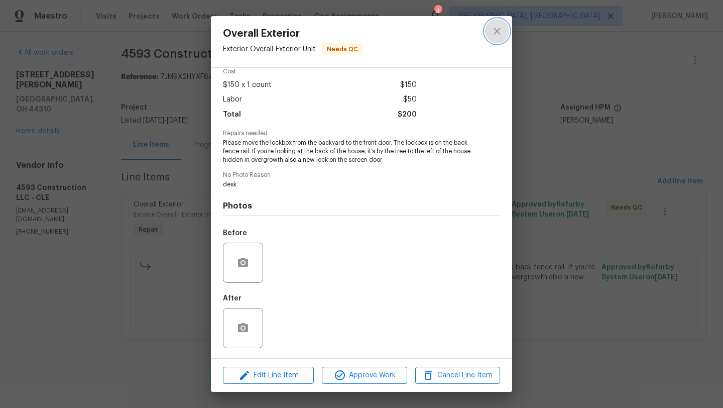
click at [499, 32] on icon "close" at bounding box center [497, 31] width 12 height 12
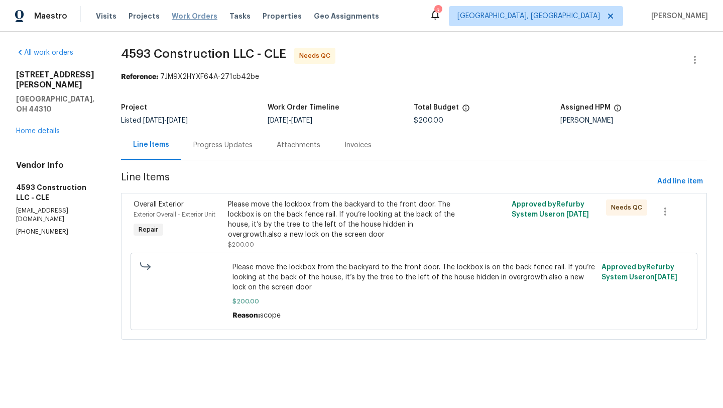
click at [182, 14] on span "Work Orders" at bounding box center [195, 16] width 46 height 10
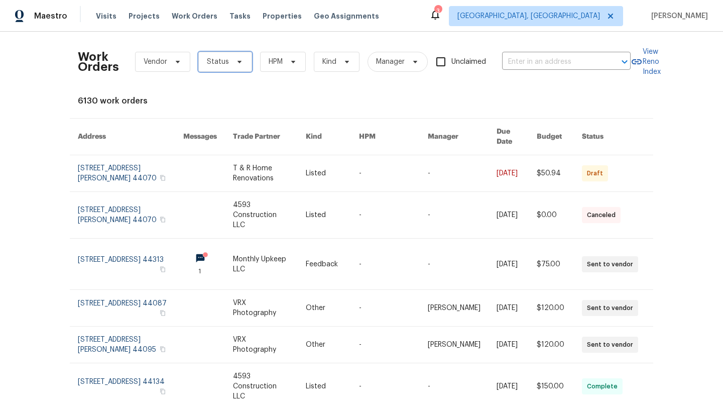
click at [224, 62] on span "Status" at bounding box center [218, 62] width 22 height 10
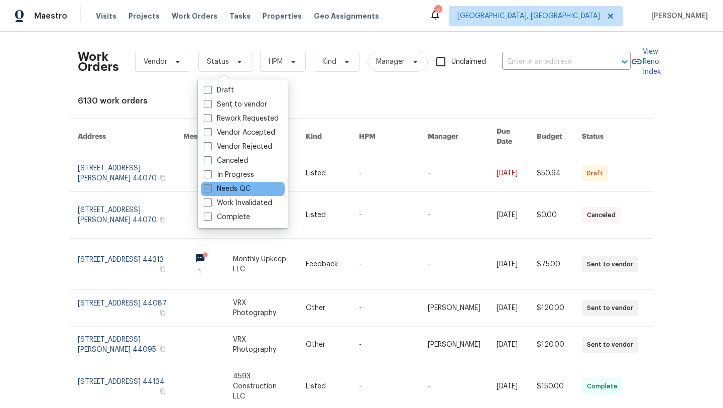
click at [219, 188] on label "Needs QC" at bounding box center [227, 189] width 47 height 10
click at [210, 188] on input "Needs QC" at bounding box center [207, 187] width 7 height 7
checkbox input "true"
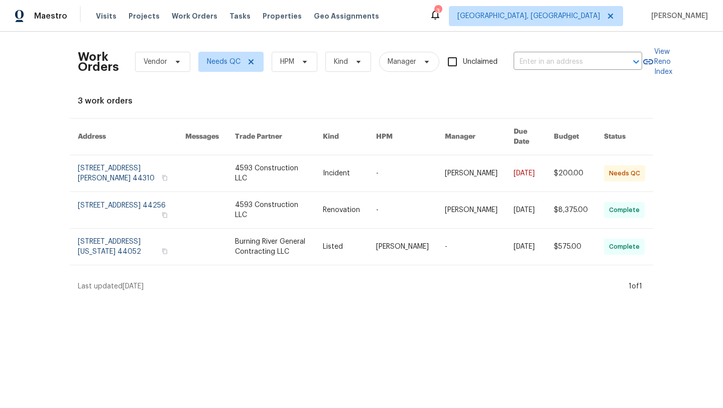
click at [187, 90] on div "Work Orders Vendor Needs QC HPM Kind Manager Unclaimed ​ View Reno Index 3 work…" at bounding box center [361, 165] width 567 height 251
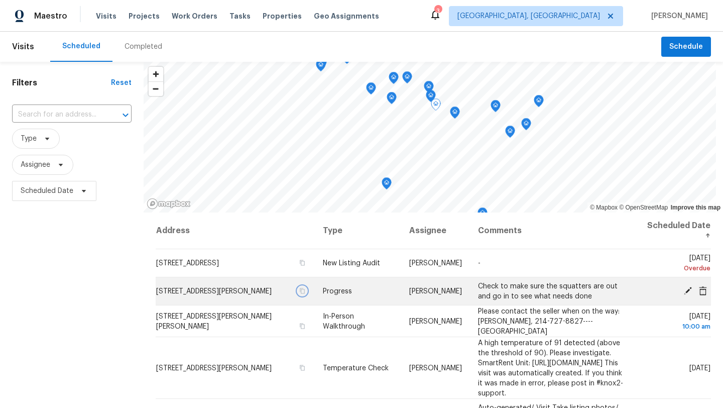
click at [299, 291] on icon "button" at bounding box center [302, 291] width 6 height 6
click at [214, 293] on span "2330 Judy Dr, Parma, OH 44134" at bounding box center [213, 291] width 115 height 7
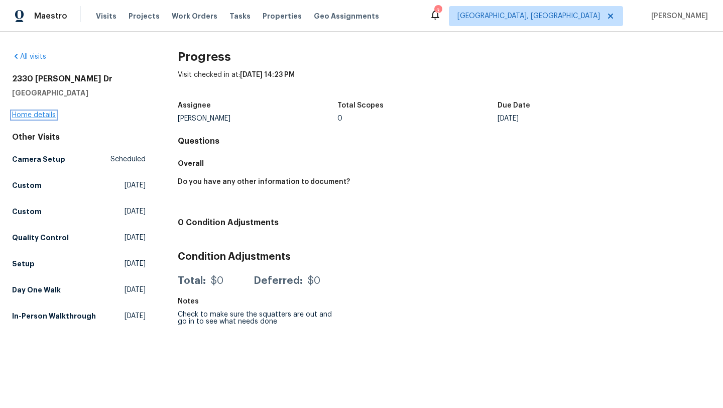
click at [38, 116] on link "Home details" at bounding box center [34, 114] width 44 height 7
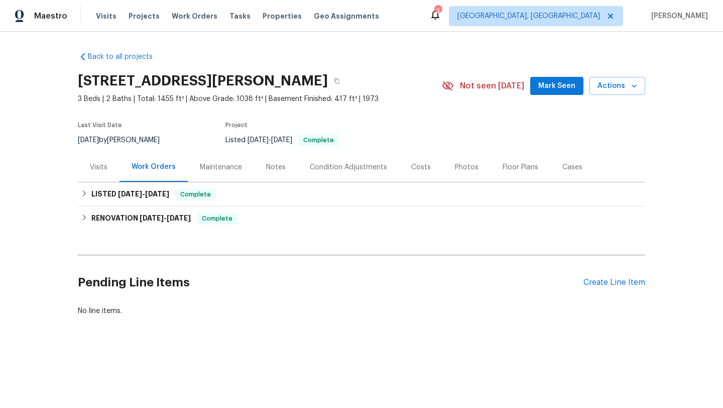
click at [275, 169] on div "Notes" at bounding box center [276, 167] width 20 height 10
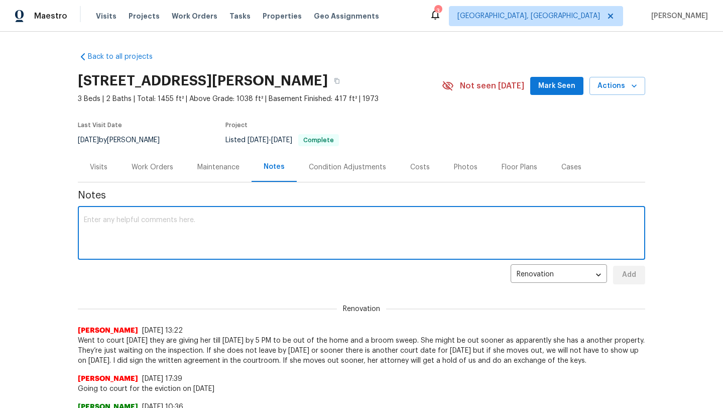
click at [187, 223] on textarea at bounding box center [361, 233] width 555 height 35
type textarea "I"
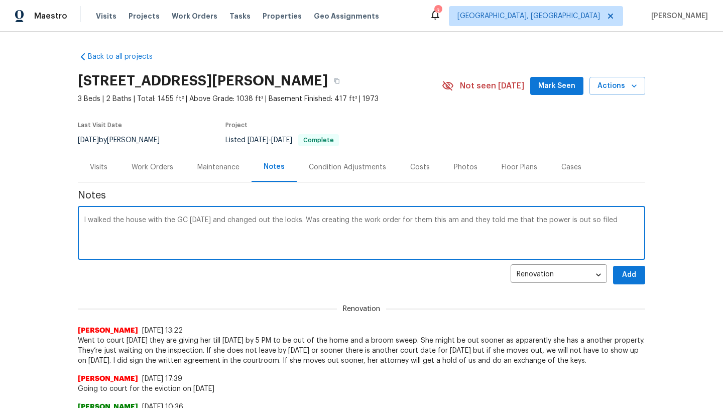
paste textarea "UTL-77365"
type textarea "I walked the house with the GC yesterday and changed out the locks. Was creatin…"
click at [637, 272] on span "Add" at bounding box center [629, 275] width 16 height 13
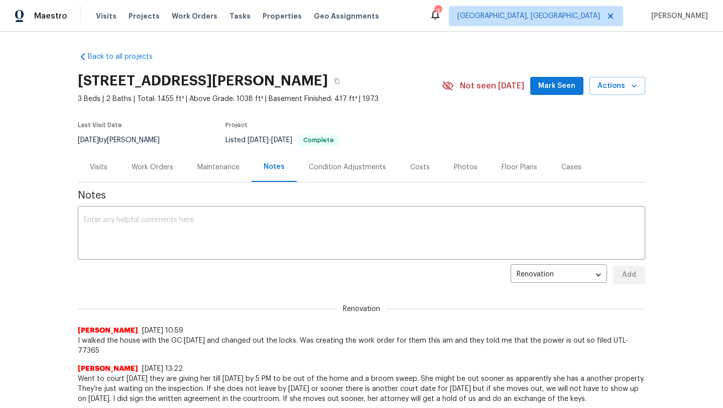
click at [543, 88] on span "Mark Seen" at bounding box center [556, 86] width 37 height 13
click at [142, 172] on div "Work Orders" at bounding box center [153, 167] width 42 height 10
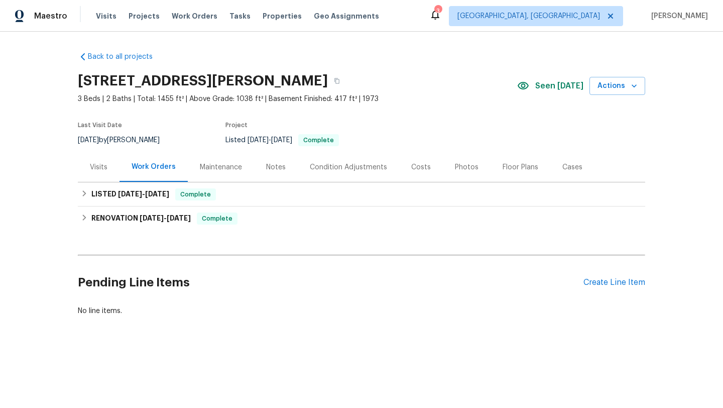
click at [99, 166] on div "Visits" at bounding box center [99, 167] width 18 height 10
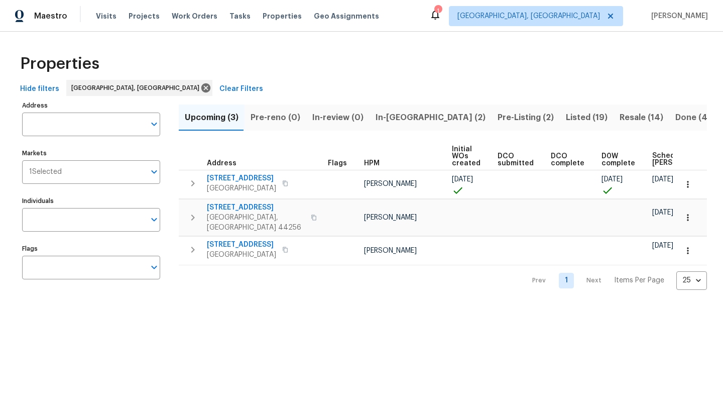
scroll to position [0, 122]
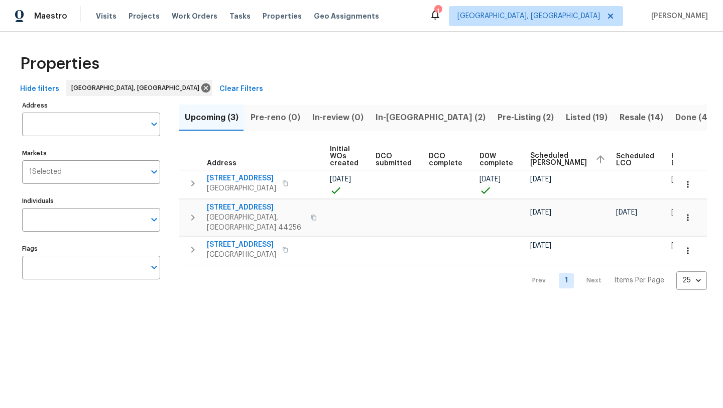
click at [391, 117] on span "In-[GEOGRAPHIC_DATA] (2)" at bounding box center [430, 117] width 110 height 14
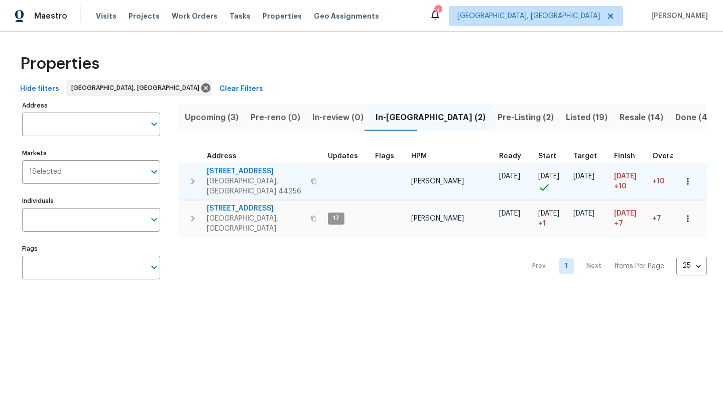
click at [220, 171] on span "920 Norwegian Wood Dr" at bounding box center [256, 171] width 98 height 10
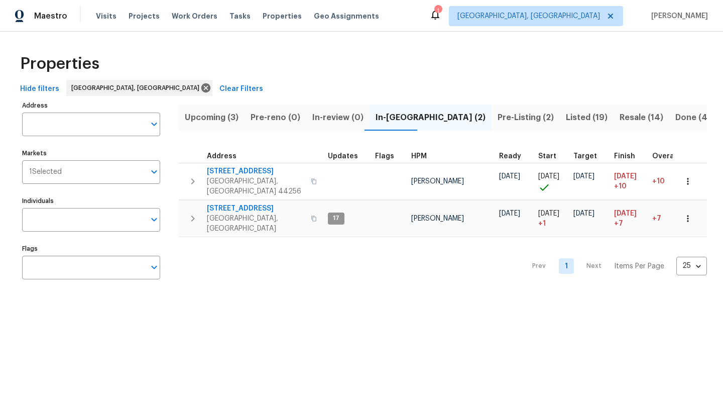
click at [228, 117] on span "Upcoming (3)" at bounding box center [212, 117] width 54 height 14
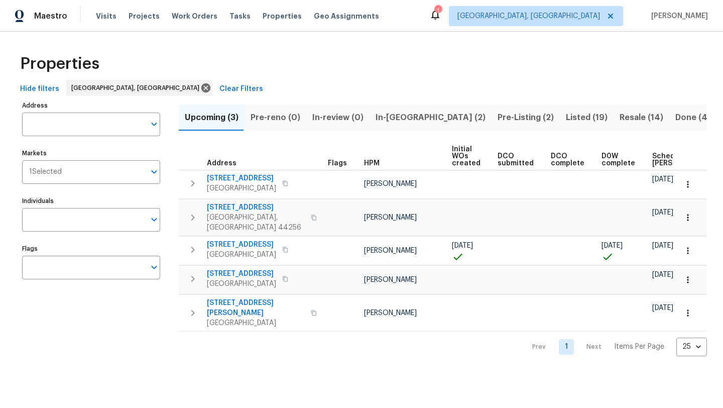
click at [652, 163] on span "Scheduled COE" at bounding box center [680, 160] width 57 height 14
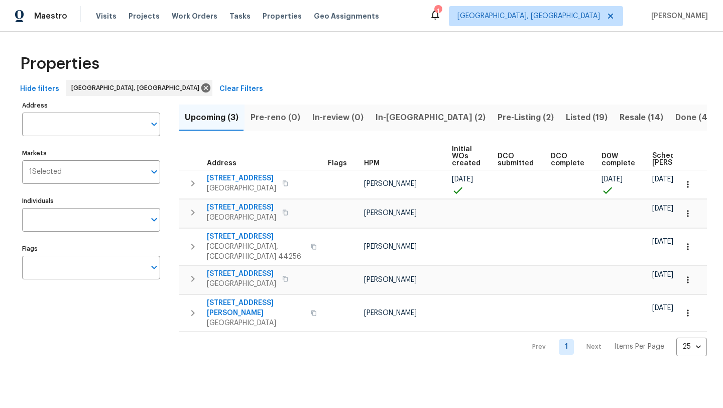
click at [497, 120] on span "Pre-Listing (2)" at bounding box center [525, 117] width 56 height 14
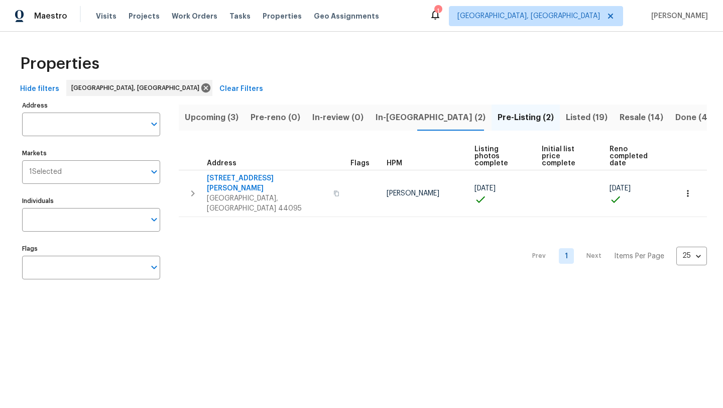
click at [380, 119] on span "In-reno (2)" at bounding box center [430, 117] width 110 height 14
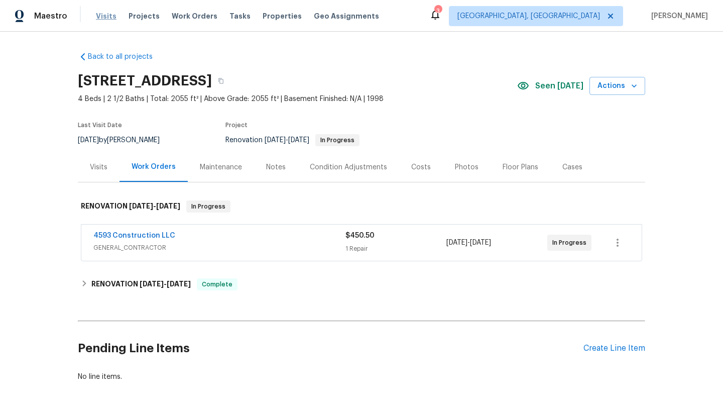
click at [104, 15] on span "Visits" at bounding box center [106, 16] width 21 height 10
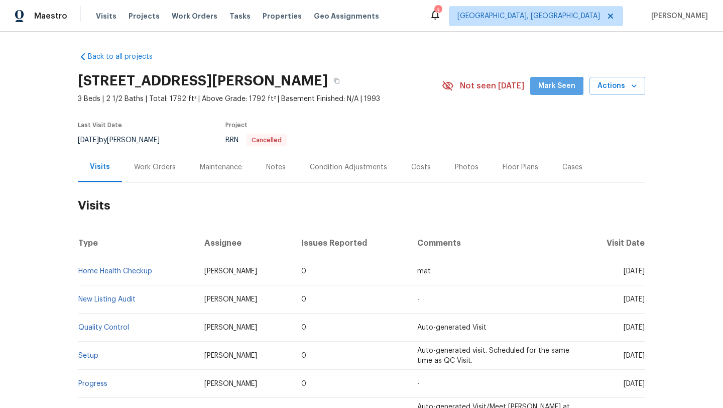
click at [556, 87] on span "Mark Seen" at bounding box center [556, 86] width 37 height 13
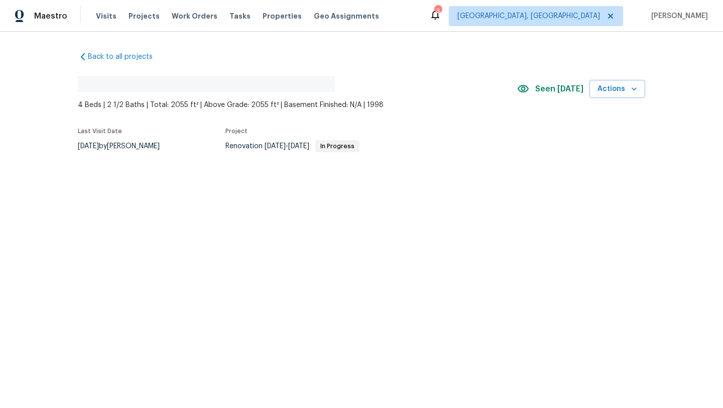
click at [541, 91] on div "Seen [DATE]" at bounding box center [553, 89] width 72 height 12
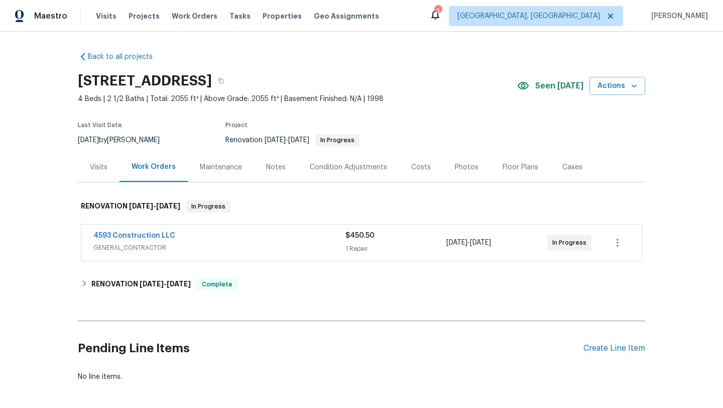
click at [270, 166] on div "Notes" at bounding box center [276, 167] width 20 height 10
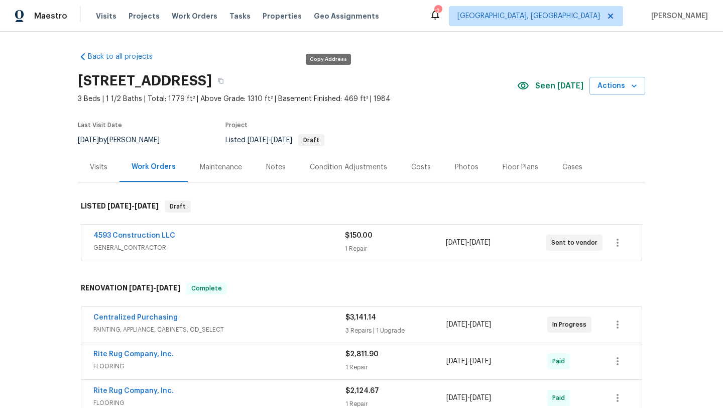
click at [230, 84] on button "button" at bounding box center [221, 81] width 18 height 18
